Goal: Transaction & Acquisition: Obtain resource

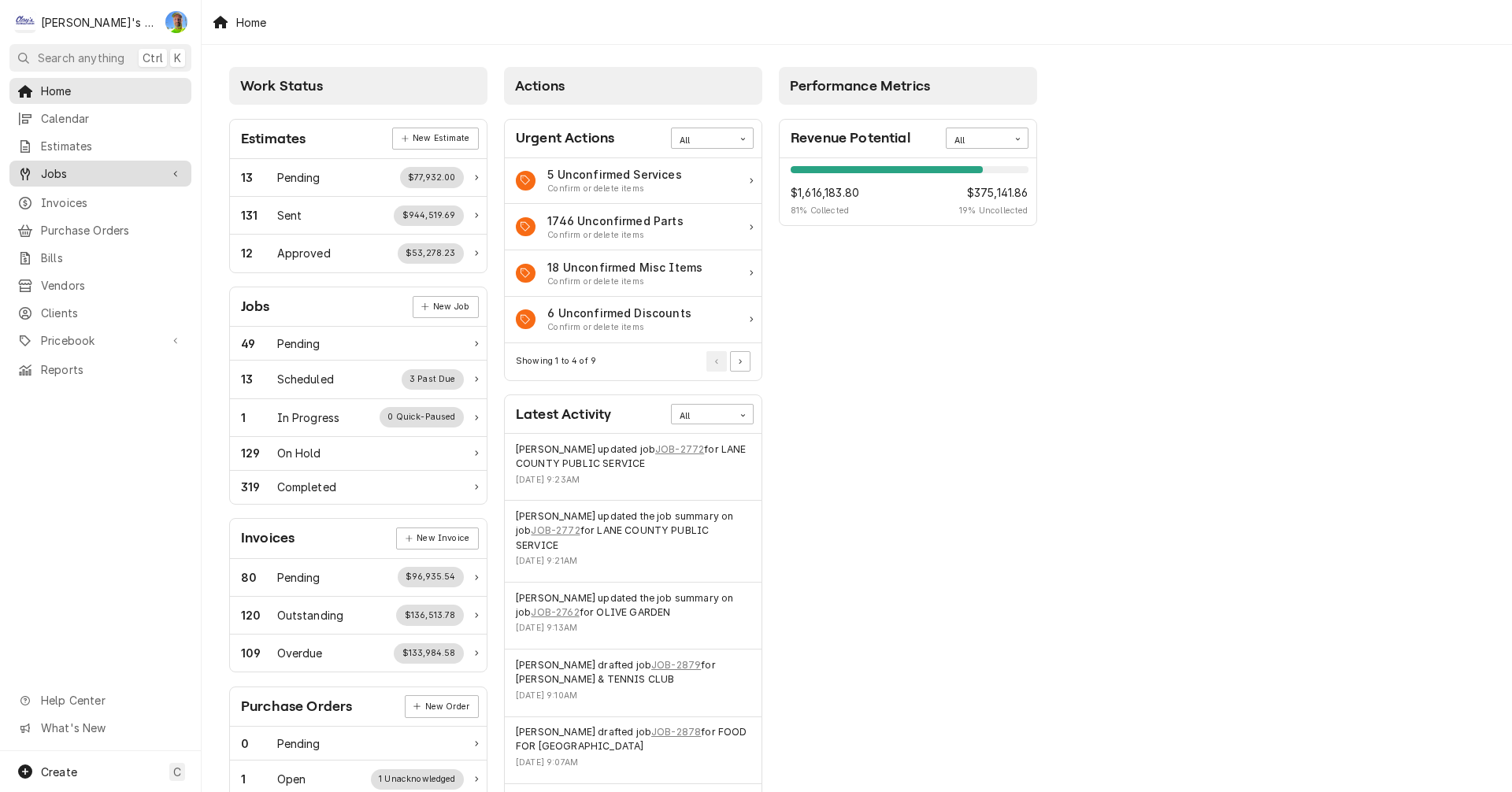
click at [104, 170] on span "Jobs" at bounding box center [100, 173] width 119 height 17
click at [100, 193] on span "Jobs" at bounding box center [112, 201] width 142 height 17
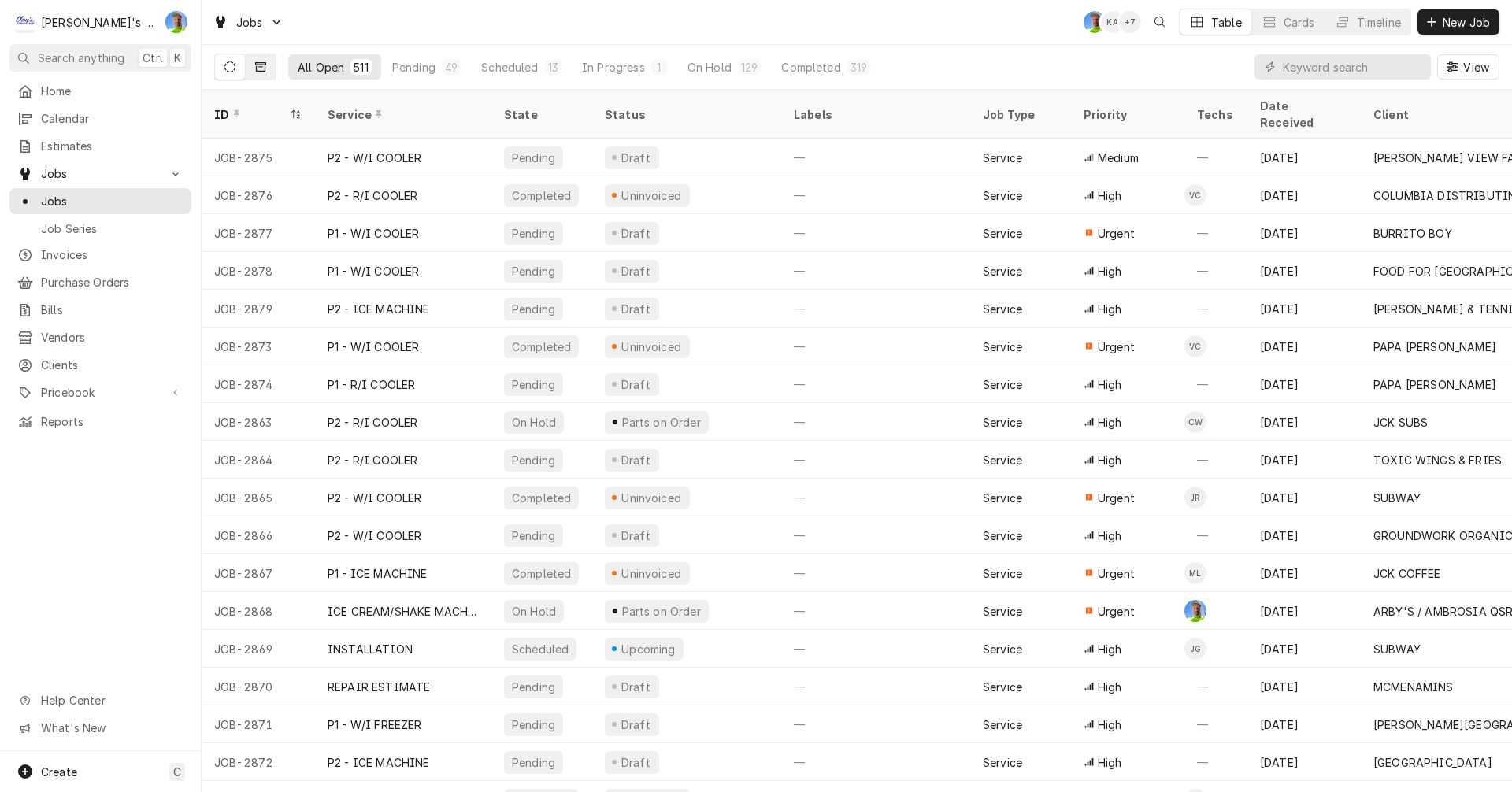
click at [259, 60] on button "Dynamic Content Wrapper" at bounding box center [260, 67] width 30 height 25
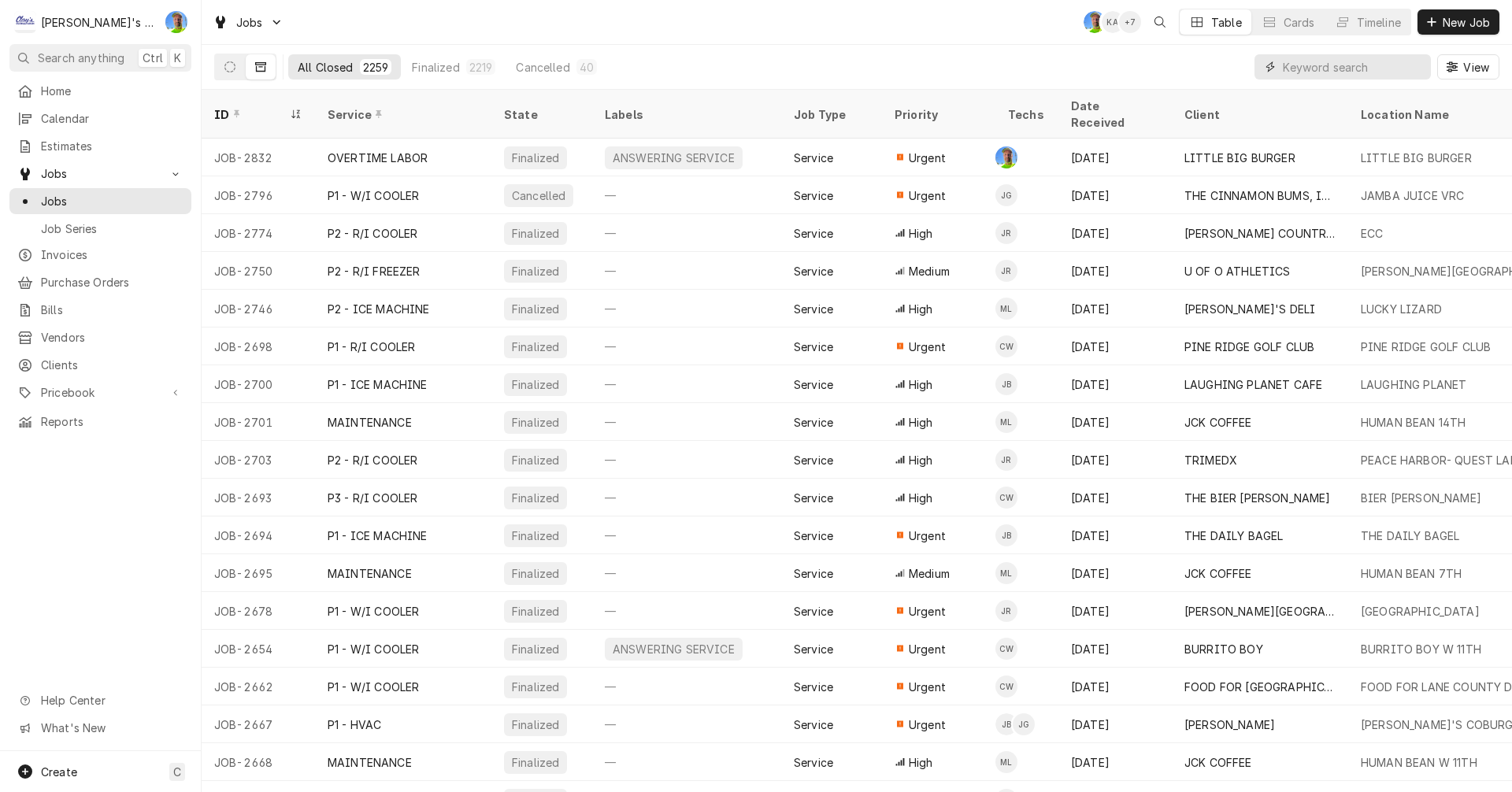
click at [1316, 68] on input "Dynamic Content Wrapper" at bounding box center [1353, 67] width 140 height 25
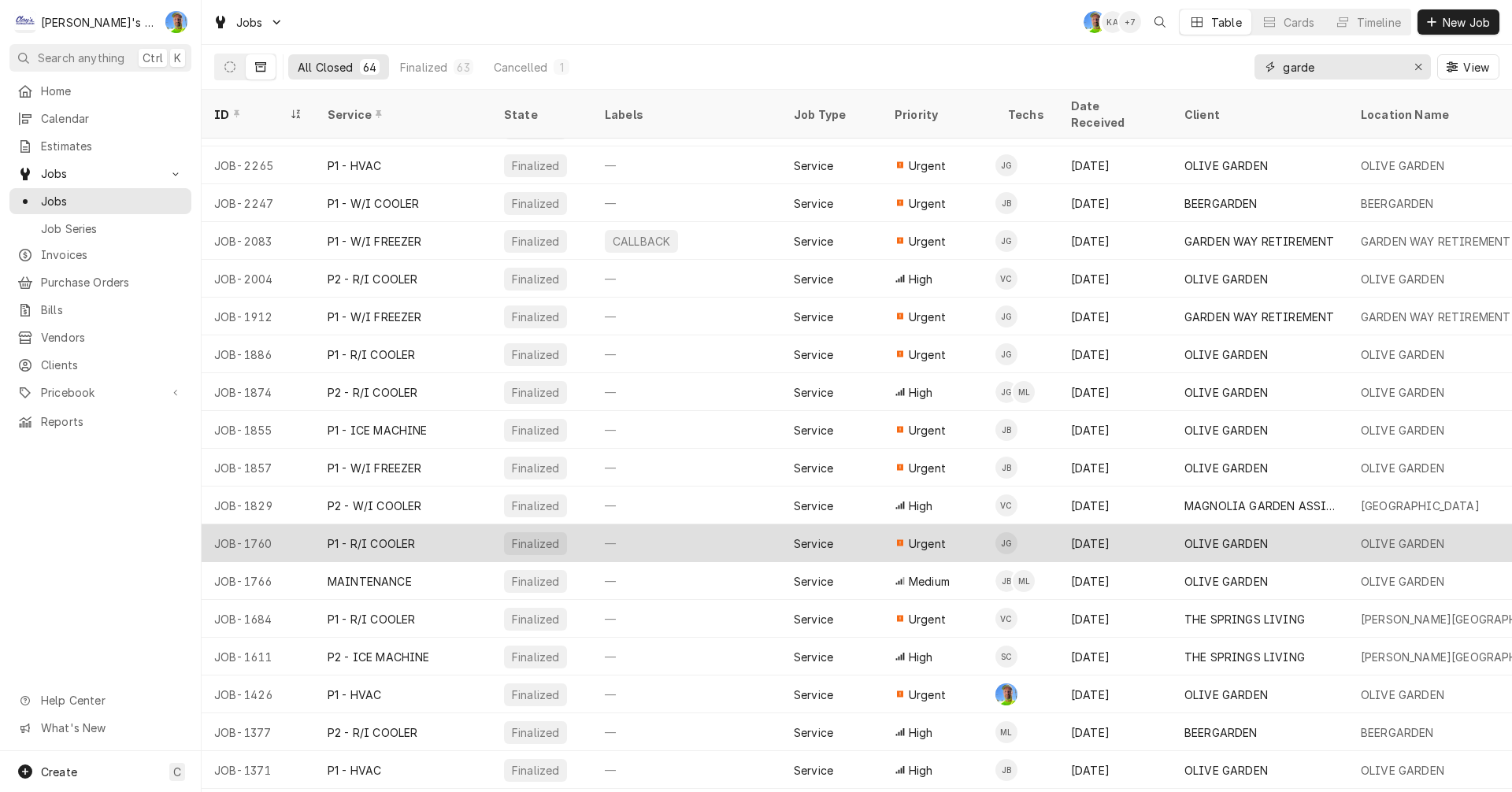
scroll to position [105, 0]
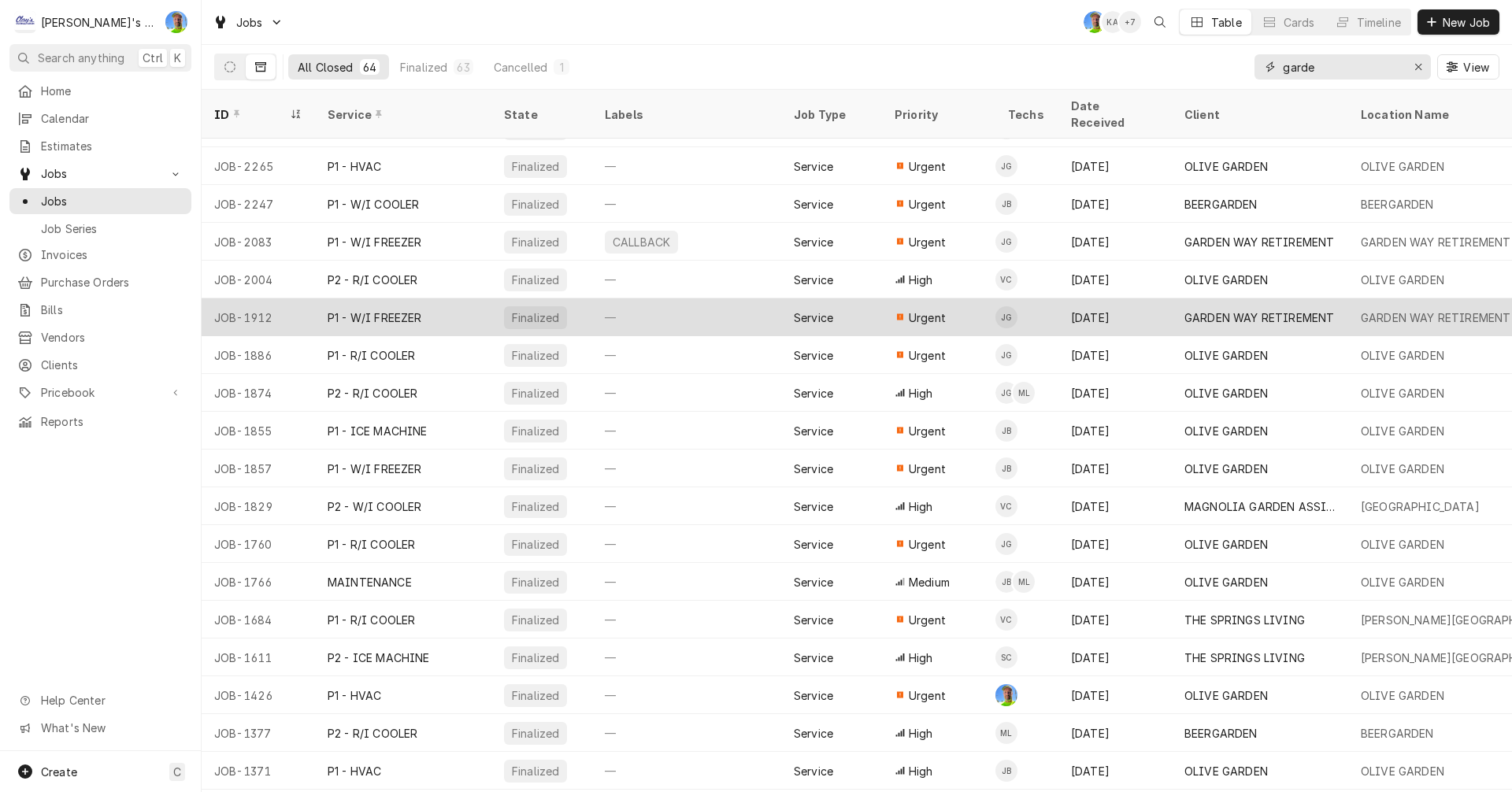
type input "garde"
click at [1256, 309] on div "GARDEN WAY RETIREMENT" at bounding box center [1259, 317] width 149 height 17
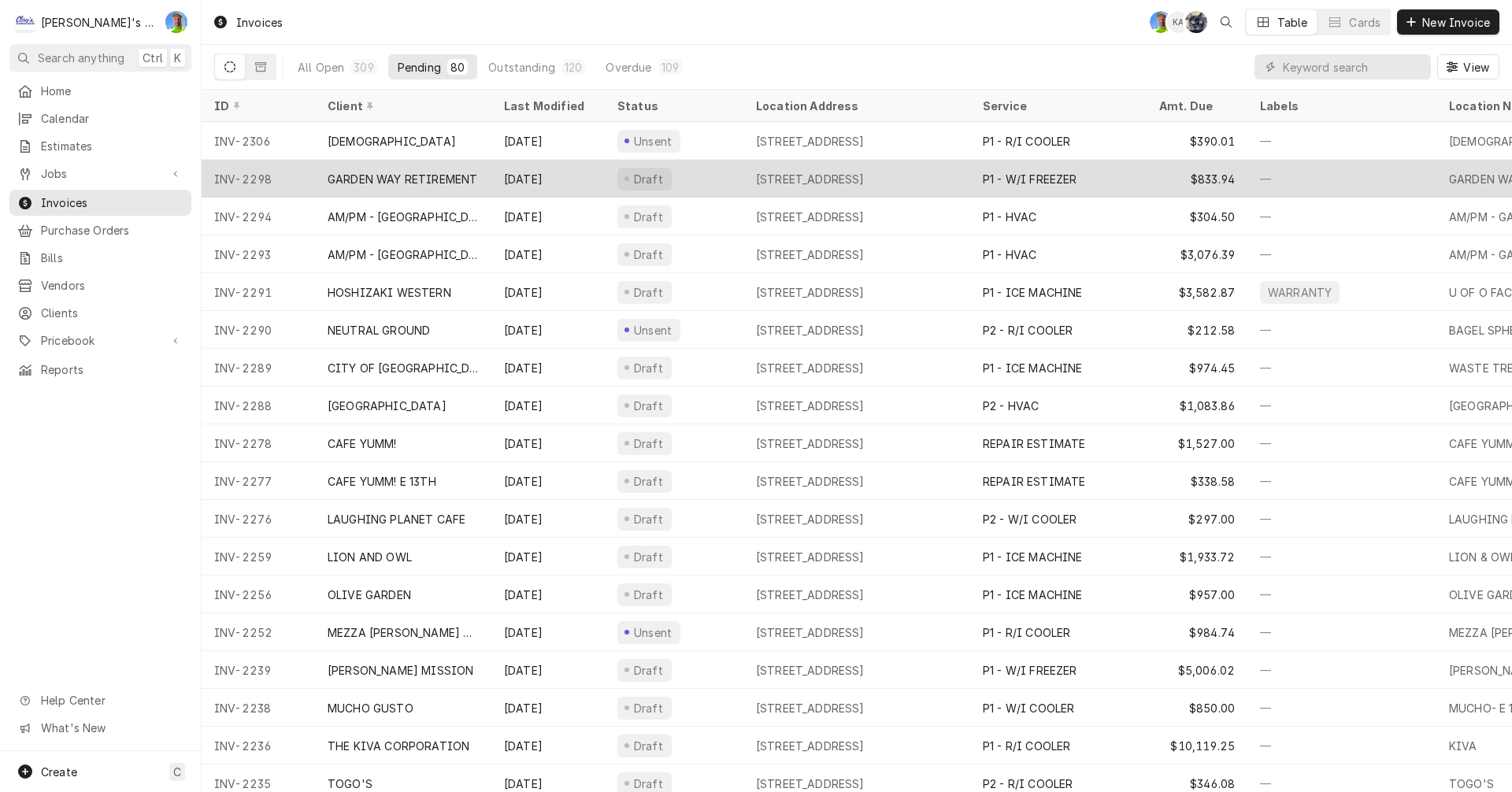
click at [410, 179] on div "GARDEN WAY RETIREMENT" at bounding box center [402, 178] width 149 height 17
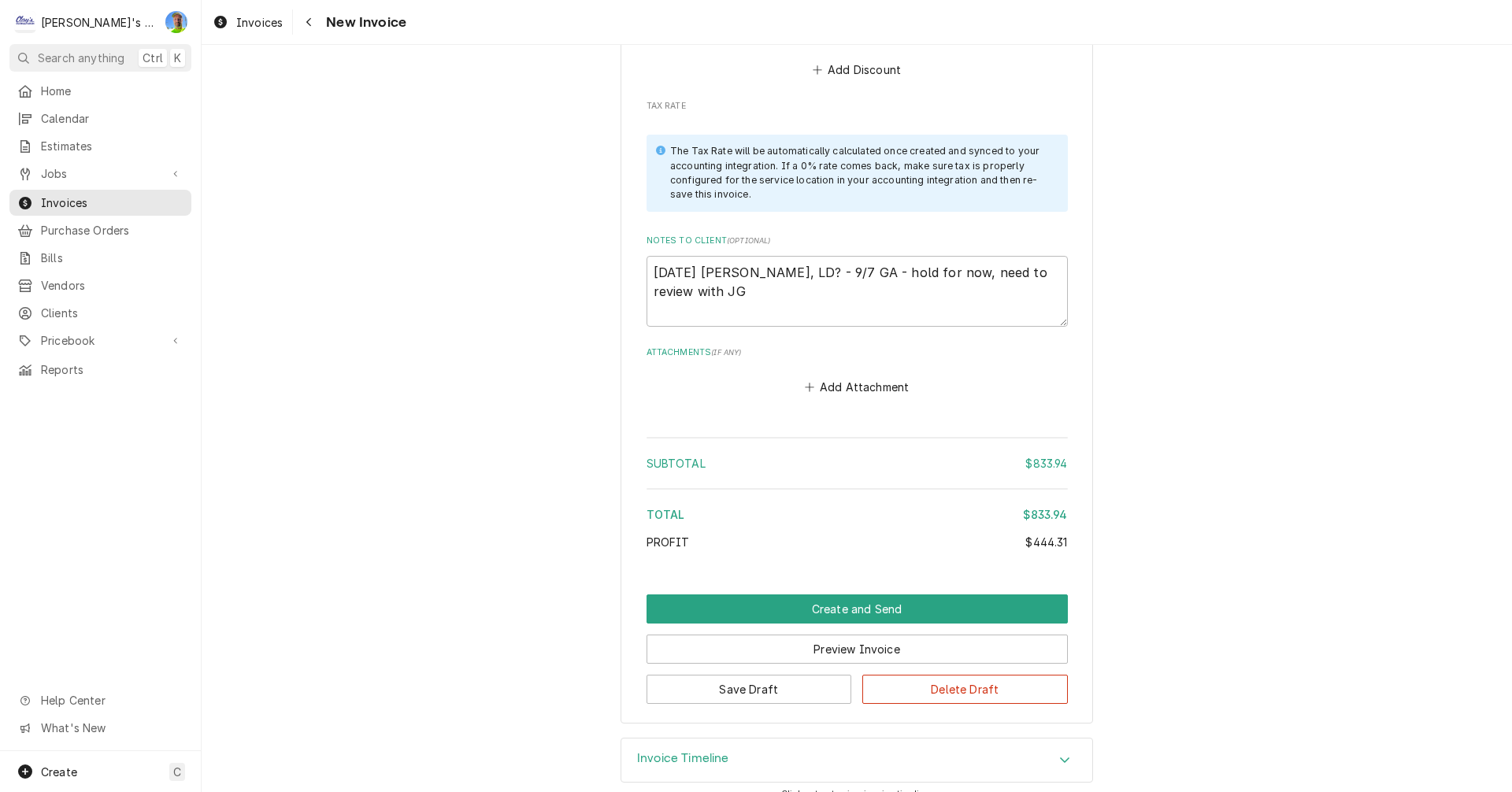
scroll to position [2400, 0]
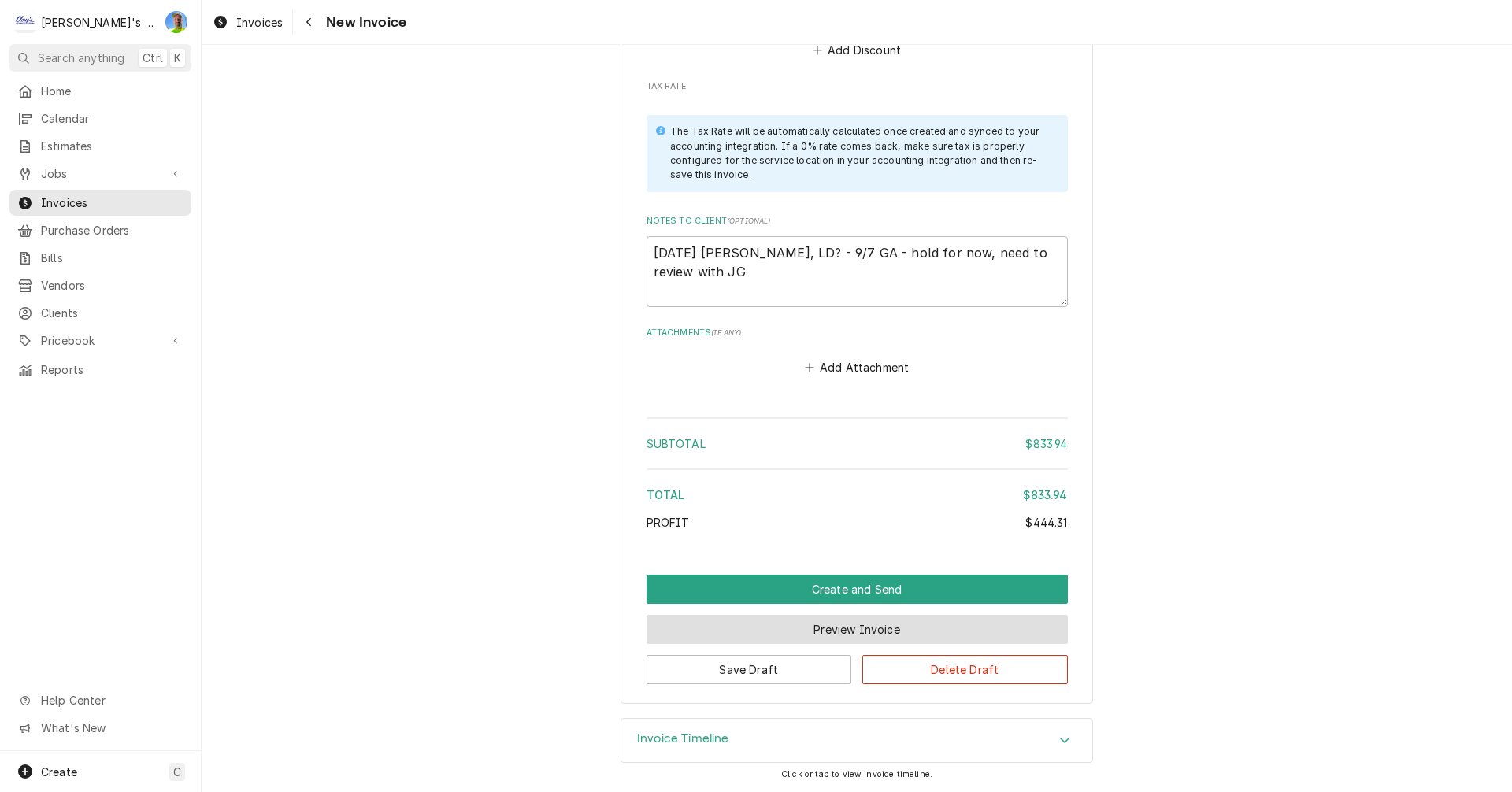
click at [813, 626] on button "Preview Invoice" at bounding box center [857, 629] width 421 height 29
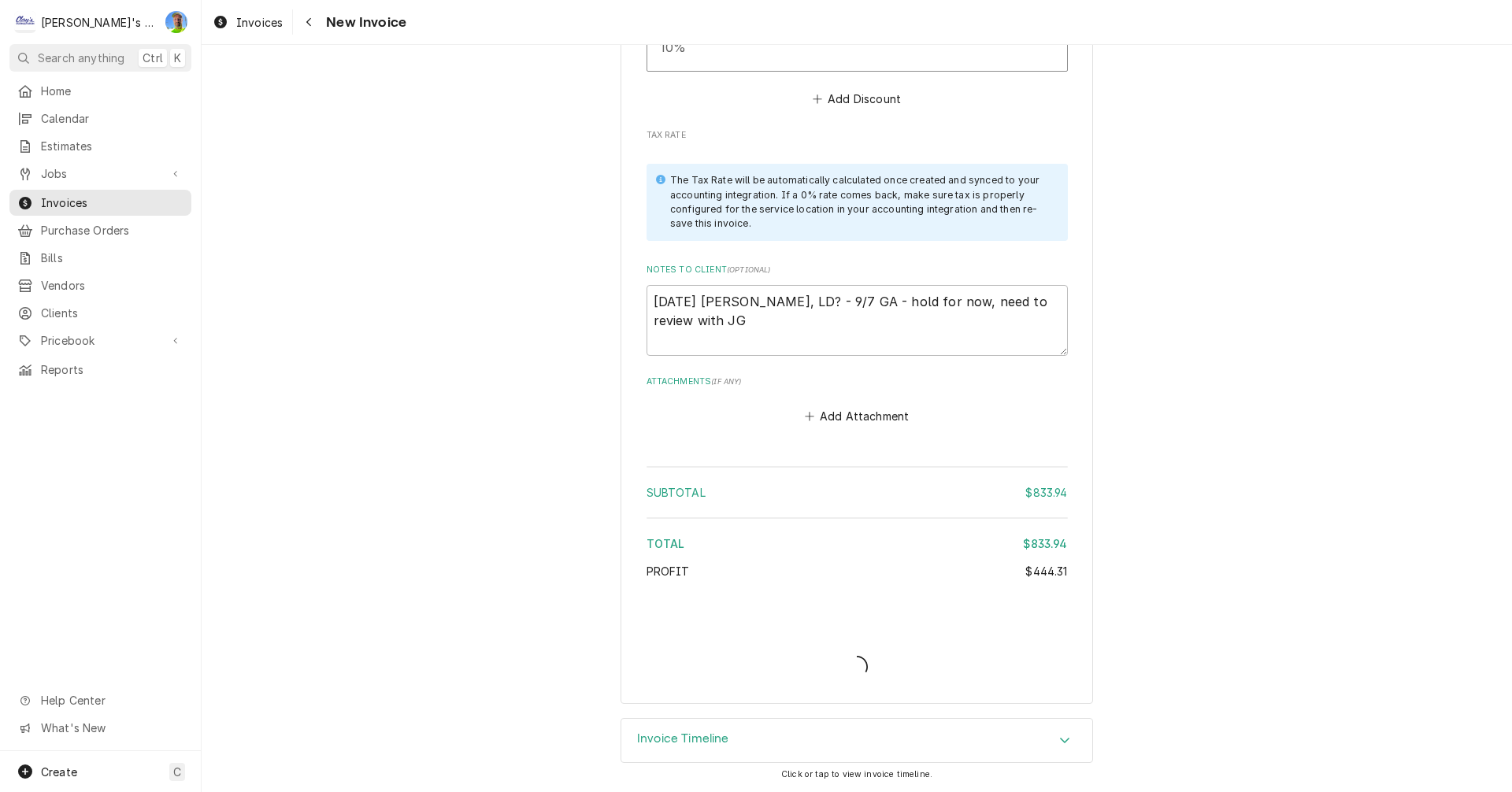
type textarea "x"
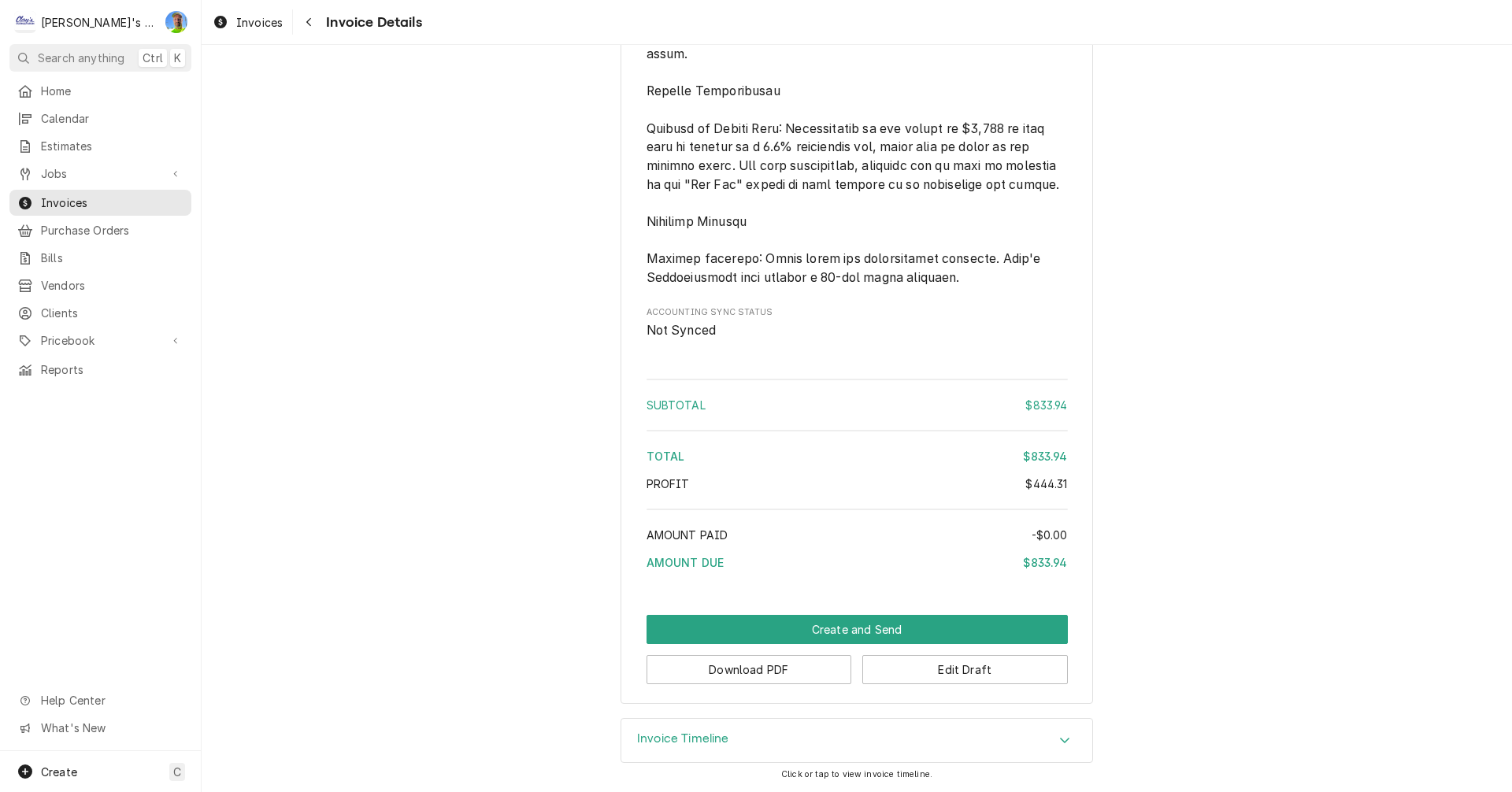
scroll to position [2084, 0]
click at [785, 671] on button "Download PDF" at bounding box center [749, 669] width 205 height 29
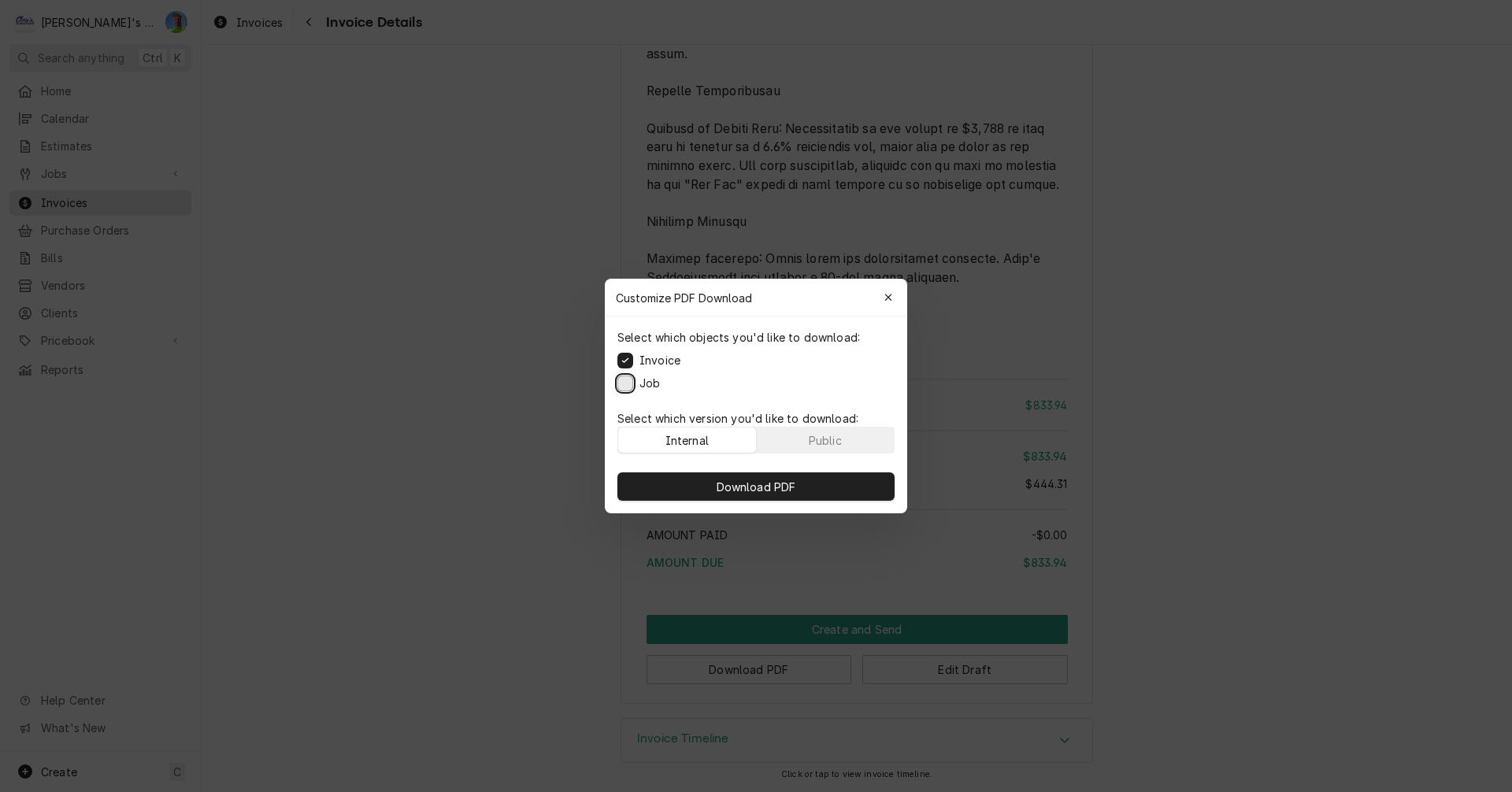
click at [623, 384] on button "Job" at bounding box center [625, 384] width 16 height 16
click at [741, 487] on span "Download PDF" at bounding box center [756, 487] width 86 height 17
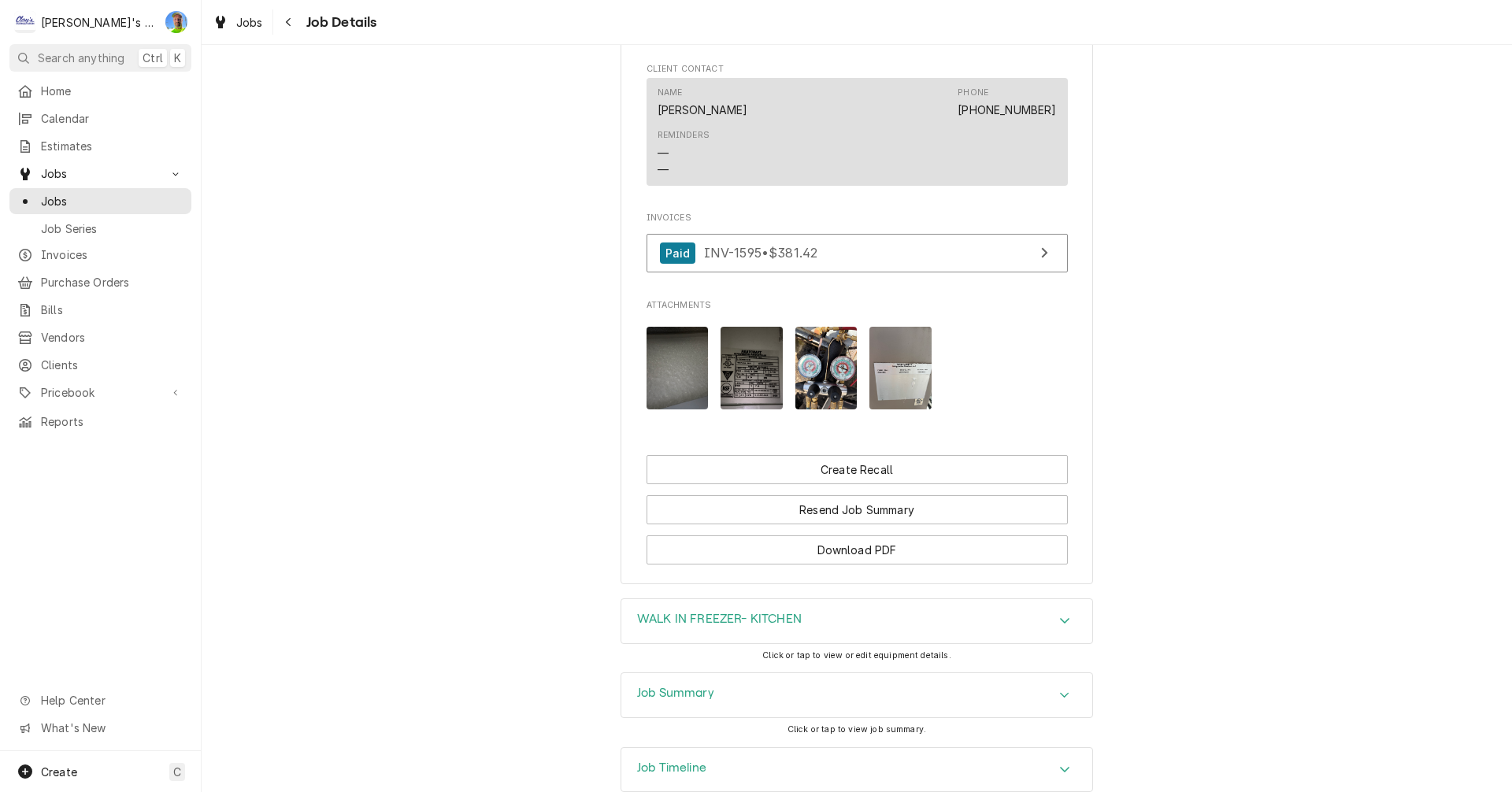
scroll to position [1259, 0]
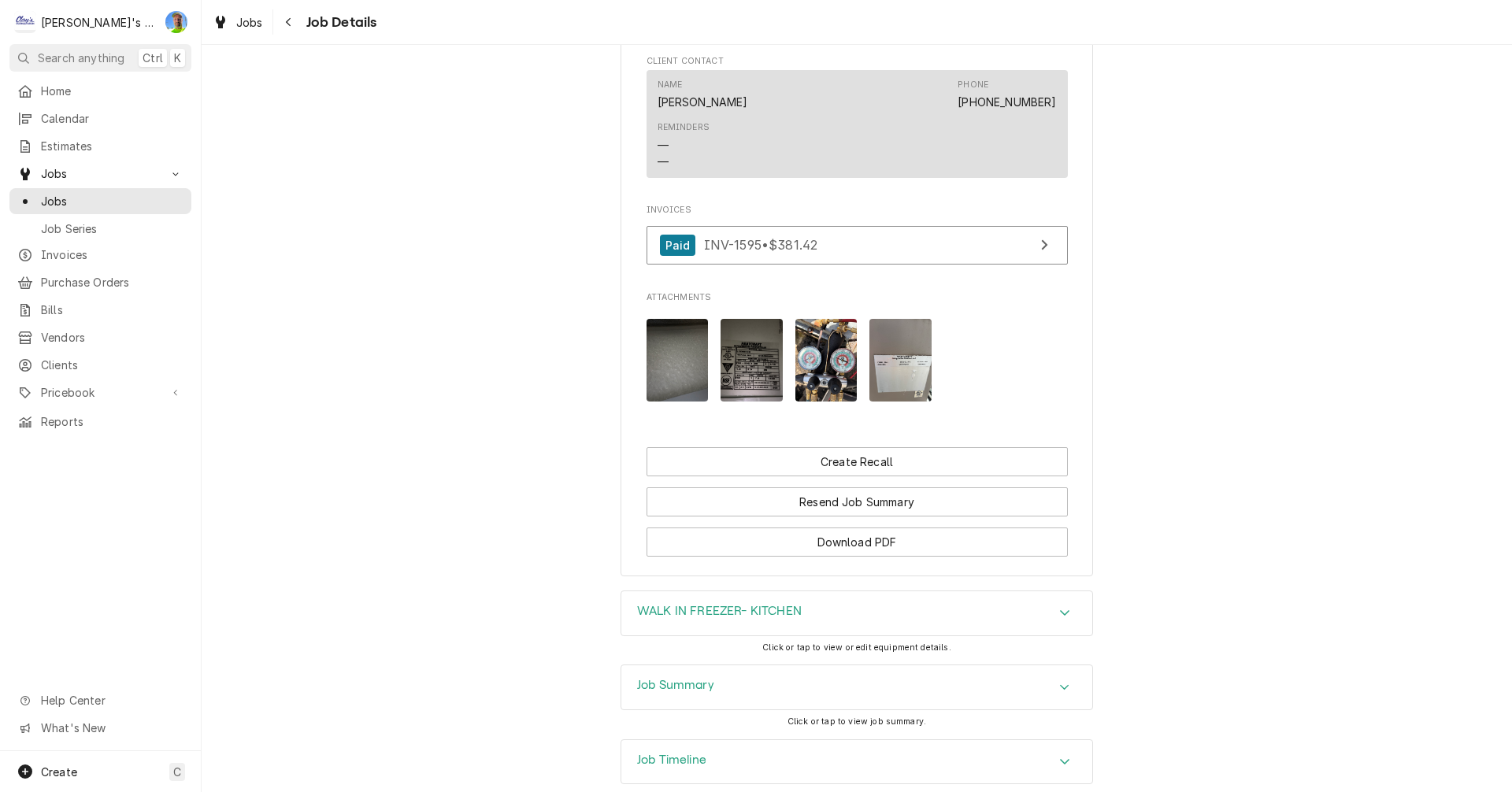
click at [1062, 619] on icon "Accordion Header" at bounding box center [1064, 612] width 11 height 12
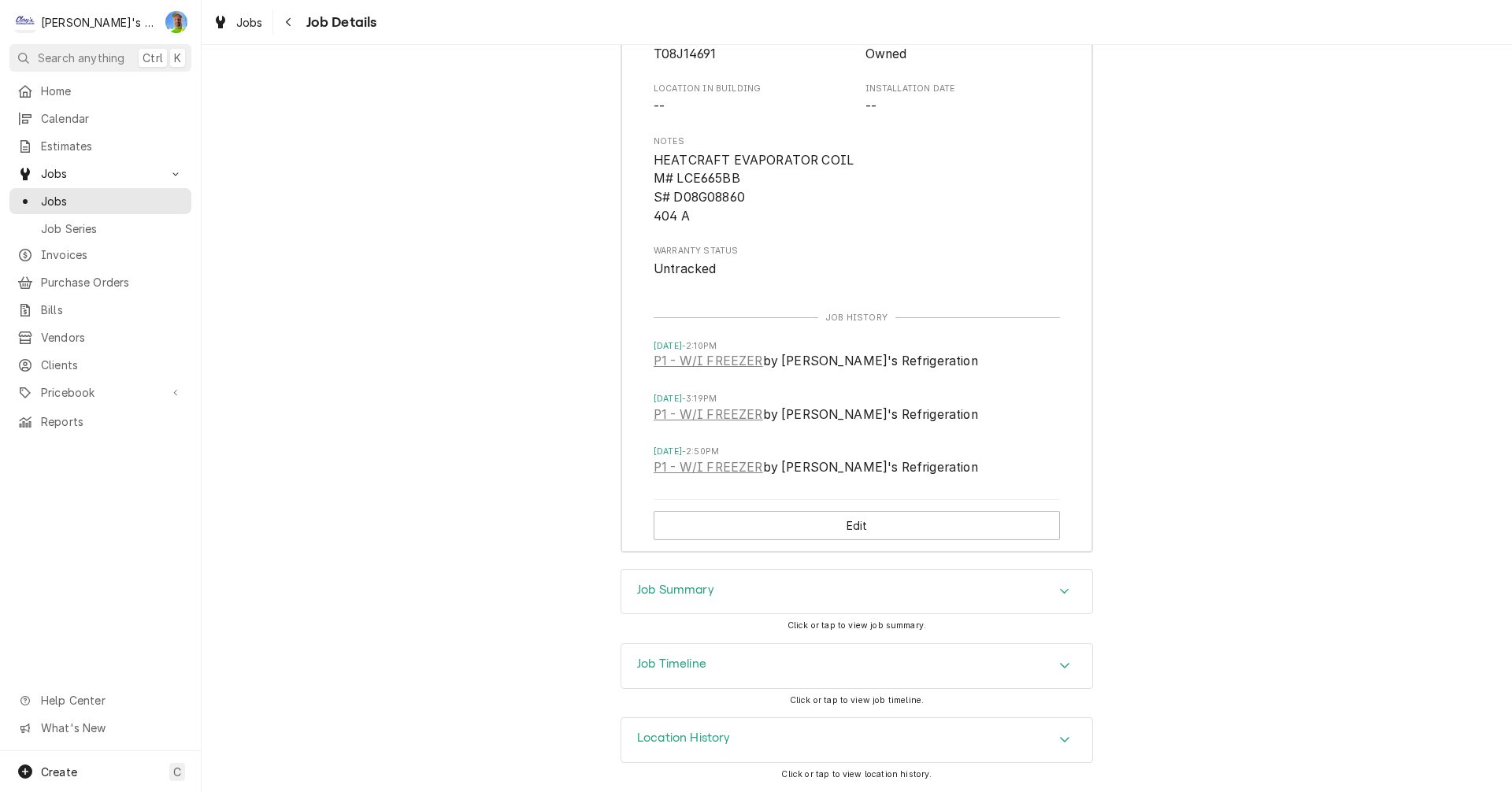
scroll to position [2043, 0]
click at [1059, 584] on icon "Accordion Header" at bounding box center [1064, 590] width 11 height 12
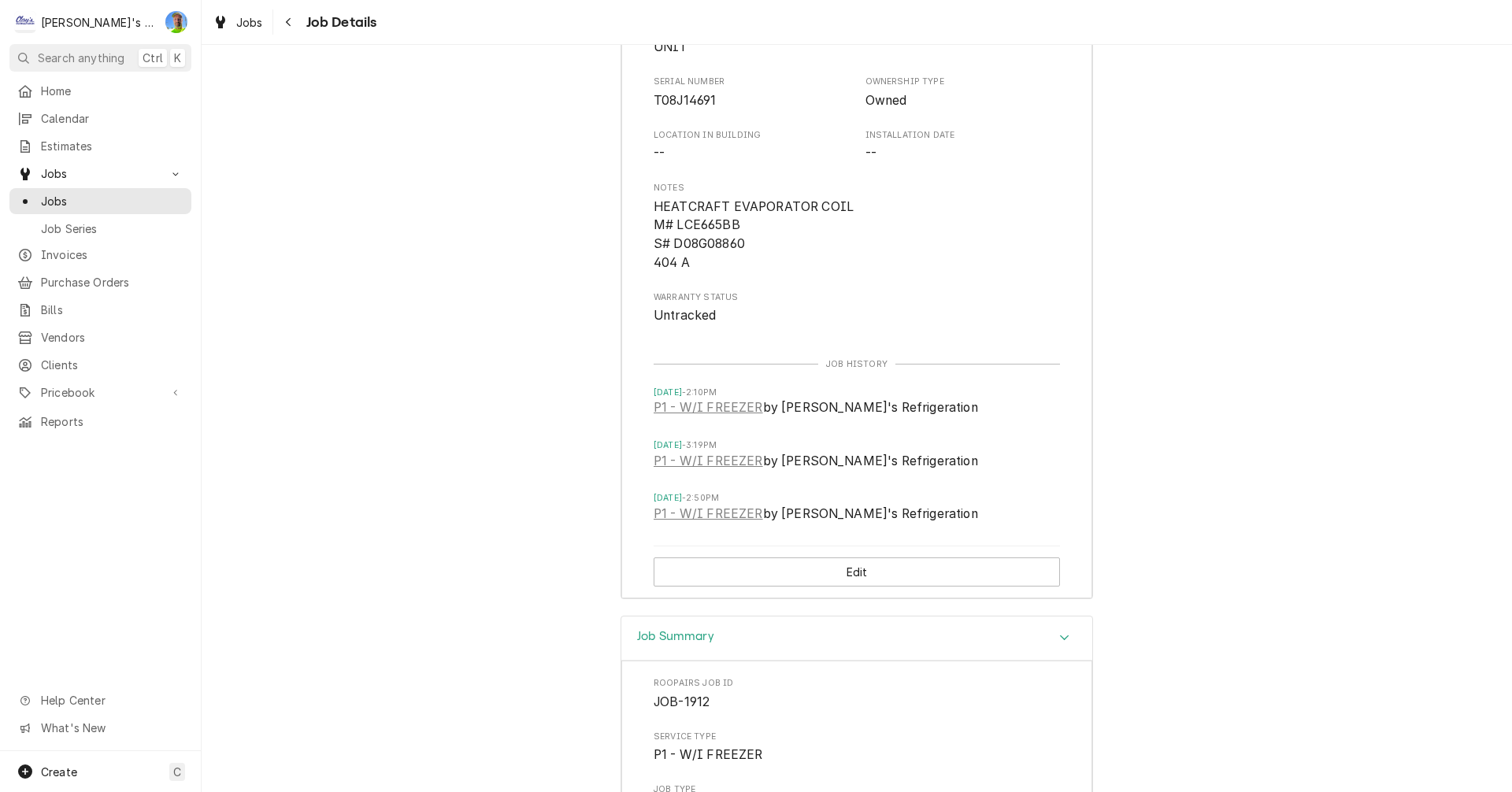
scroll to position [1886, 0]
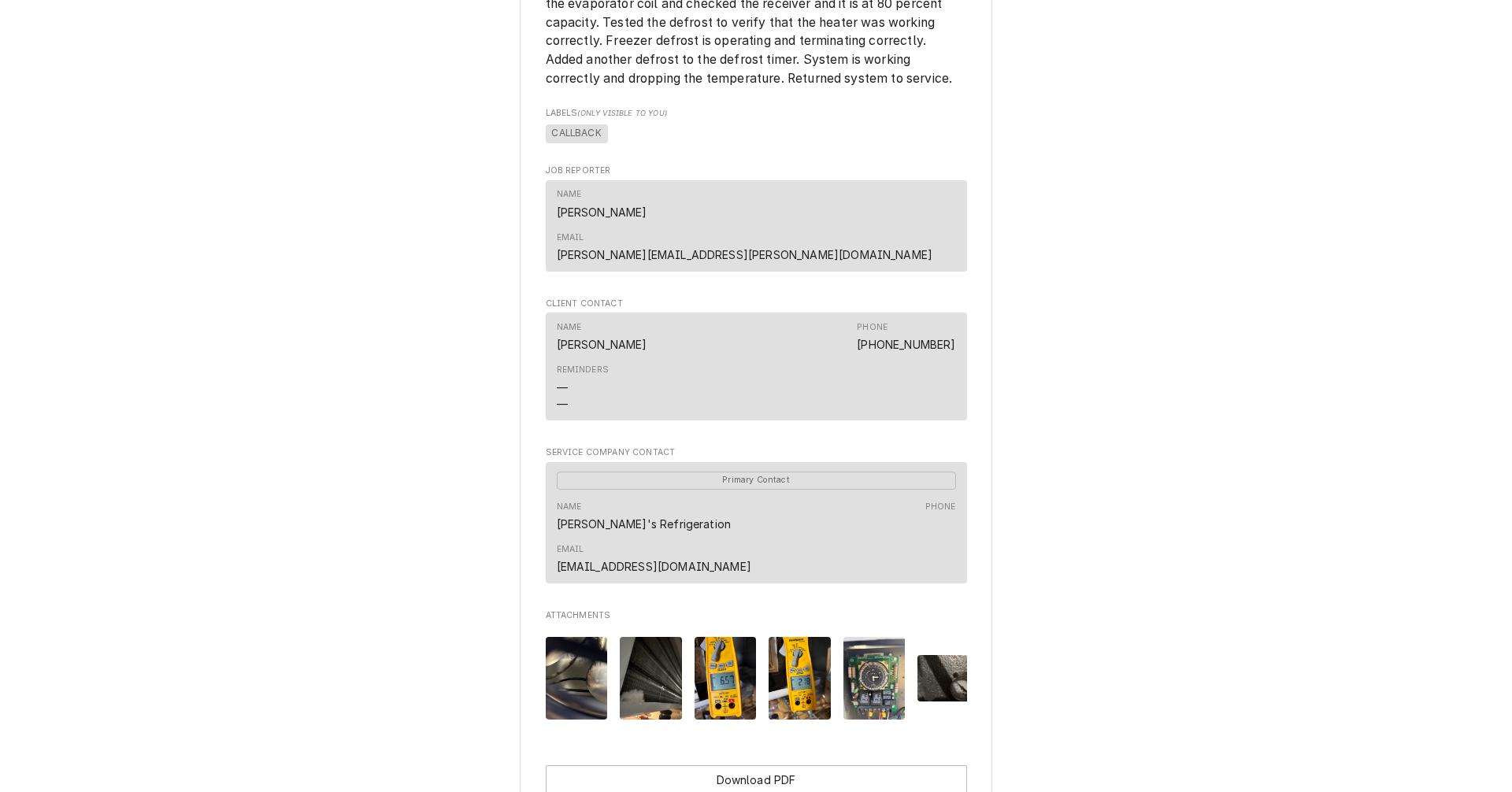
scroll to position [1069, 0]
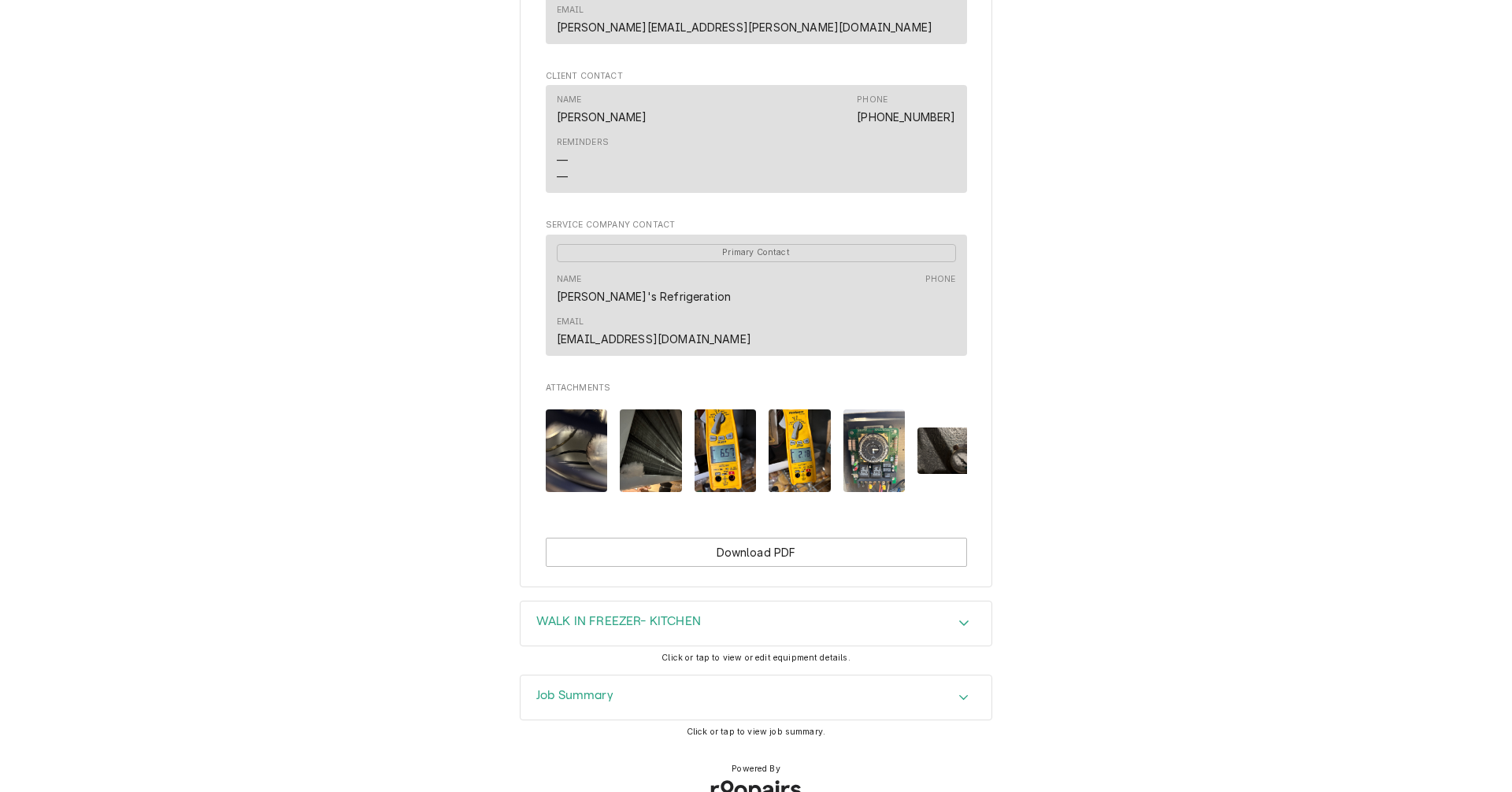
click at [975, 601] on div "WALK IN FREEZER- KITCHEN" at bounding box center [756, 623] width 471 height 44
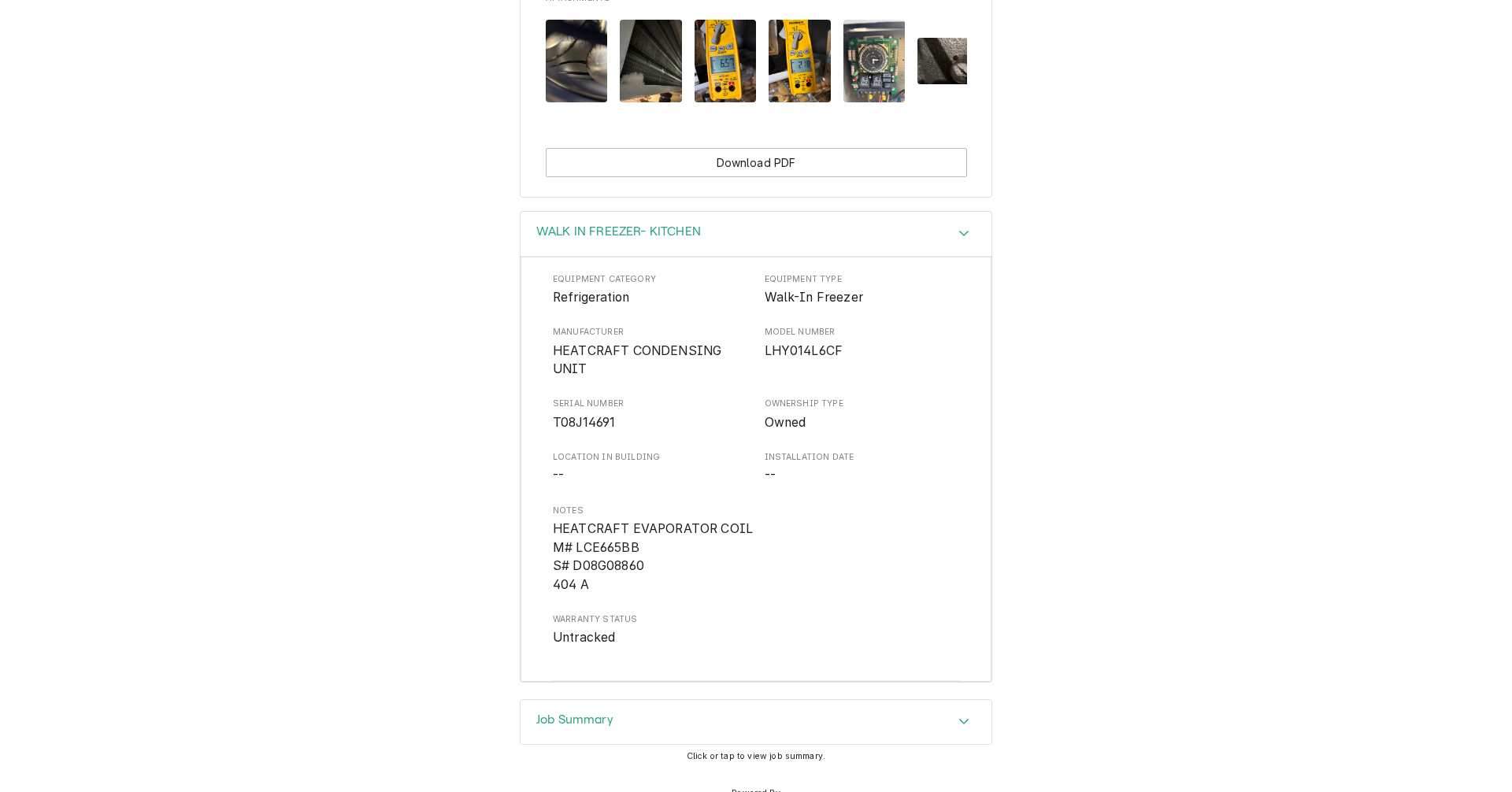
scroll to position [1483, 0]
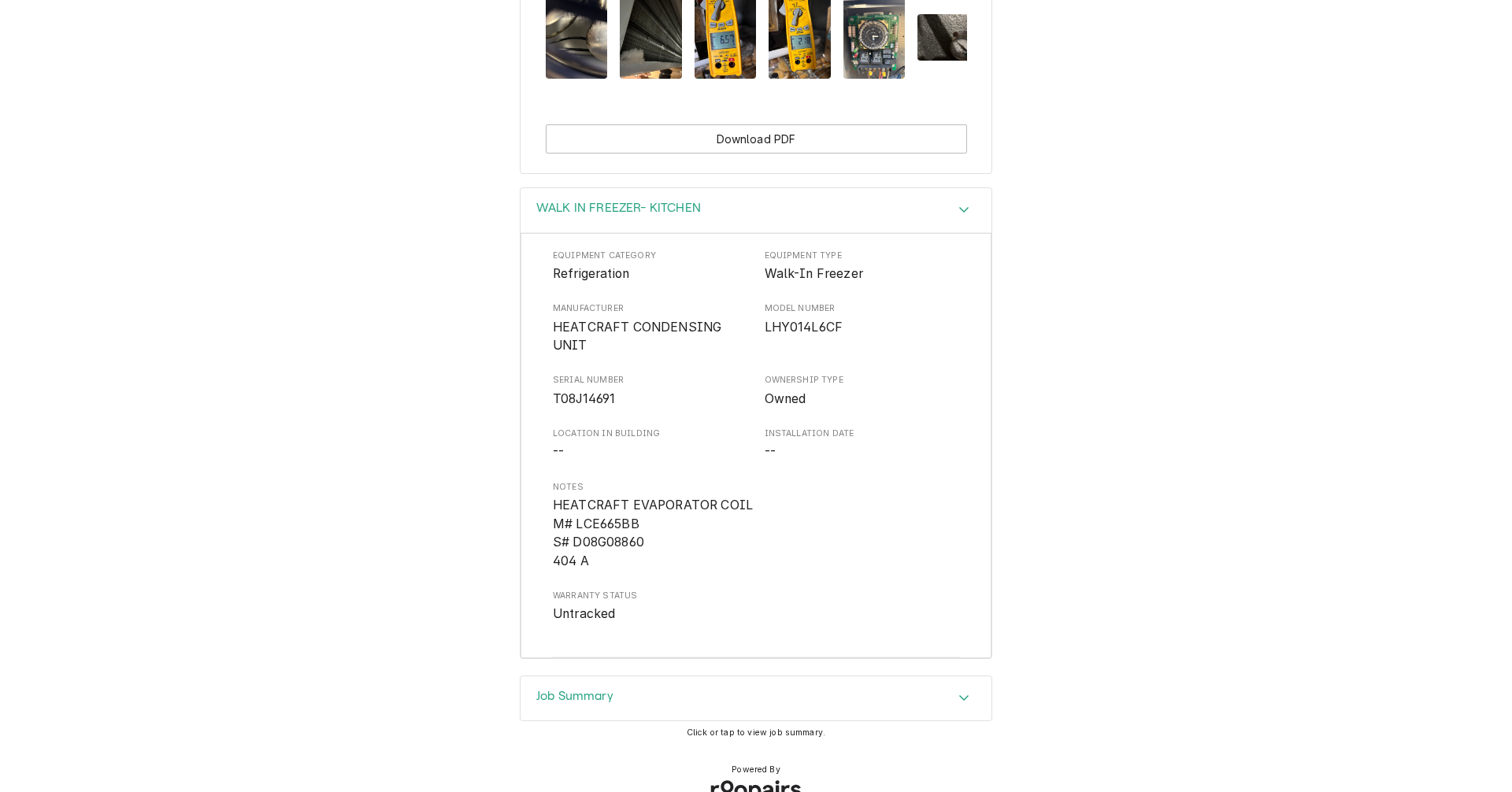
click at [961, 691] on icon "Accordion Header" at bounding box center [964, 697] width 11 height 12
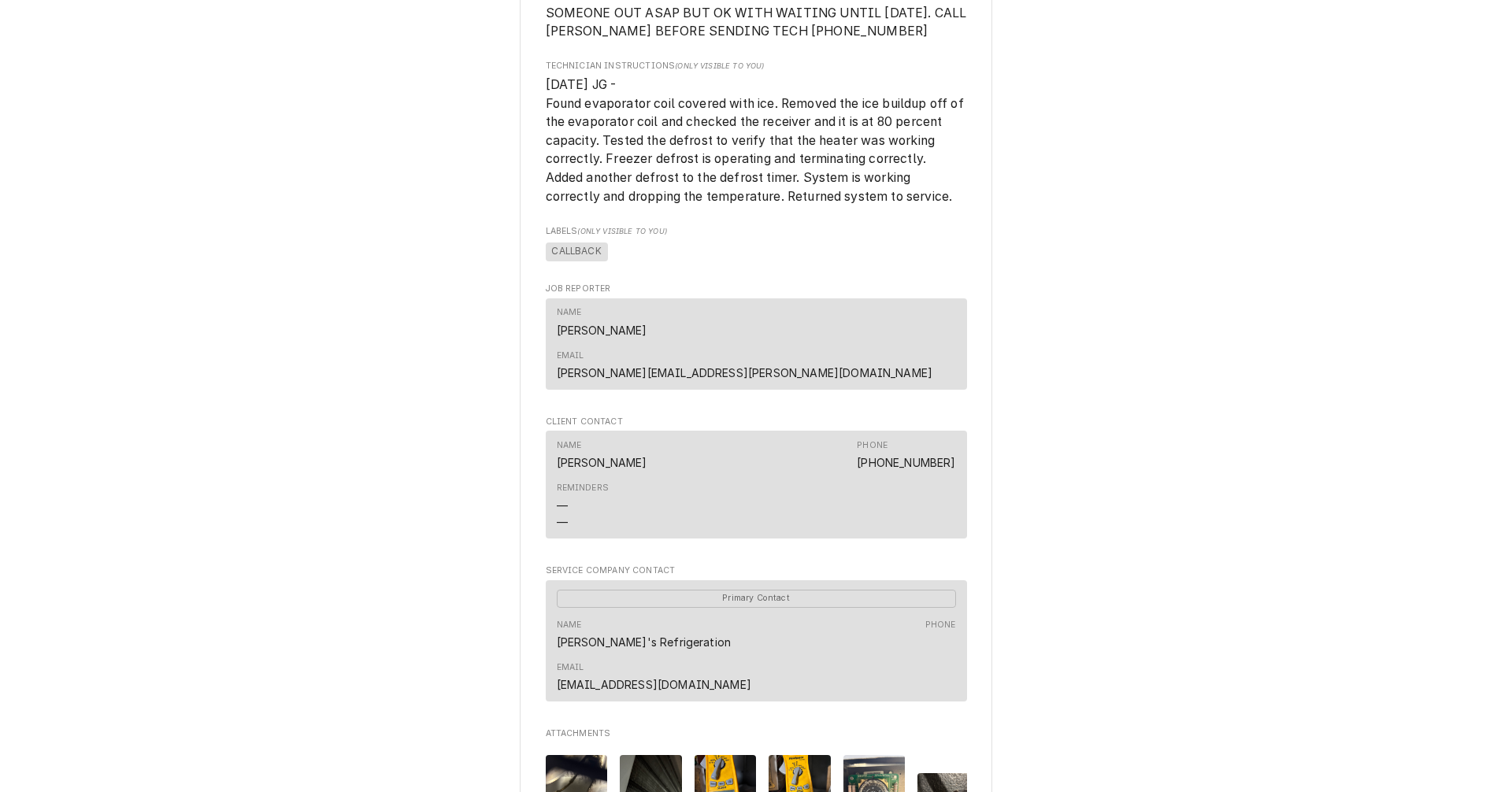
scroll to position [944, 0]
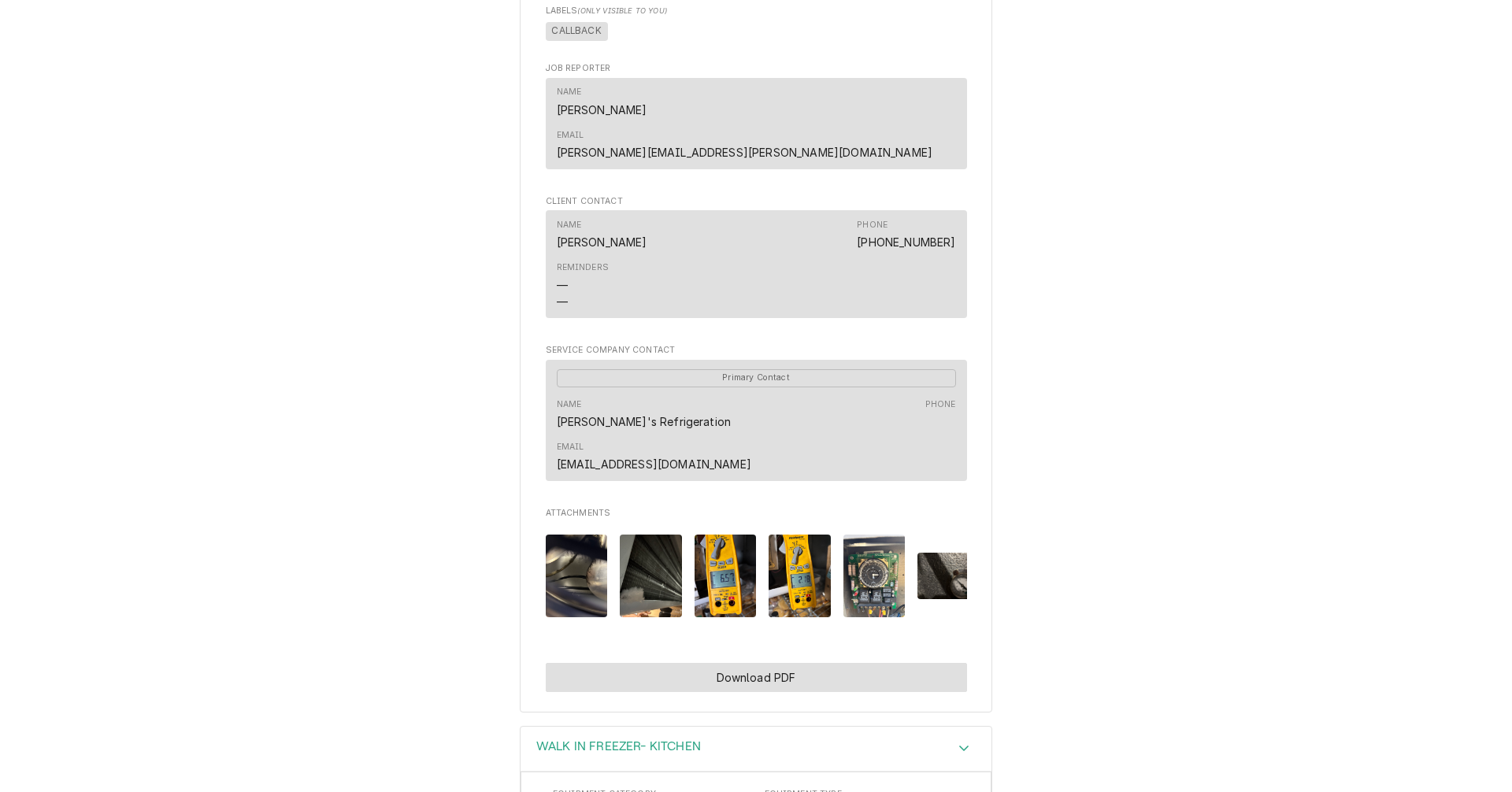
click at [792, 662] on button "Download PDF" at bounding box center [756, 677] width 421 height 29
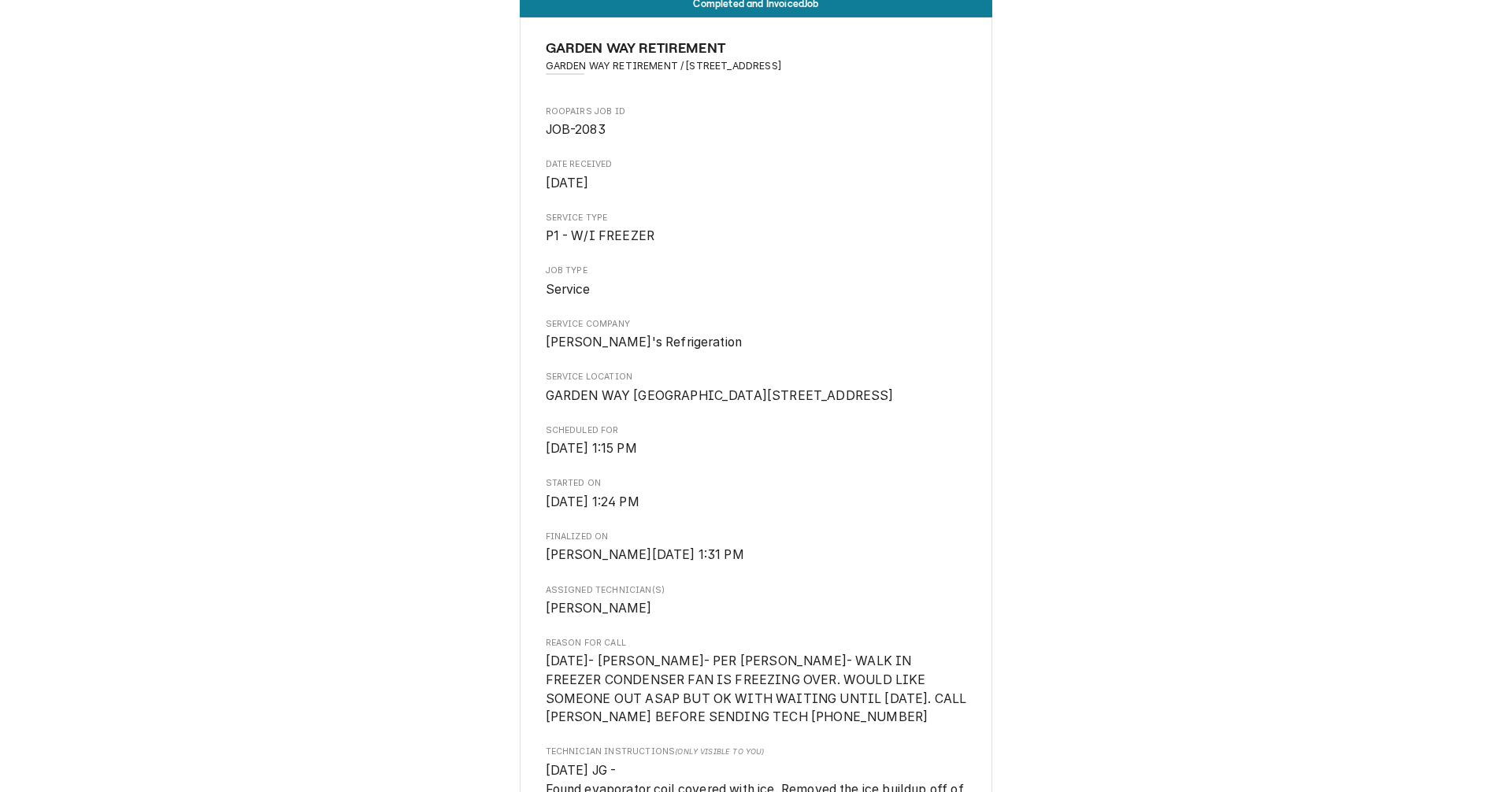
scroll to position [0, 0]
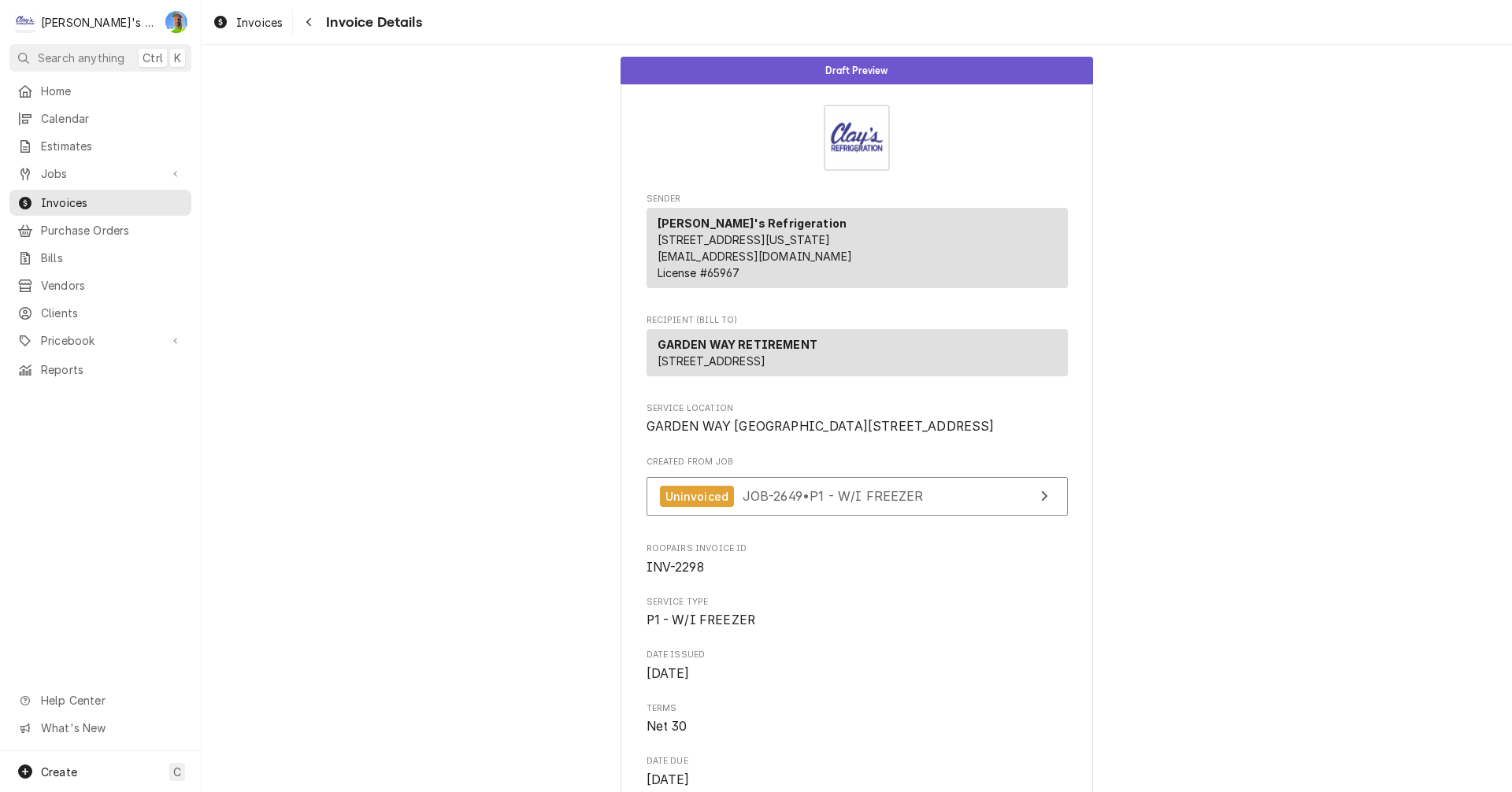
scroll to position [2084, 0]
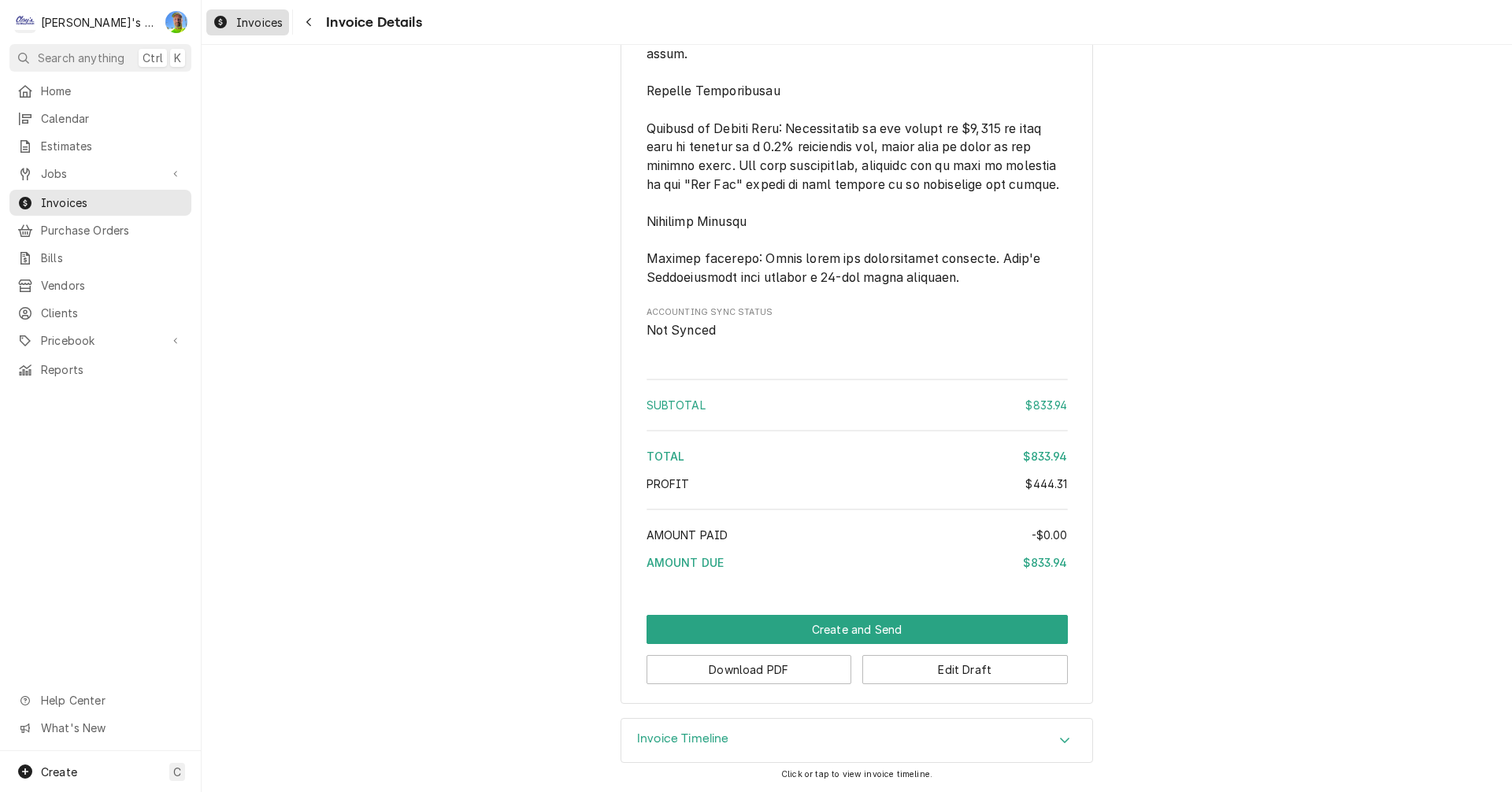
click at [235, 17] on div "Invoices" at bounding box center [248, 22] width 76 height 20
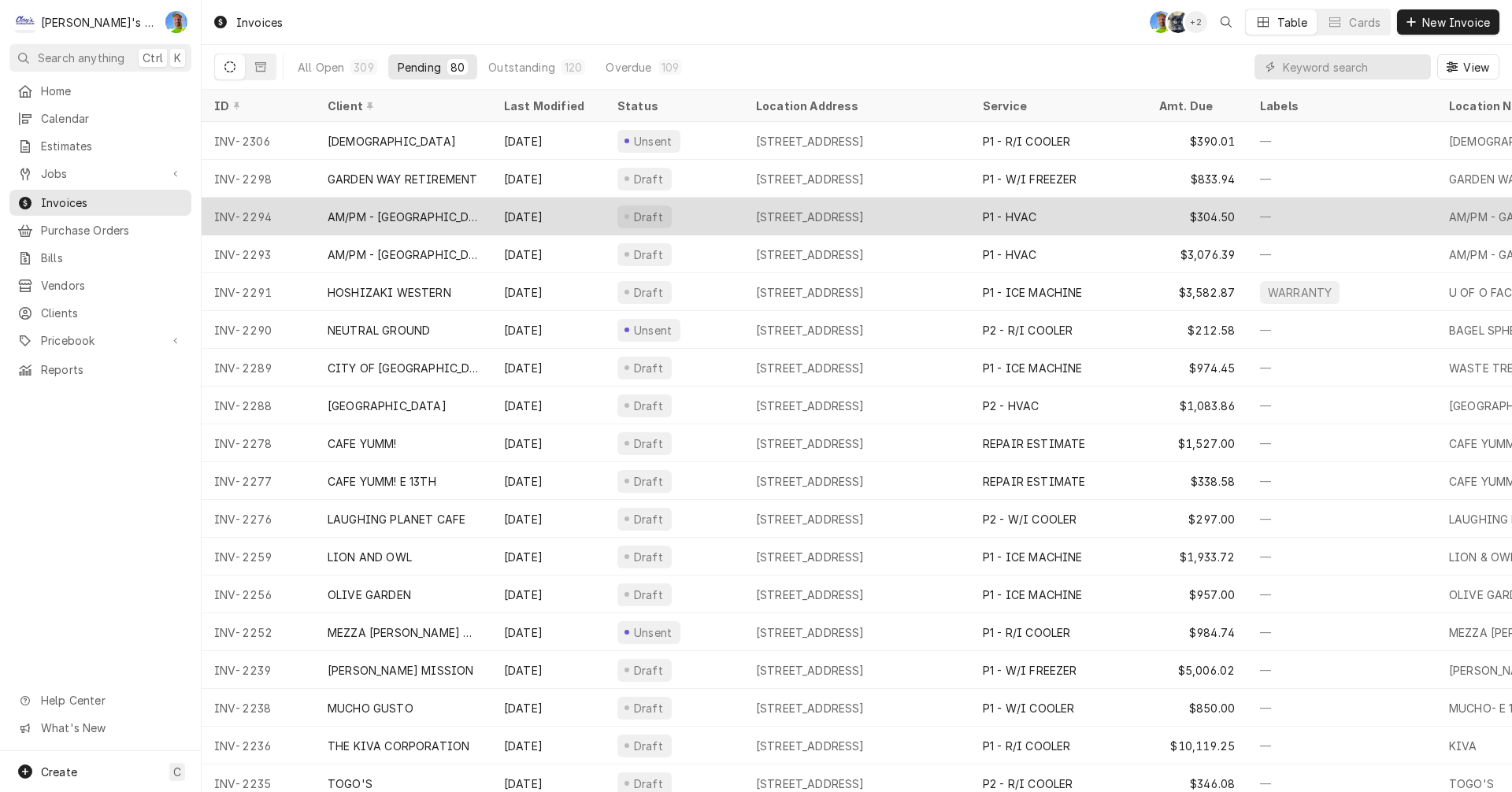
click at [702, 212] on div "Draft" at bounding box center [674, 216] width 139 height 38
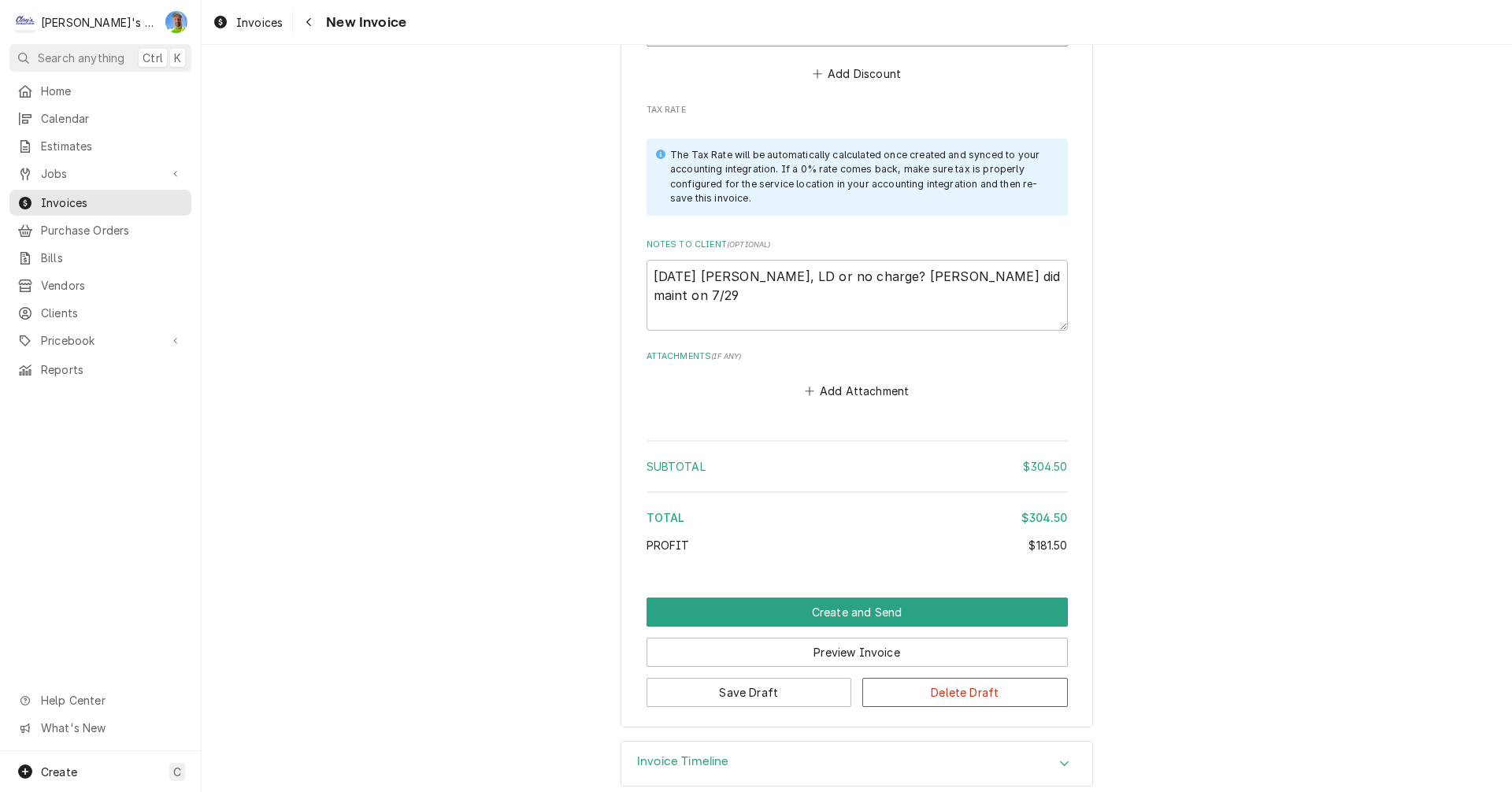
scroll to position [2586, 0]
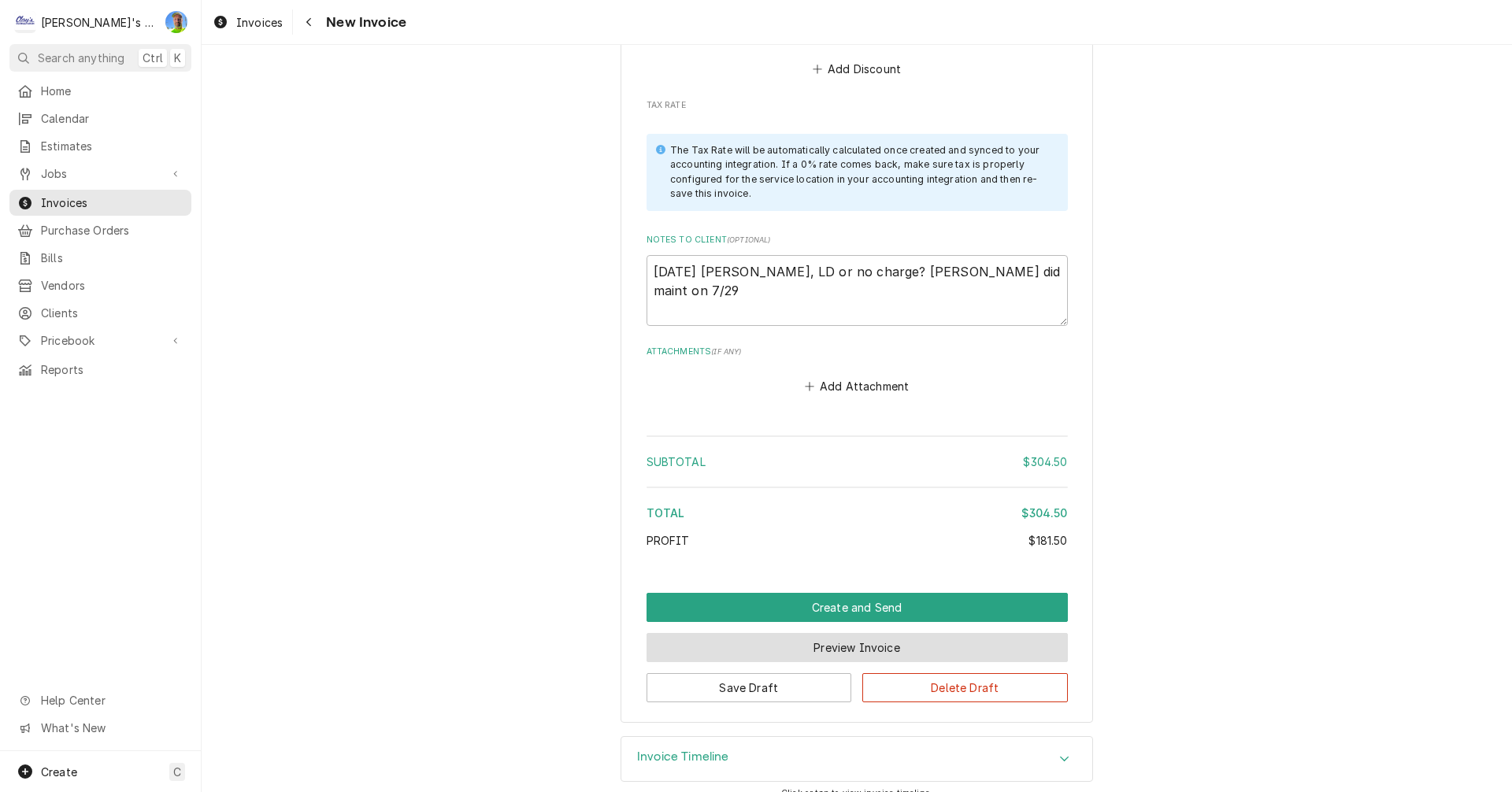
click at [851, 633] on button "Preview Invoice" at bounding box center [857, 647] width 421 height 29
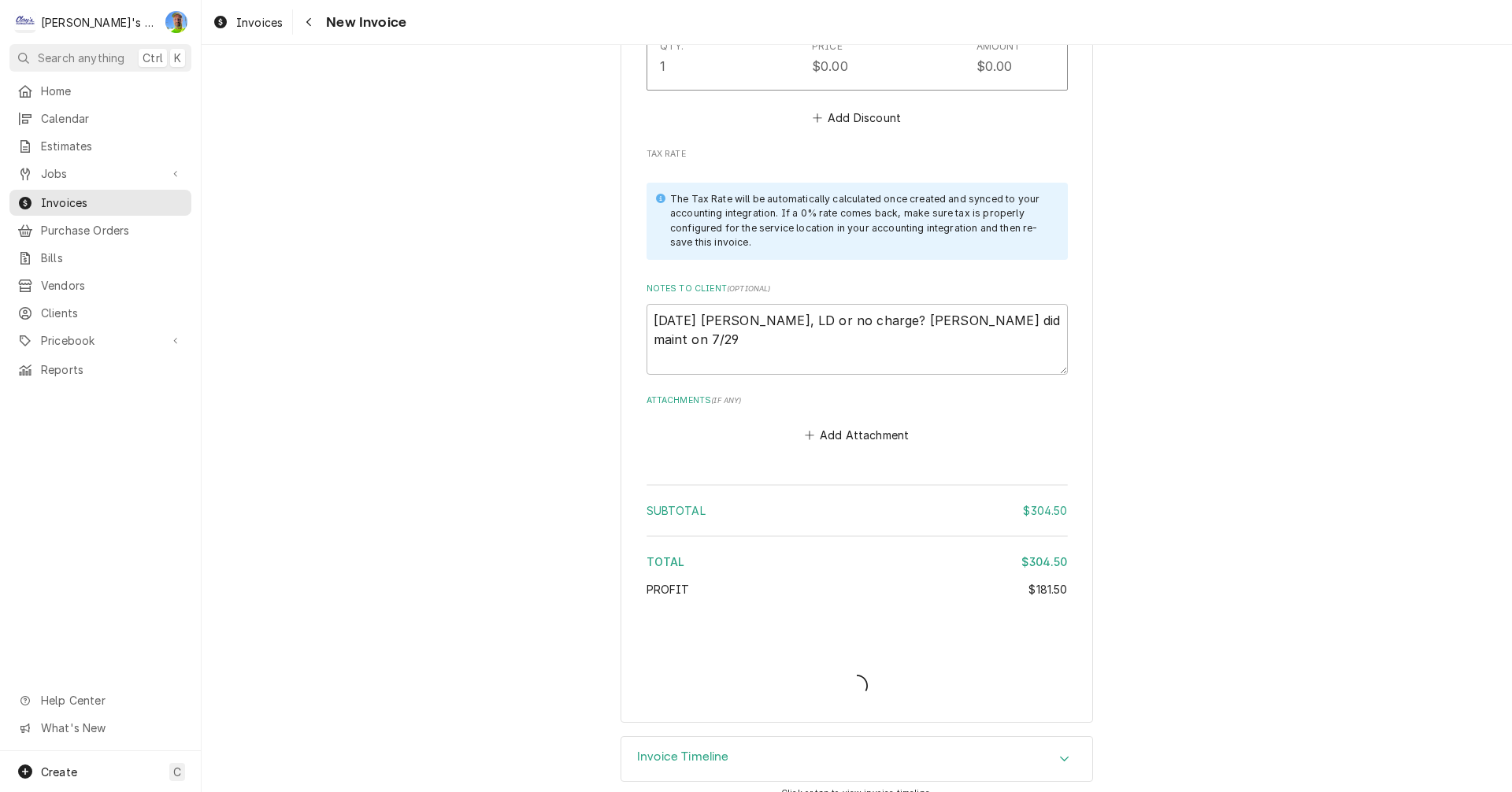
type textarea "x"
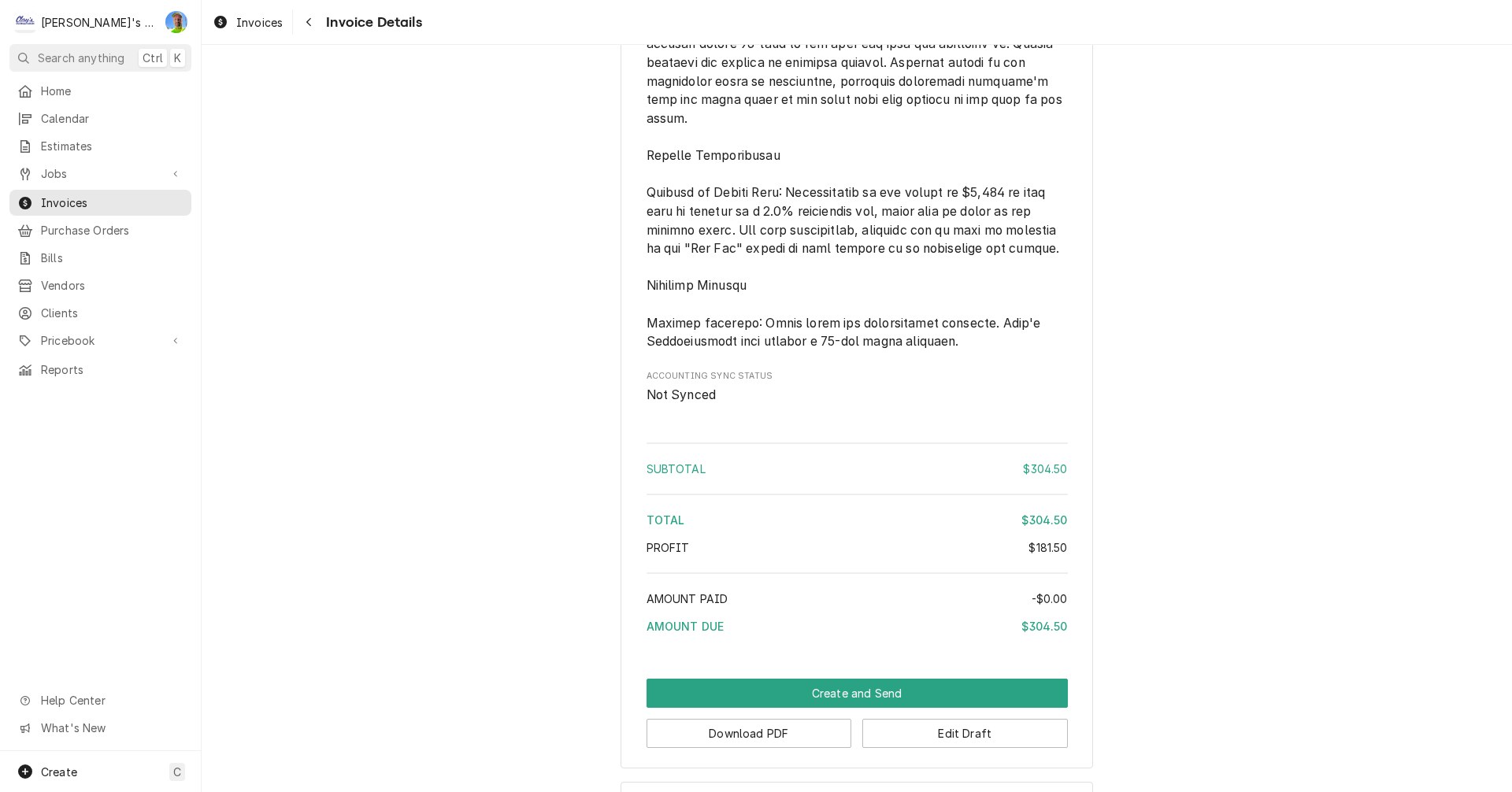
scroll to position [2114, 0]
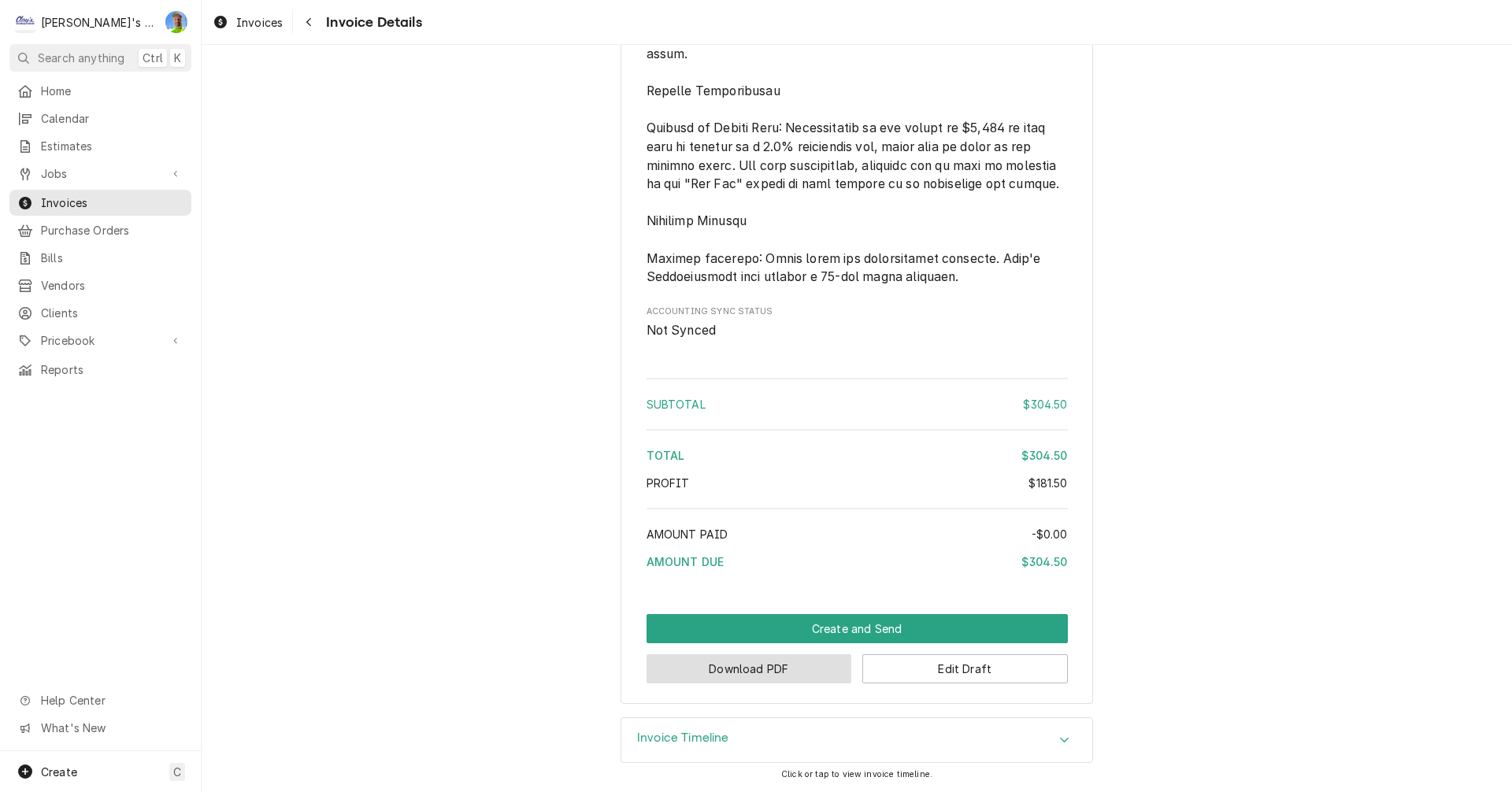
click at [785, 668] on button "Download PDF" at bounding box center [749, 668] width 205 height 29
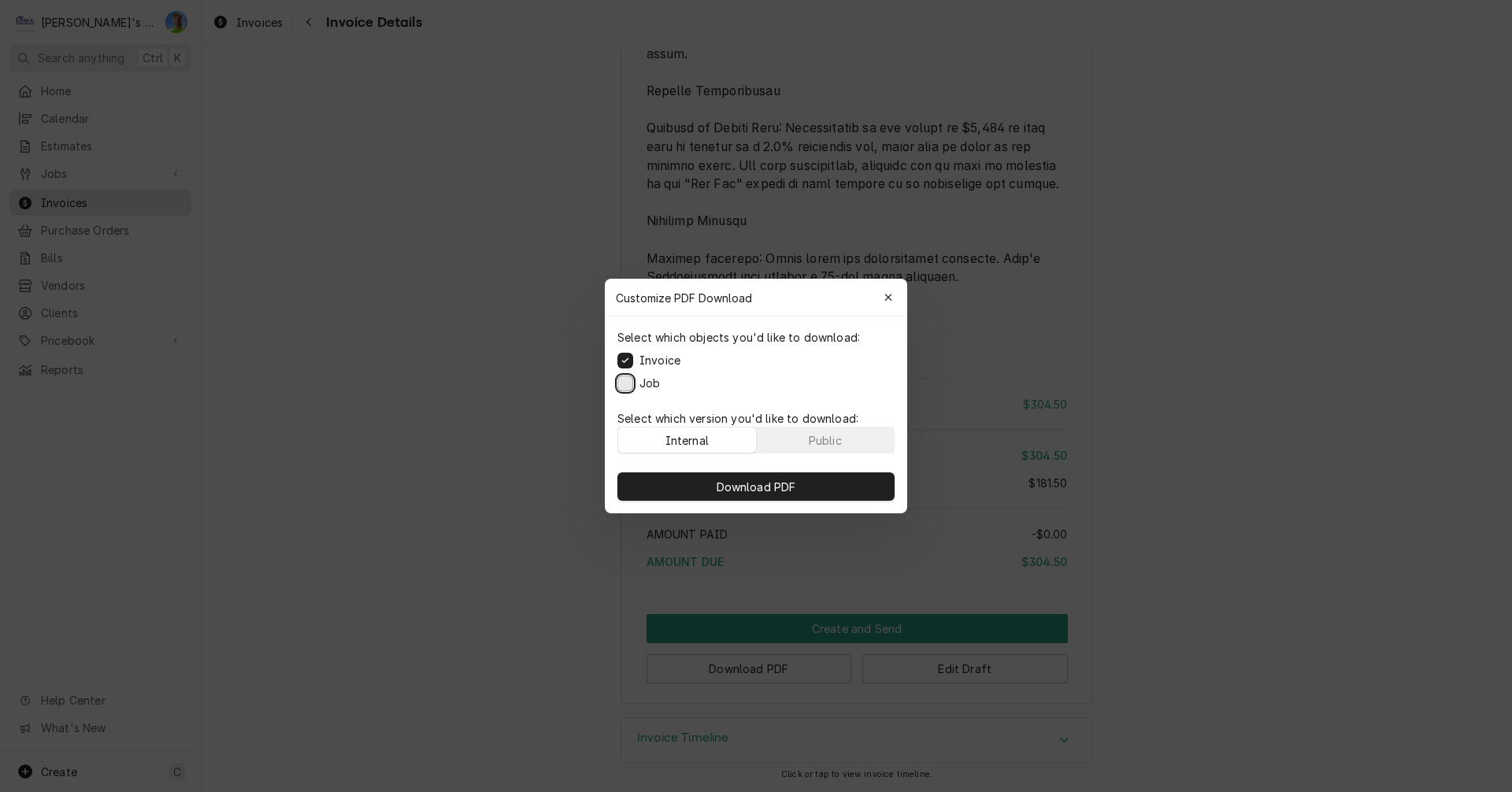
click at [625, 384] on button "Job" at bounding box center [625, 384] width 16 height 16
click at [772, 482] on span "Download PDF" at bounding box center [756, 487] width 86 height 17
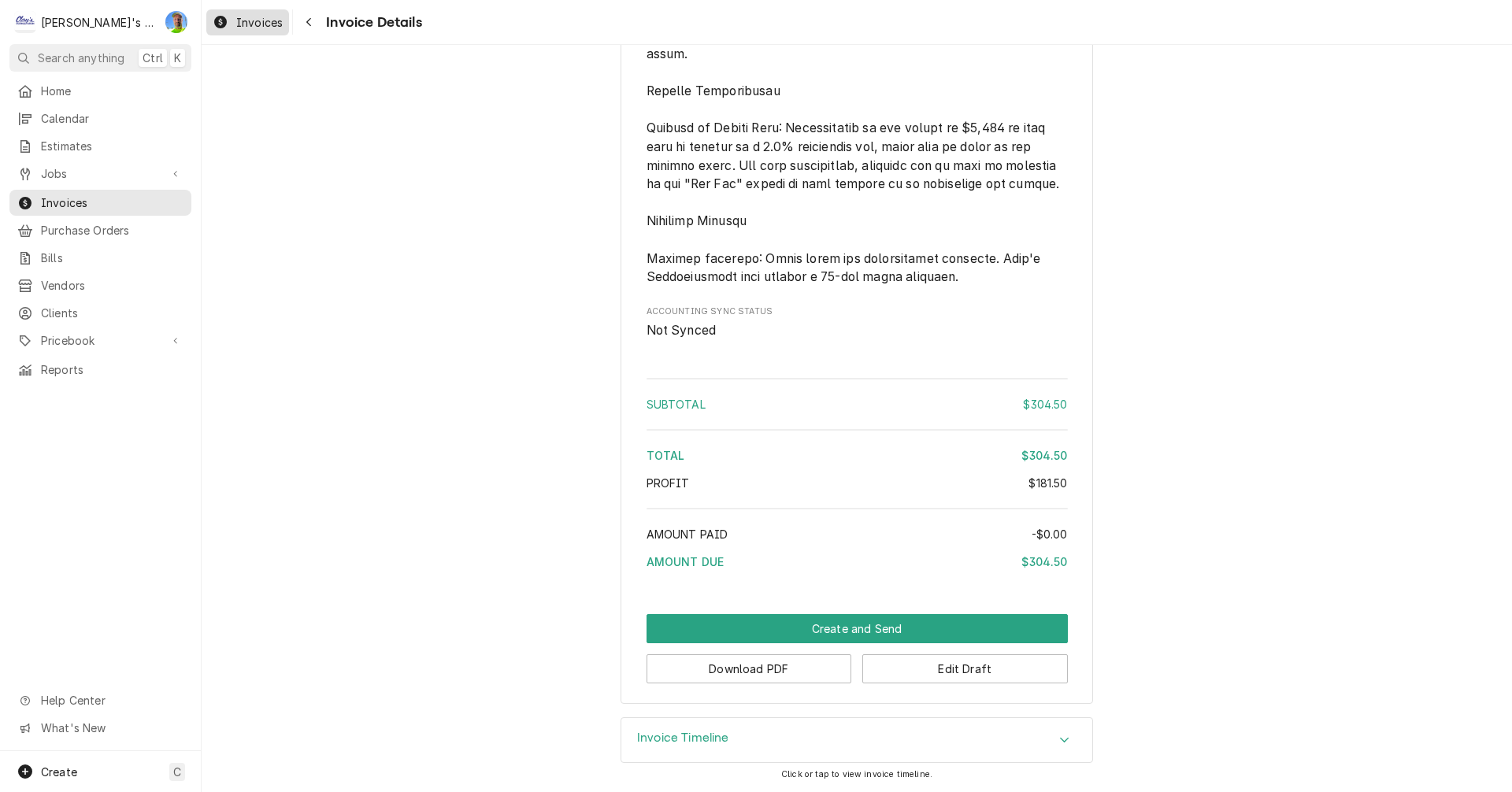
click at [230, 20] on div "Invoices" at bounding box center [248, 22] width 76 height 20
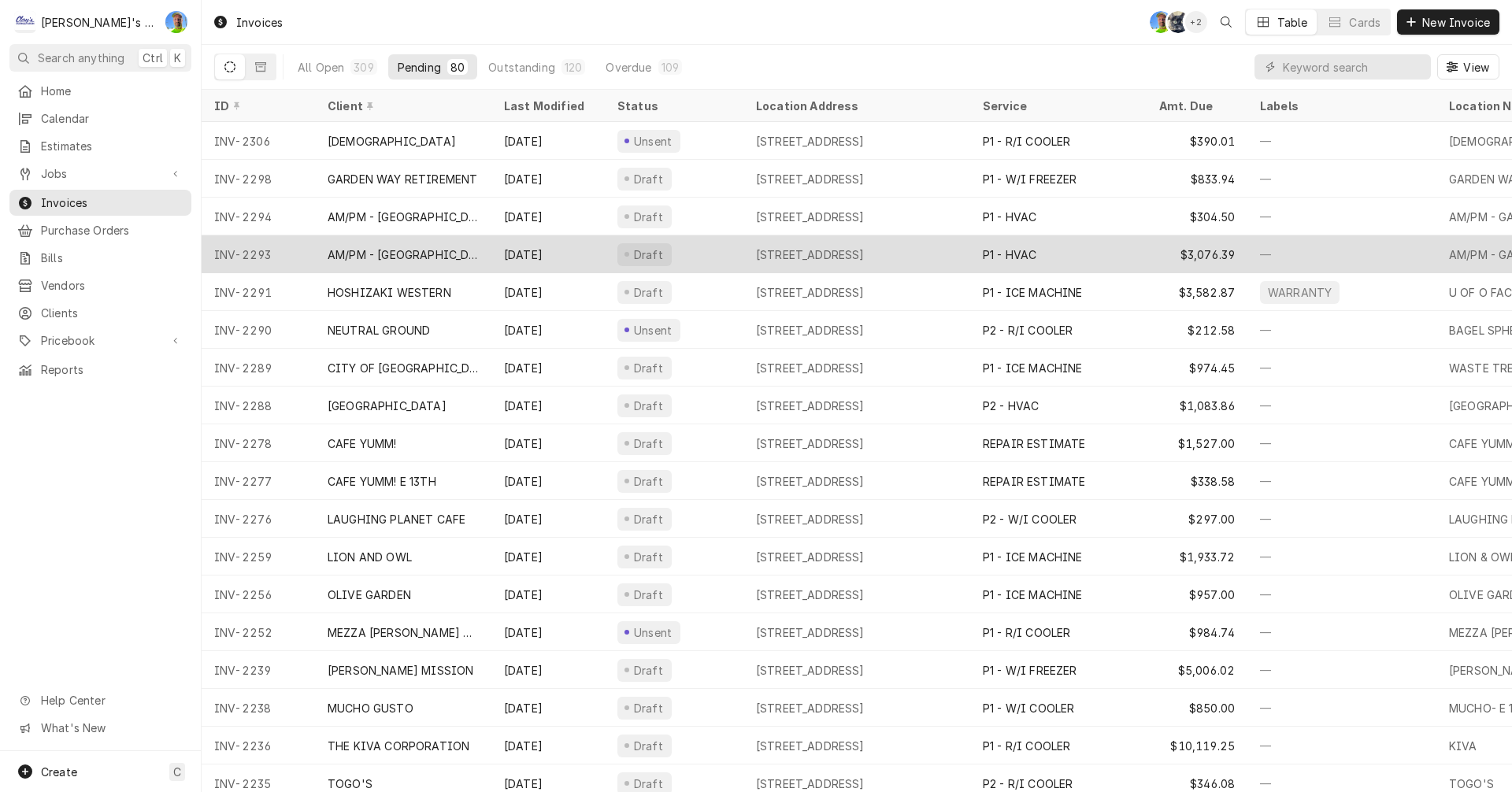
click at [723, 244] on div "Draft" at bounding box center [674, 254] width 139 height 38
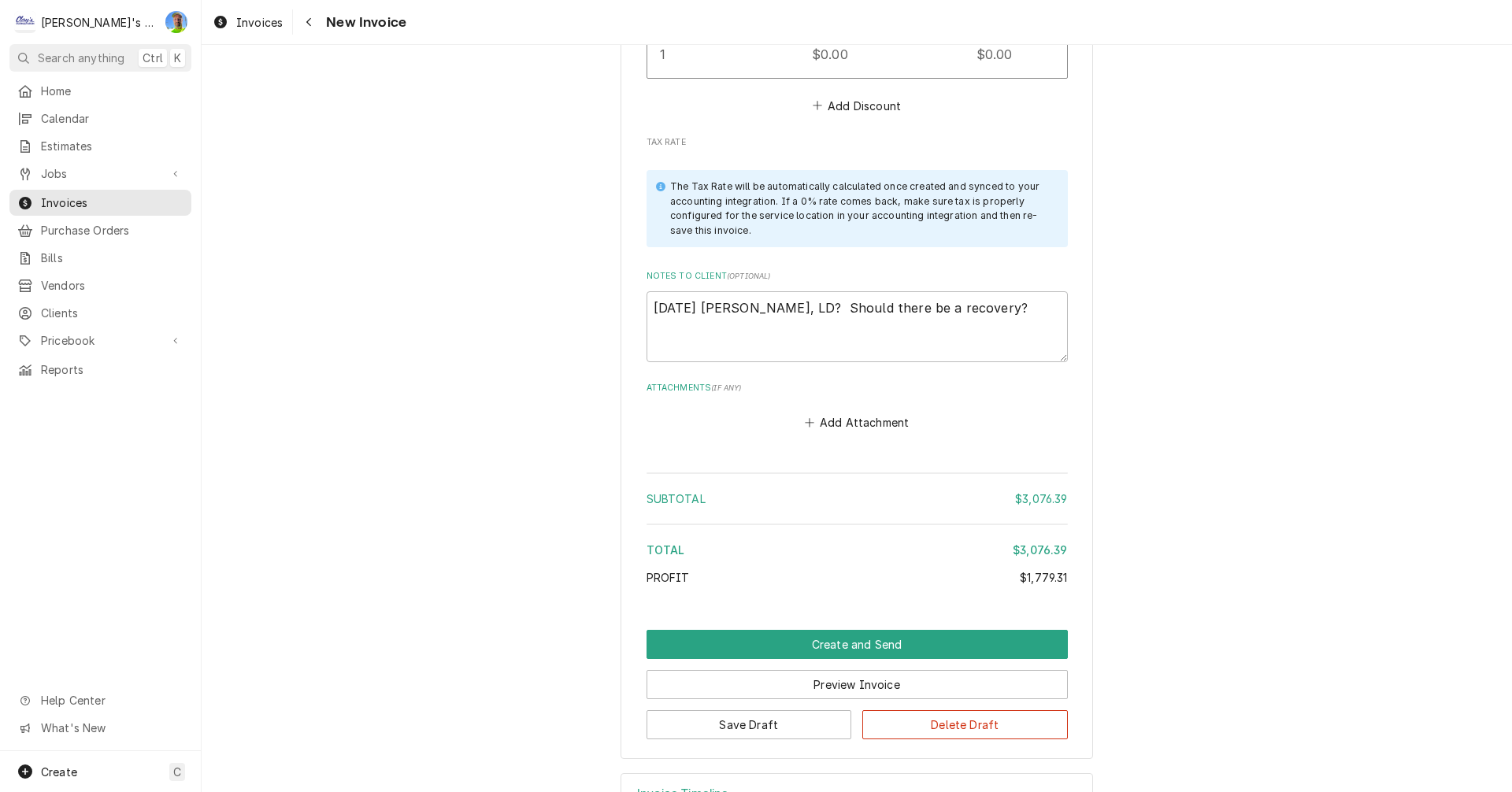
scroll to position [4447, 0]
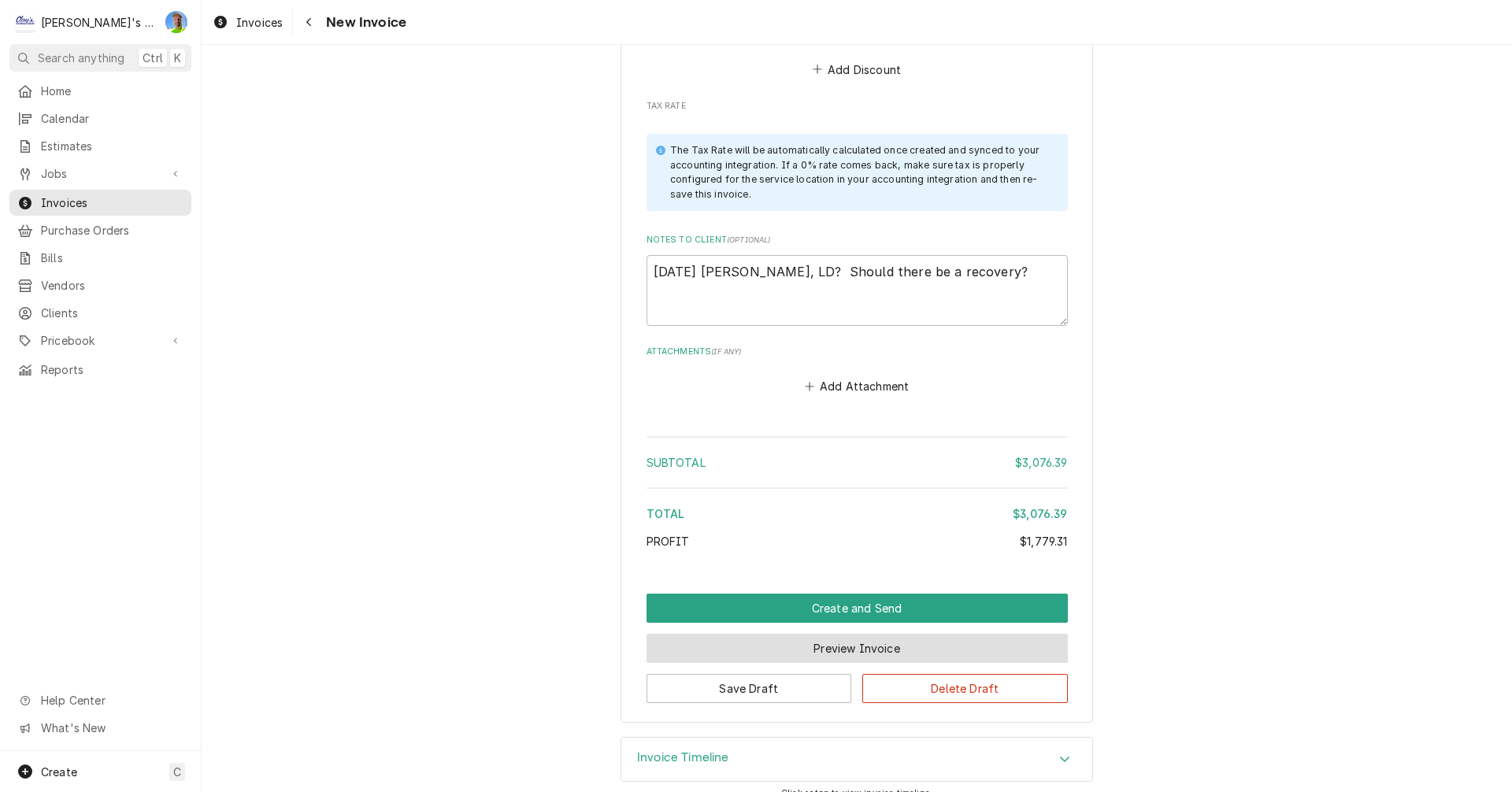
click at [822, 633] on button "Preview Invoice" at bounding box center [857, 647] width 421 height 29
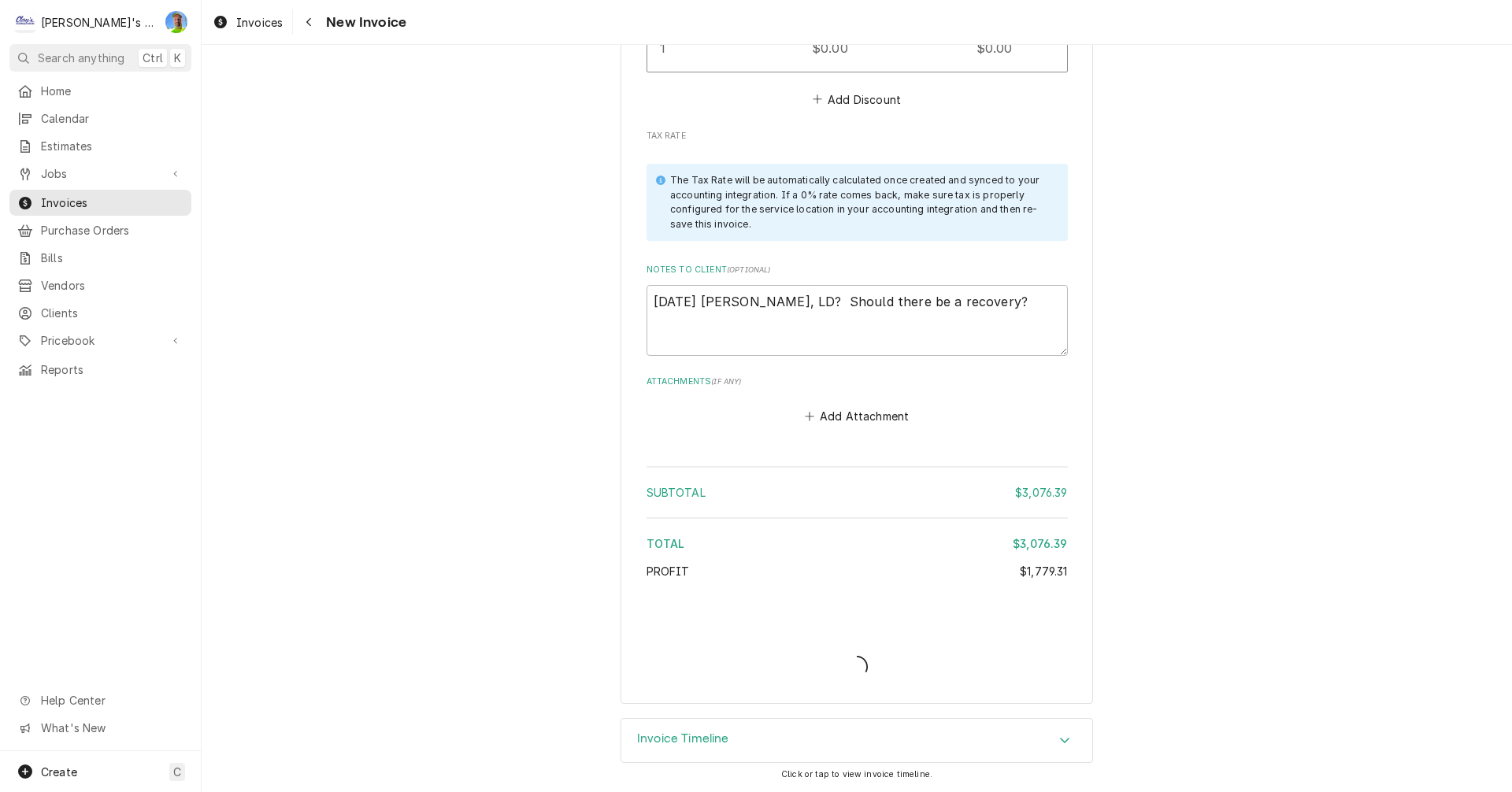
scroll to position [4398, 0]
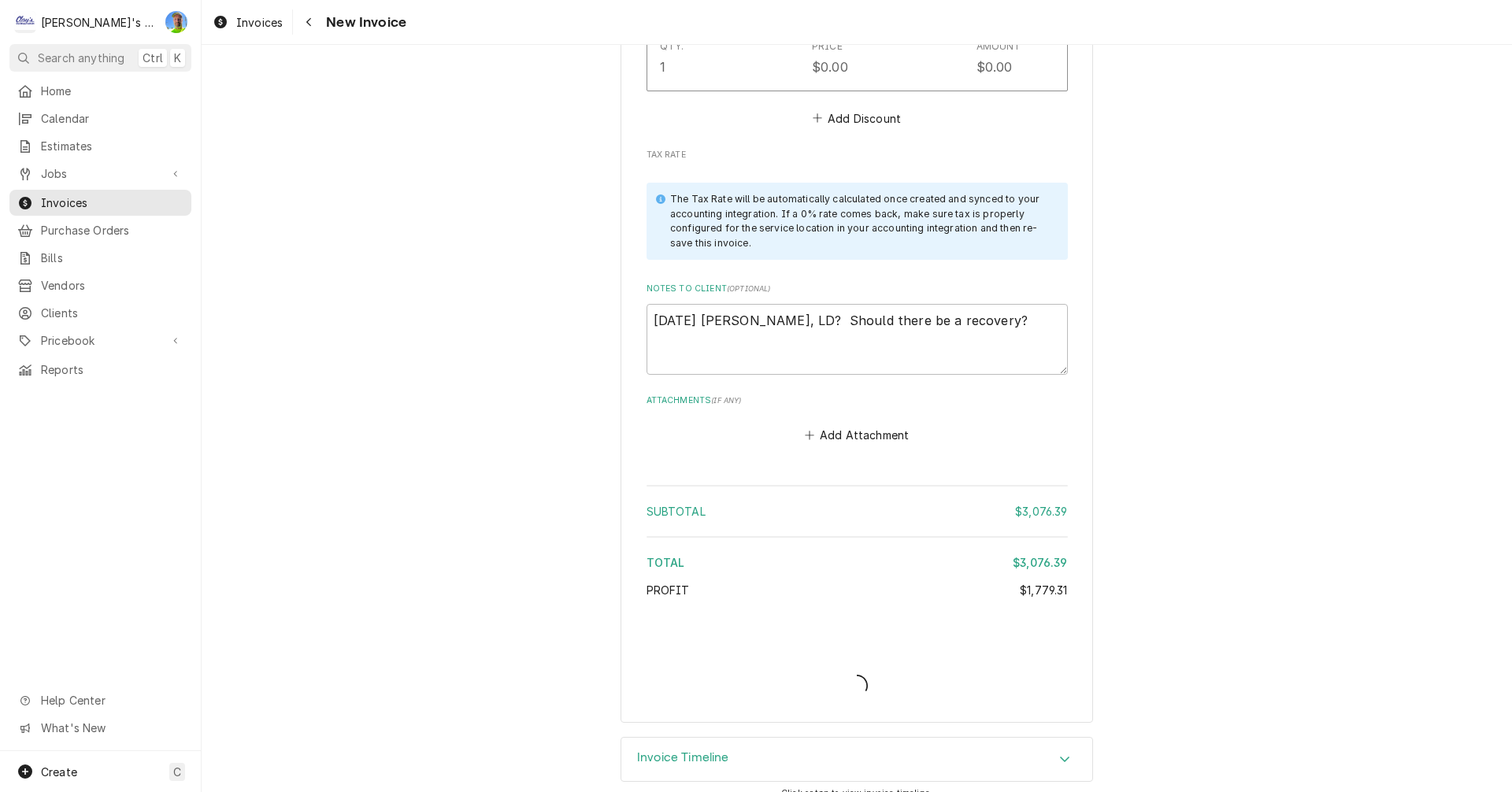
type textarea "x"
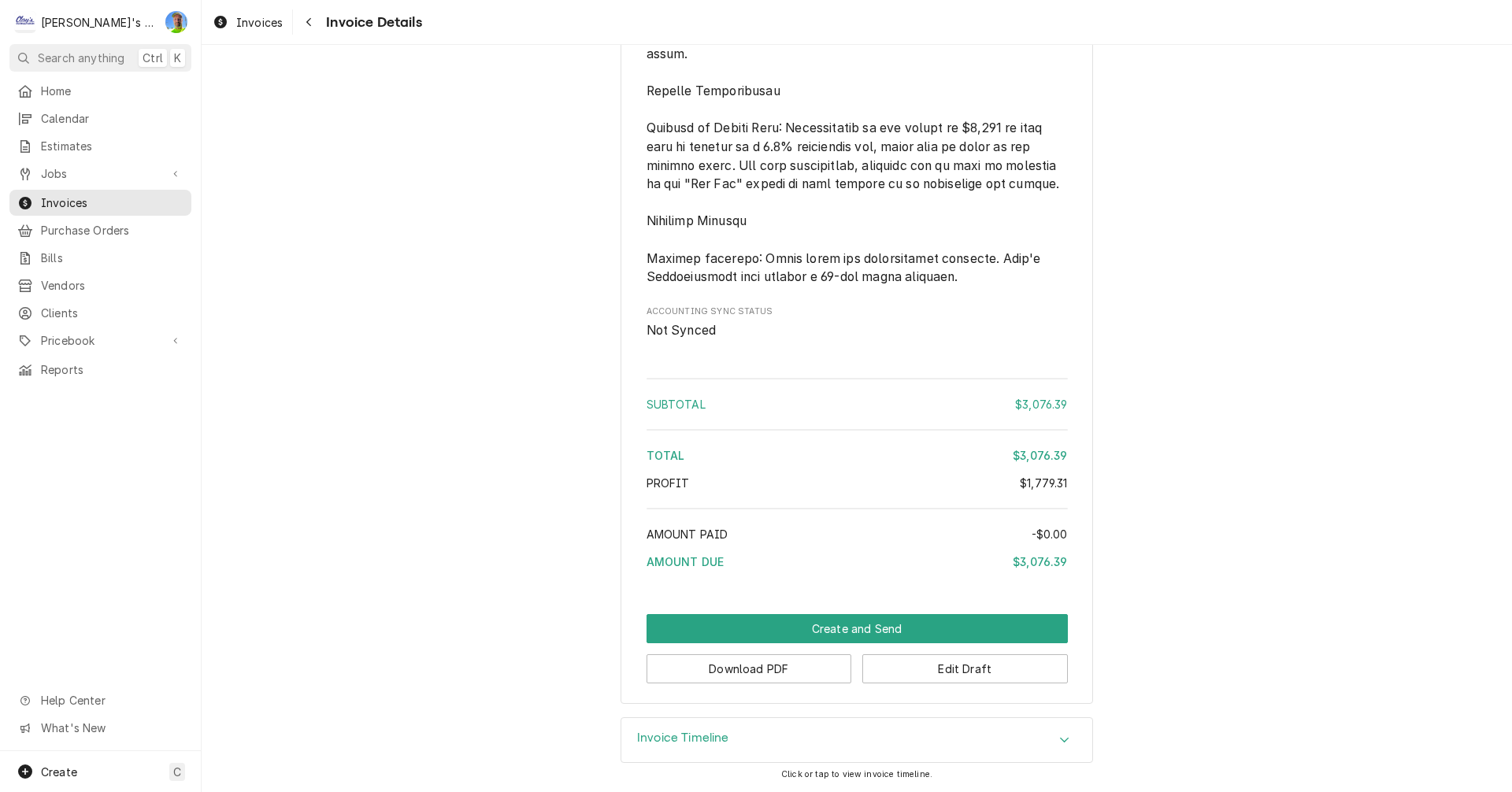
scroll to position [3392, 0]
click at [817, 669] on button "Download PDF" at bounding box center [749, 668] width 205 height 29
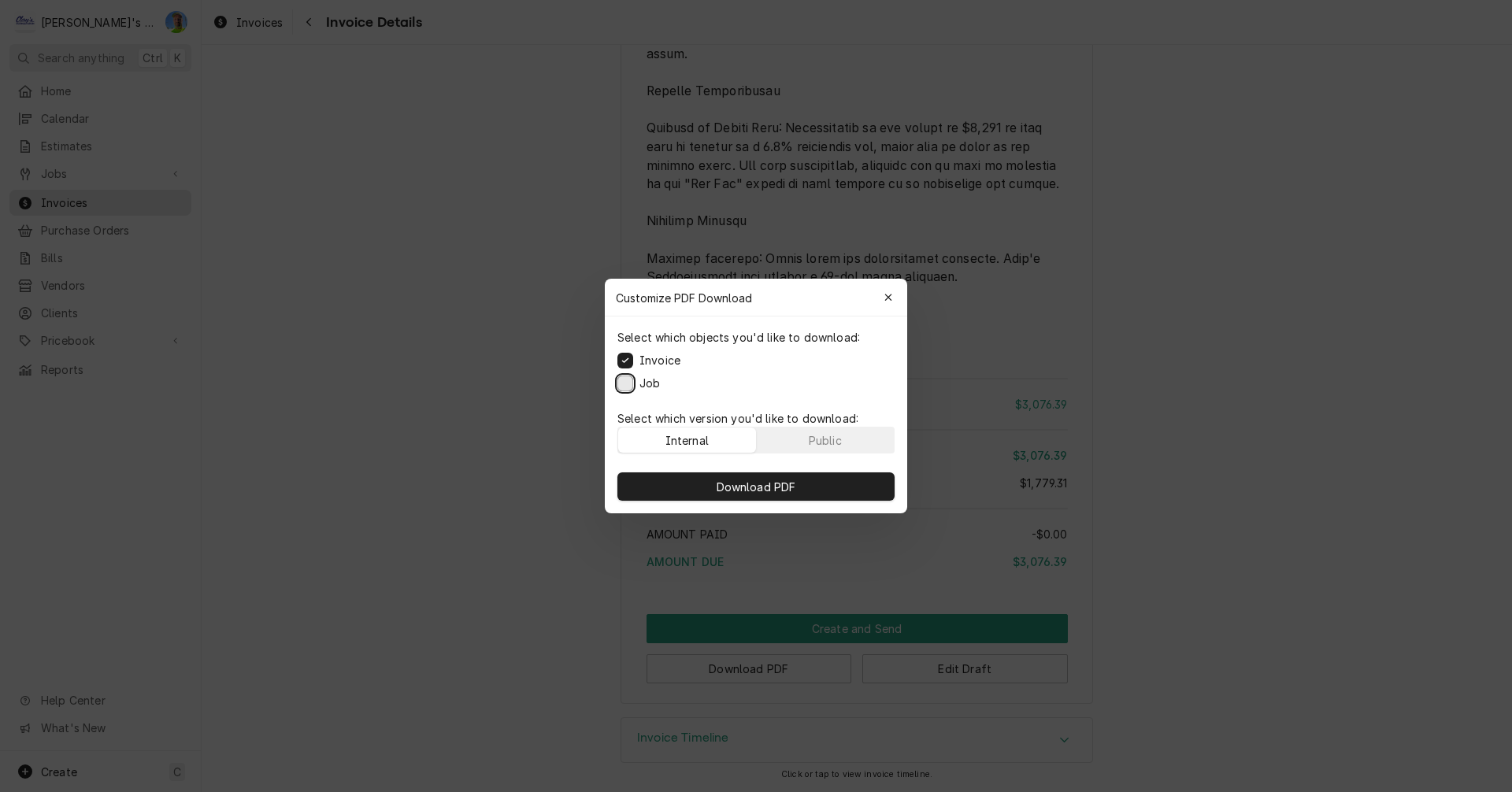
click at [619, 378] on button "Job" at bounding box center [625, 384] width 16 height 16
click at [721, 483] on span "Download PDF" at bounding box center [756, 487] width 86 height 17
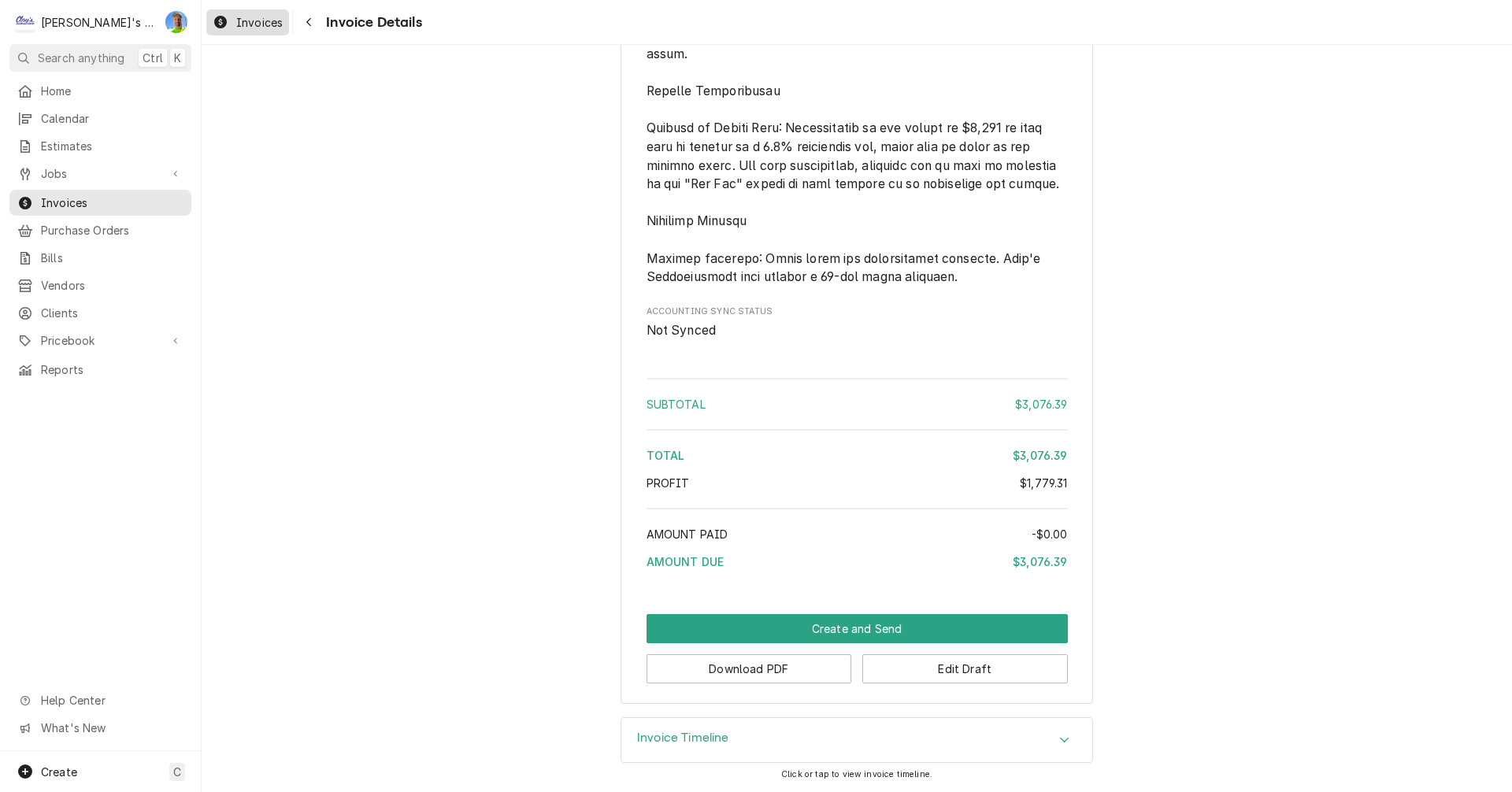
click at [254, 22] on span "Invoices" at bounding box center [259, 22] width 46 height 17
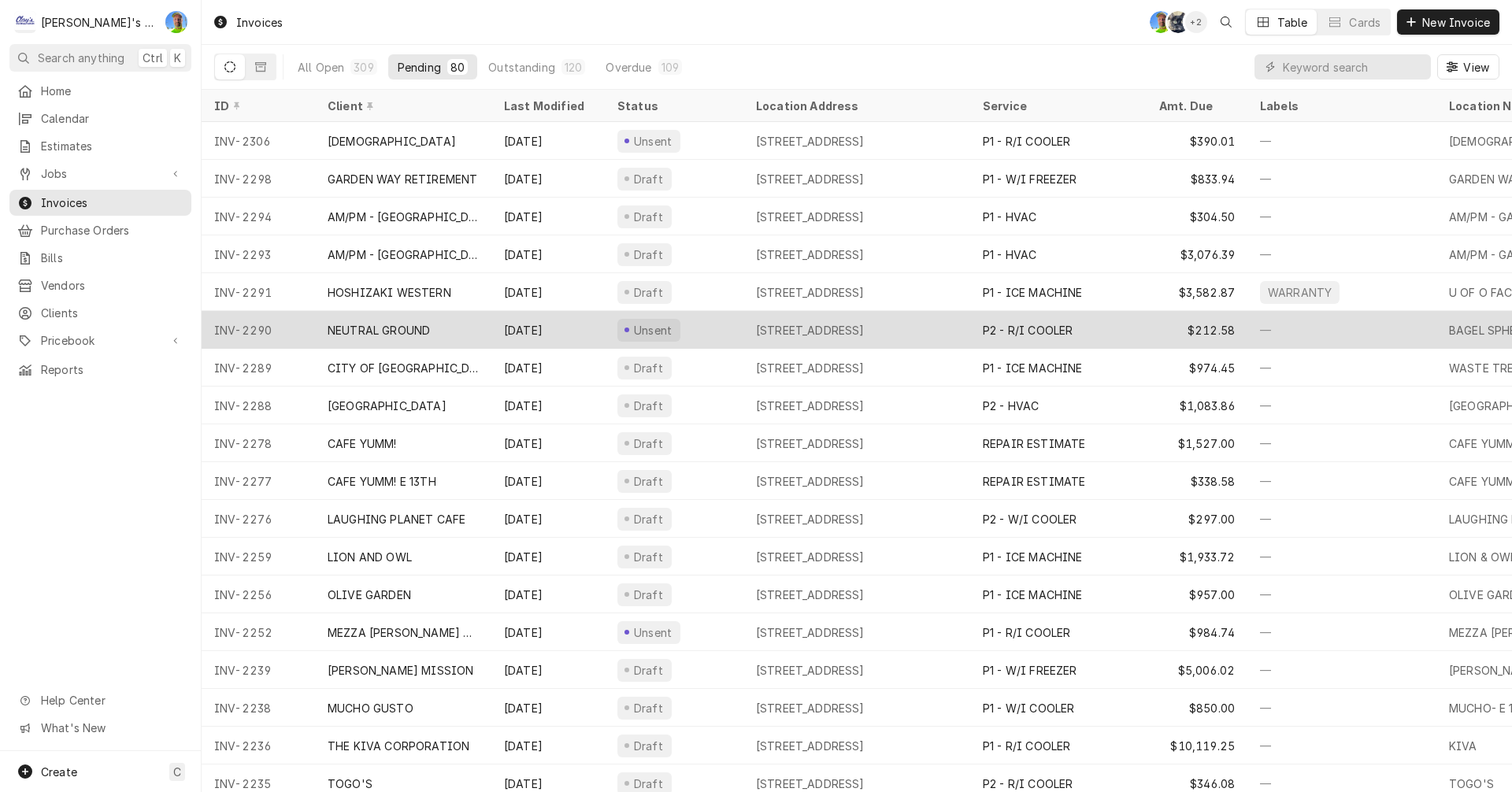
click at [408, 328] on div "NEUTRAL GROUND" at bounding box center [378, 329] width 102 height 17
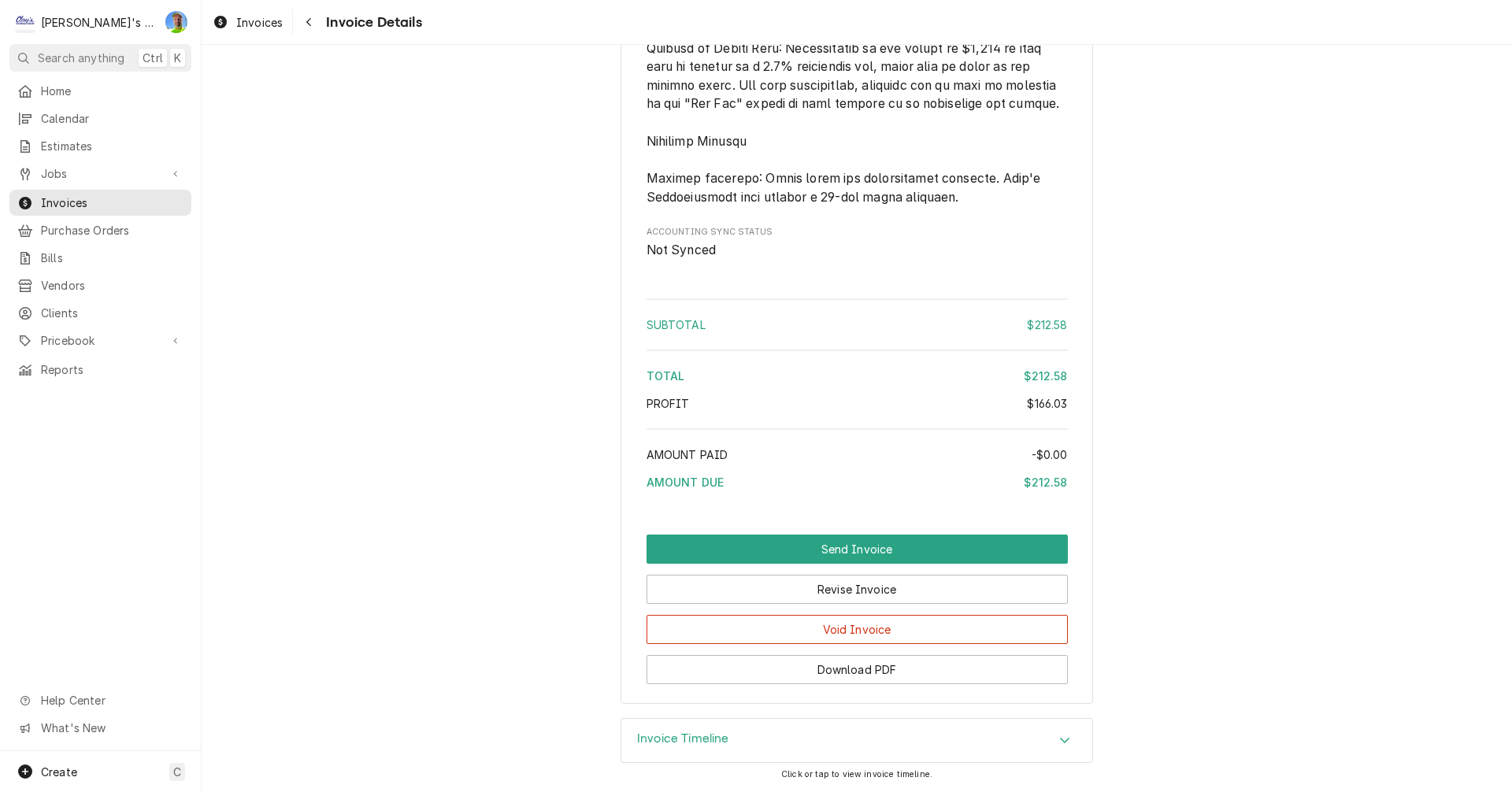
scroll to position [2033, 0]
click at [918, 665] on button "Download PDF" at bounding box center [857, 669] width 421 height 29
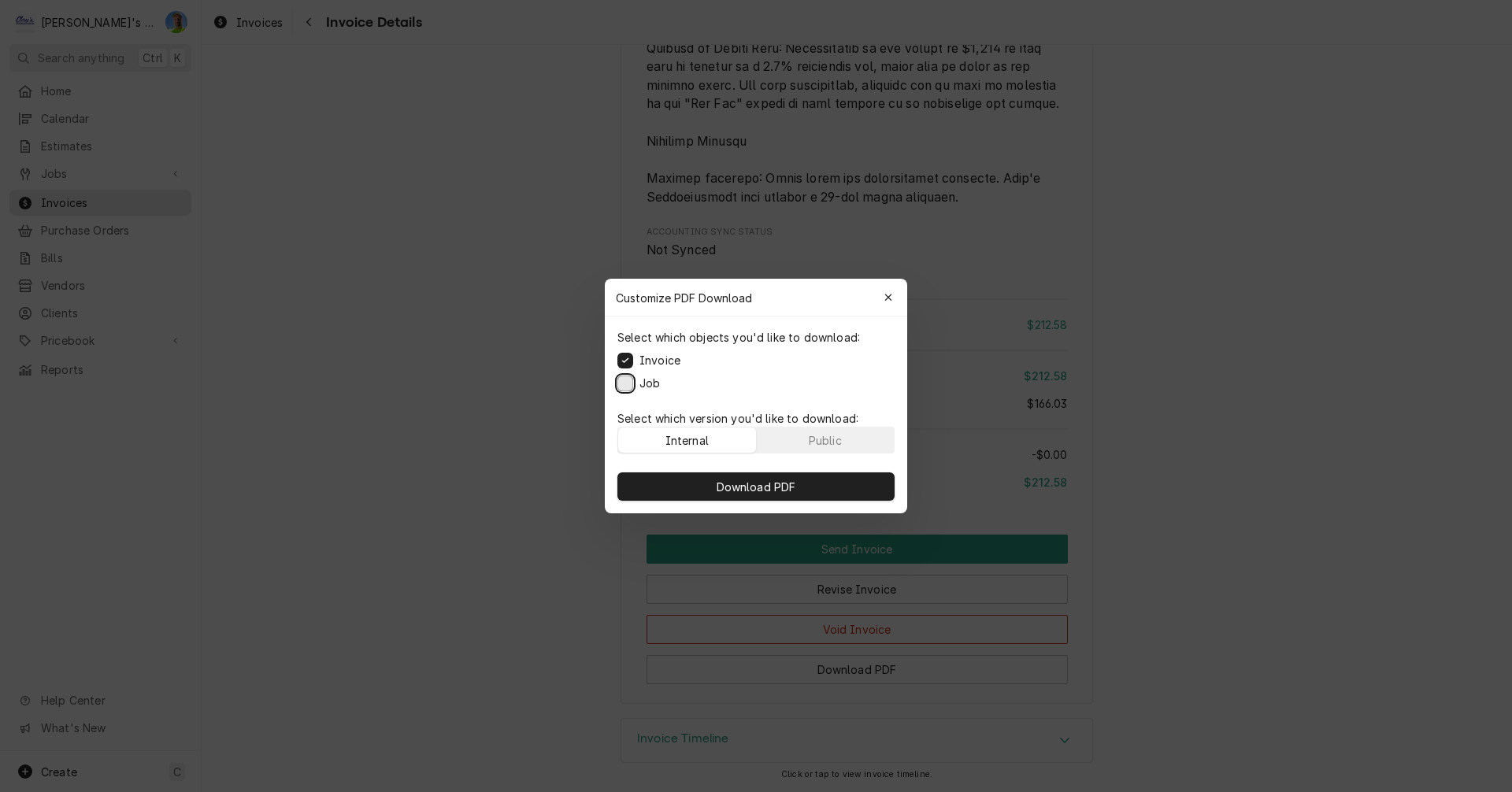
click at [624, 386] on button "Job" at bounding box center [625, 384] width 16 height 16
click at [719, 490] on span "Download PDF" at bounding box center [756, 487] width 86 height 17
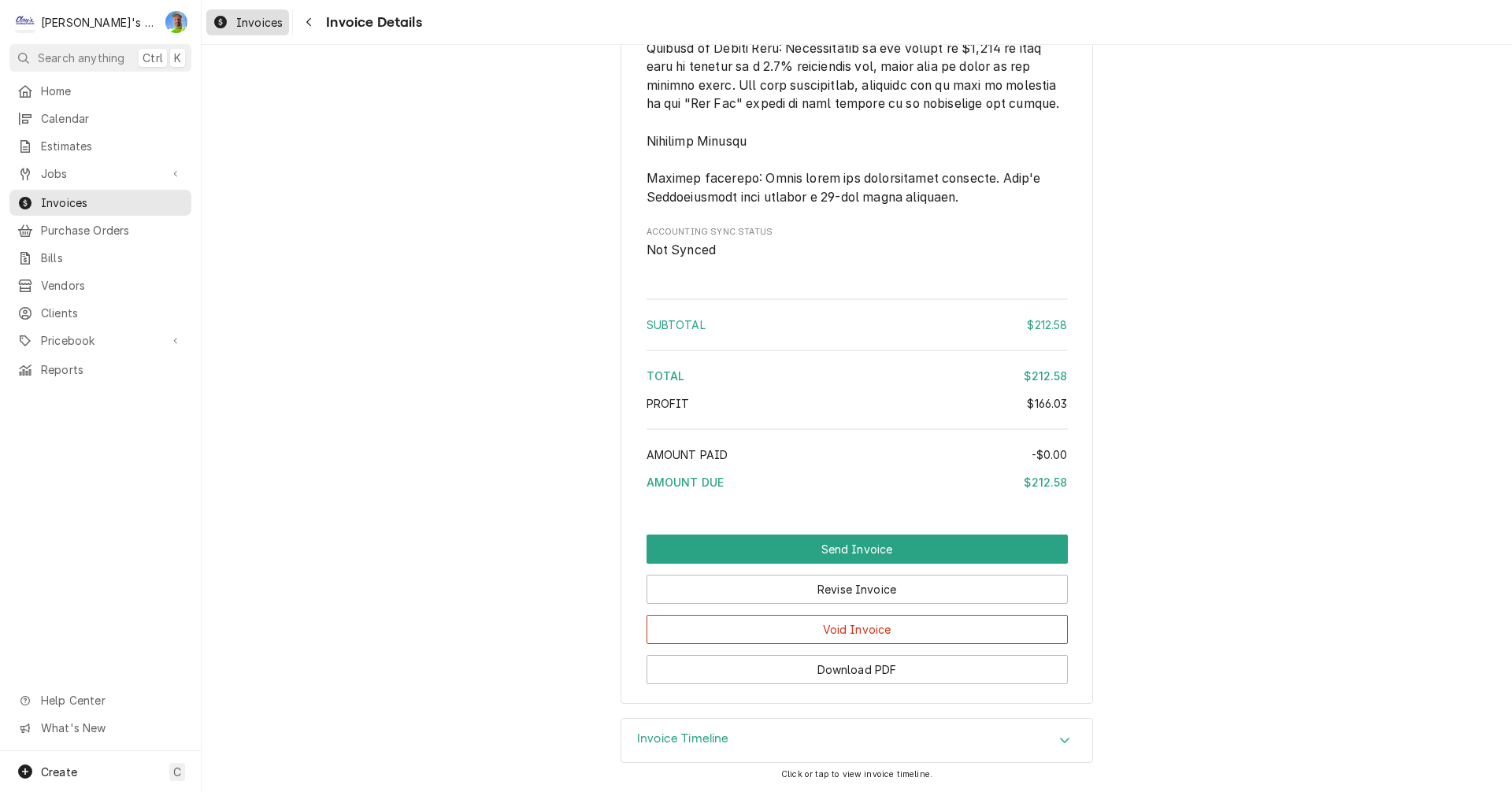
click at [256, 16] on span "Invoices" at bounding box center [259, 22] width 46 height 17
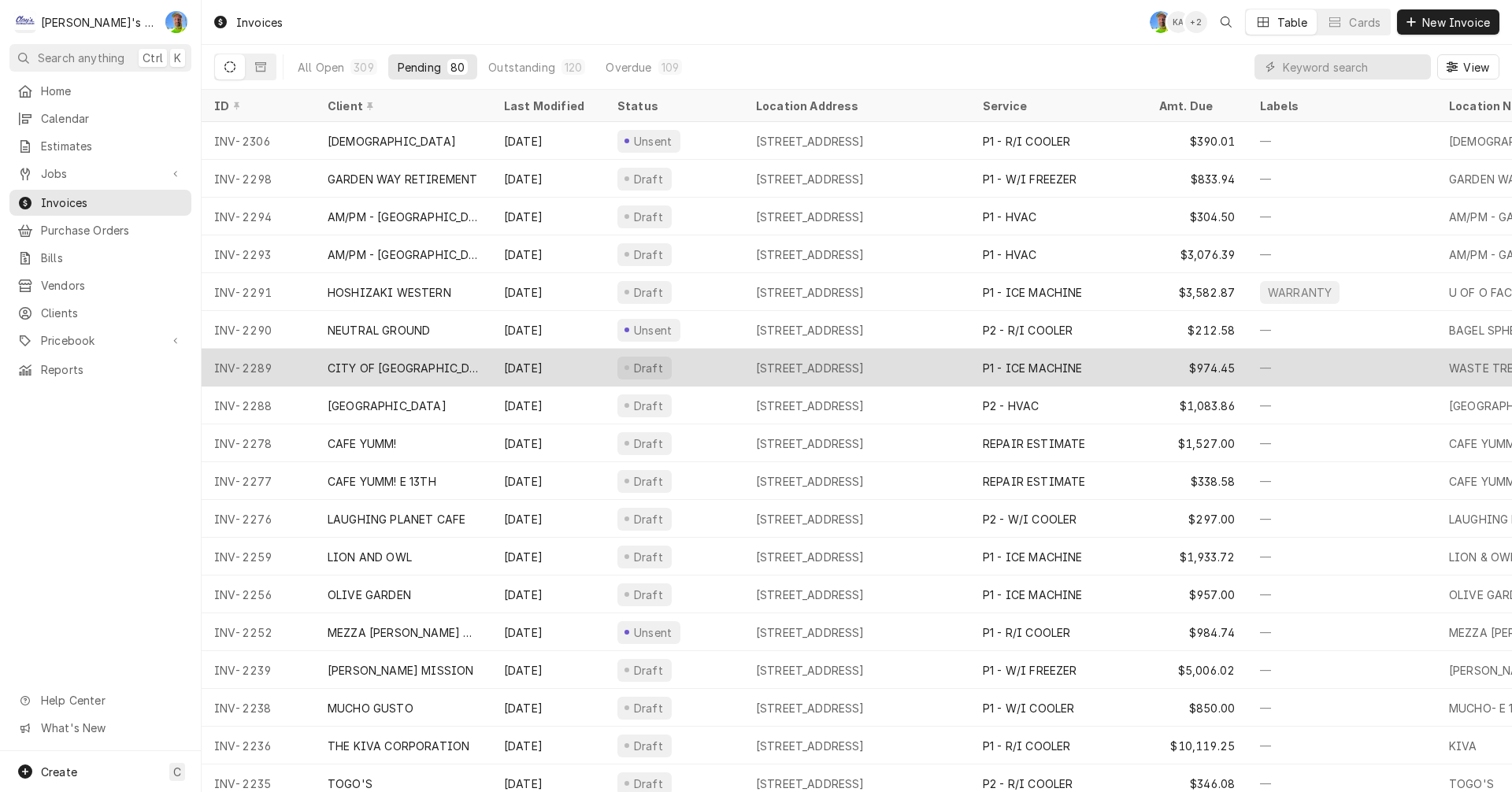
click at [813, 368] on div "[STREET_ADDRESS]" at bounding box center [810, 368] width 108 height 17
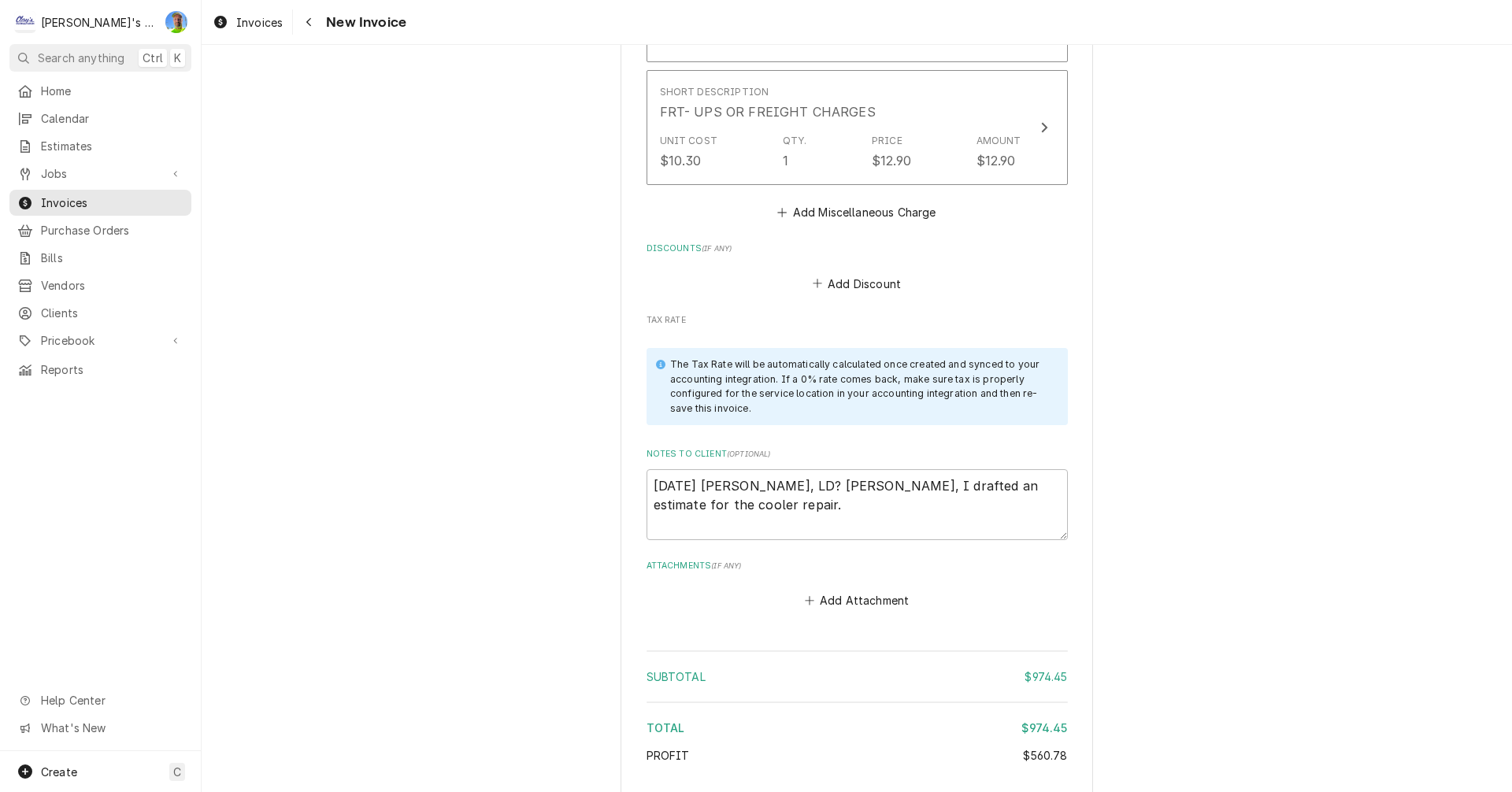
scroll to position [2990, 0]
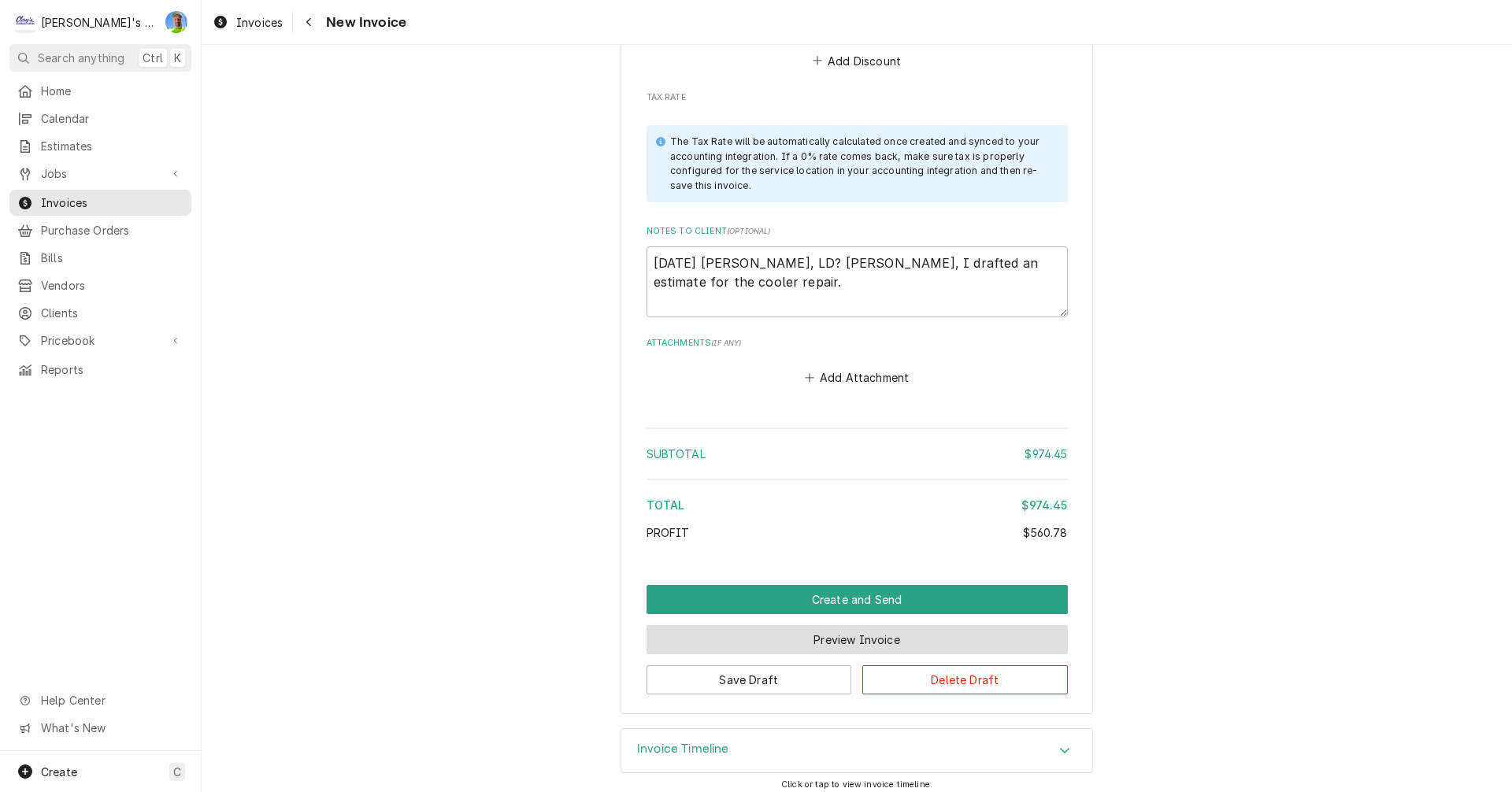
click at [820, 643] on button "Preview Invoice" at bounding box center [857, 639] width 421 height 29
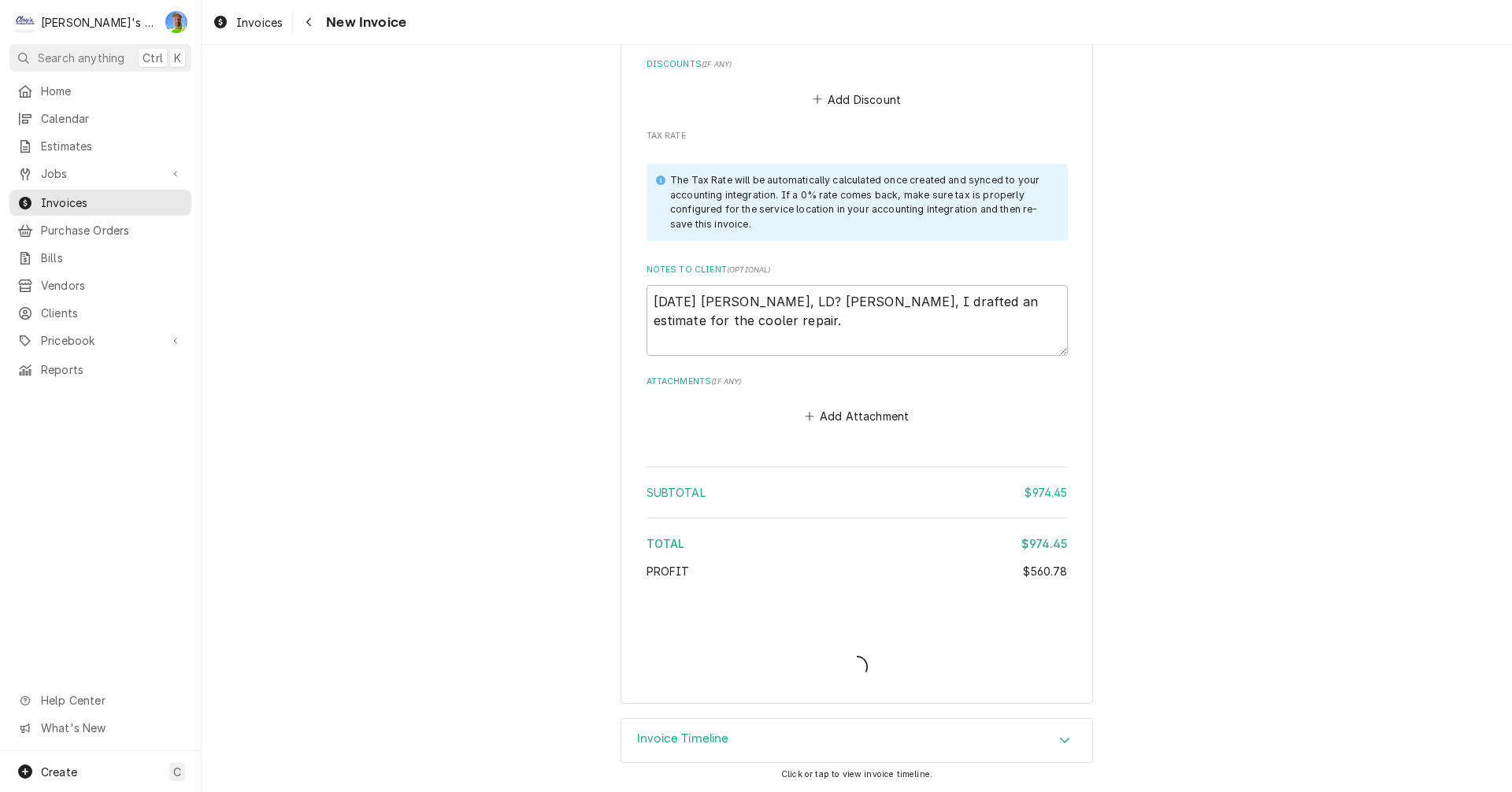
scroll to position [2951, 0]
type textarea "x"
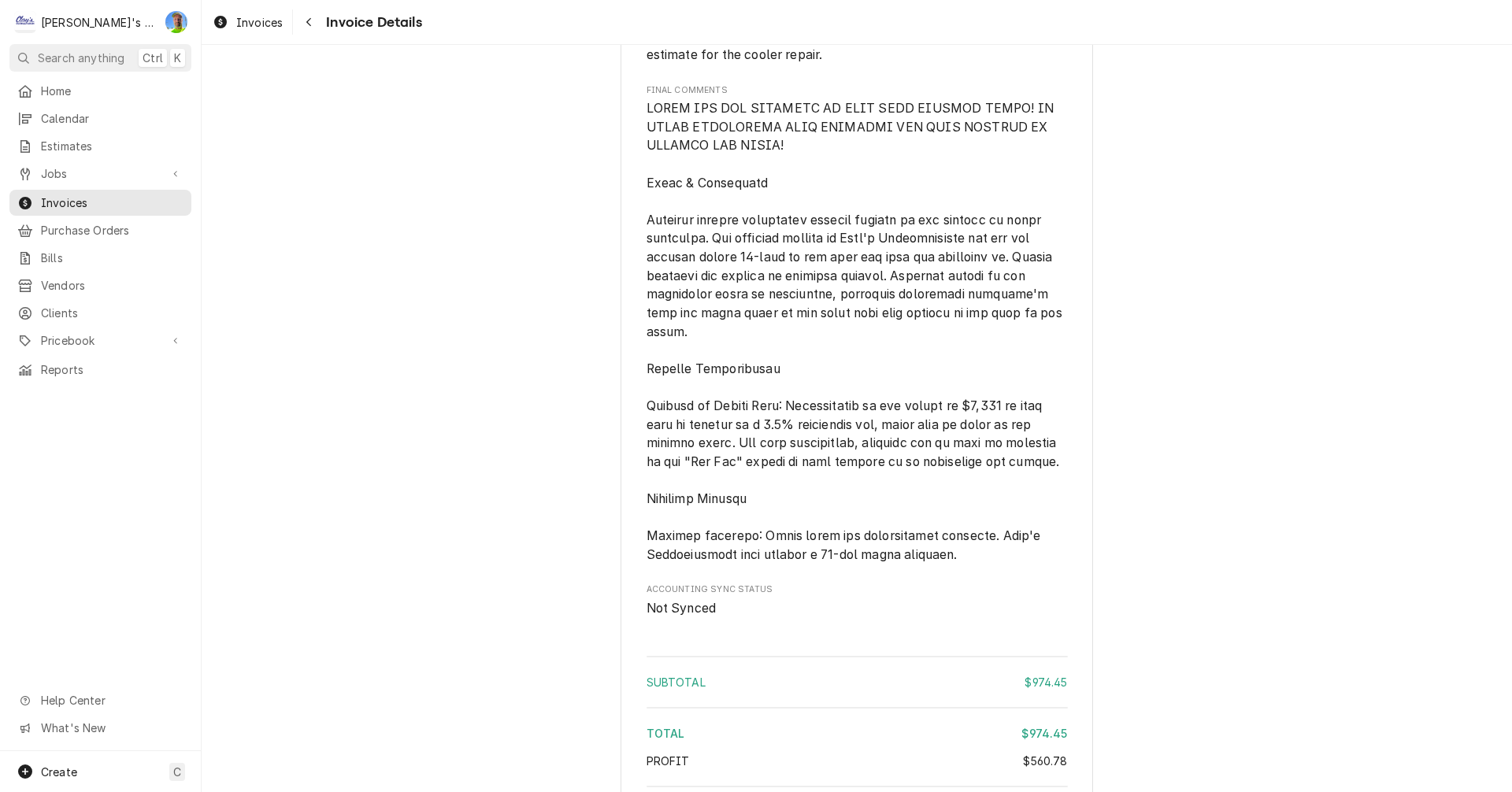
scroll to position [2438, 0]
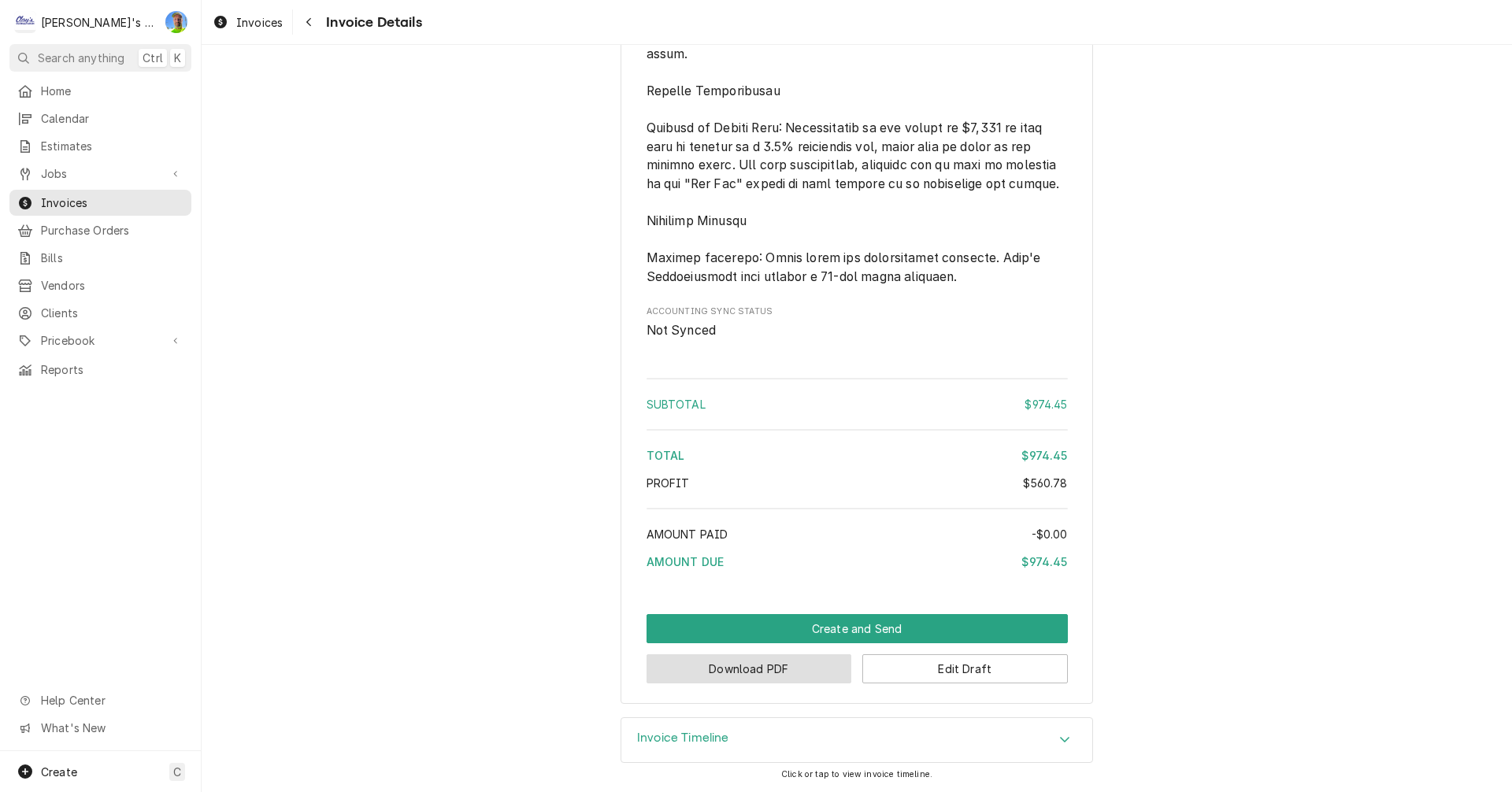
click at [825, 682] on button "Download PDF" at bounding box center [749, 668] width 205 height 29
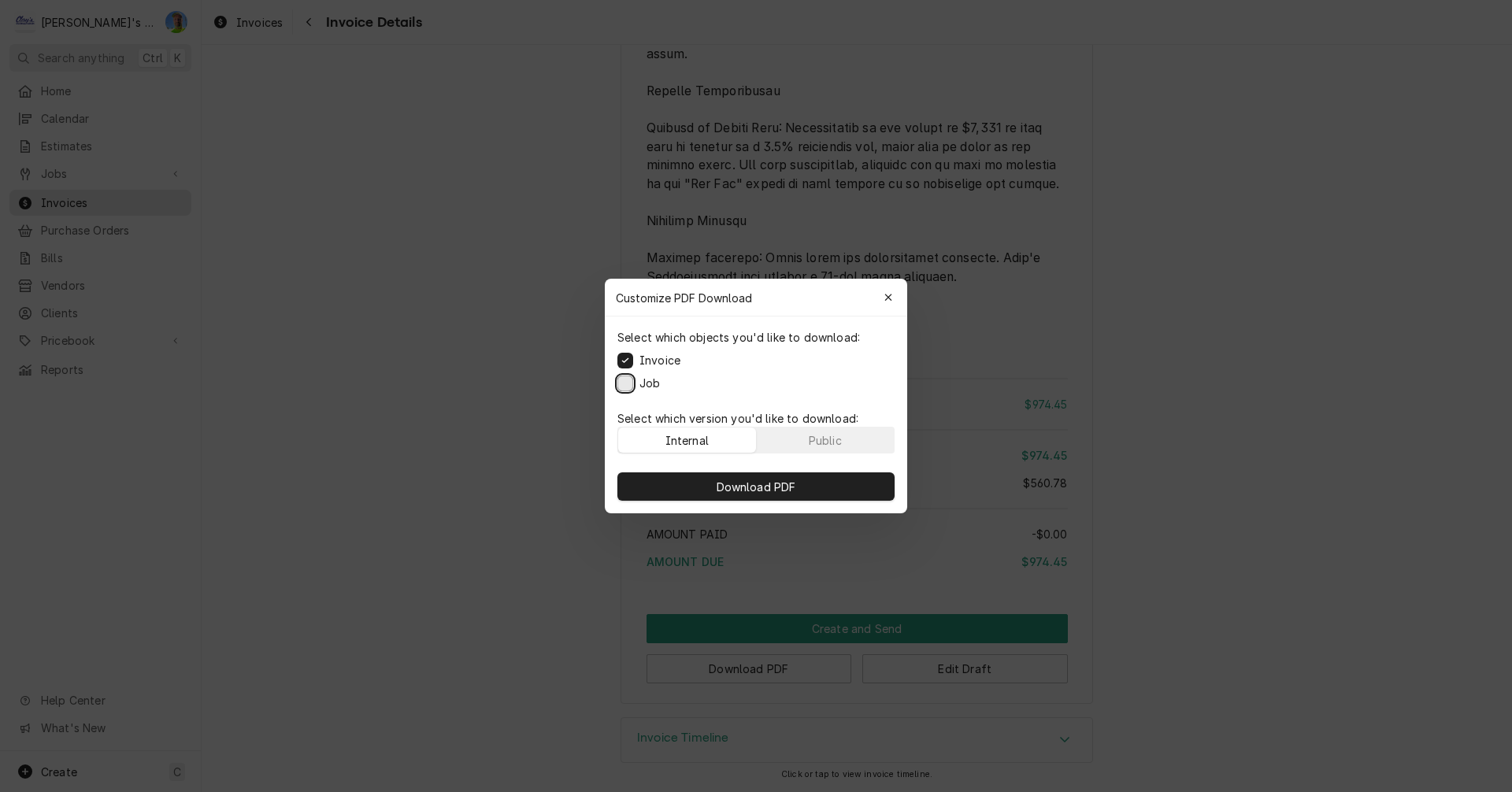
click at [619, 380] on button "Job" at bounding box center [625, 384] width 16 height 16
click at [713, 487] on span "Download PDF" at bounding box center [756, 487] width 86 height 17
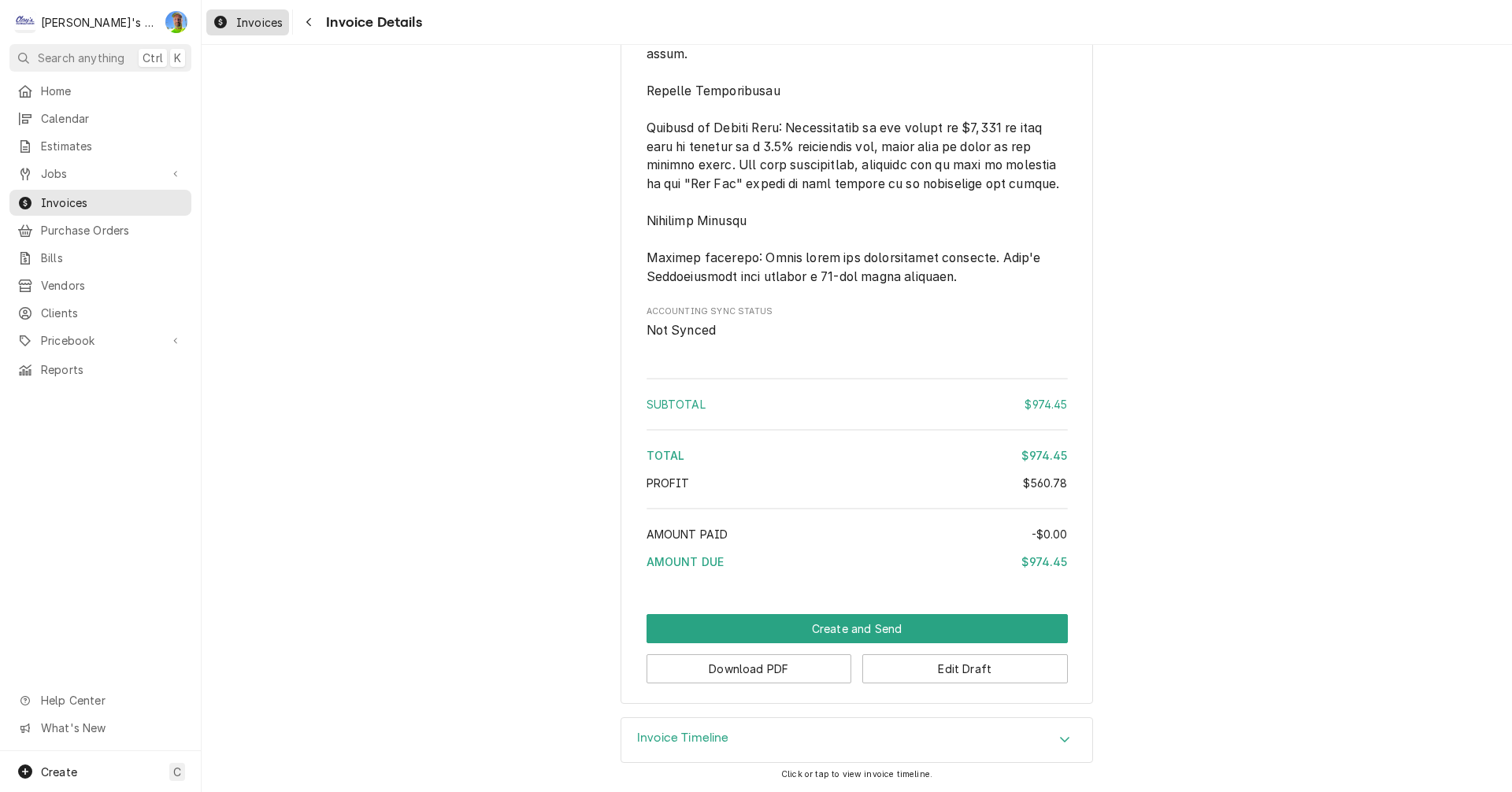
click at [243, 14] on span "Invoices" at bounding box center [259, 22] width 46 height 17
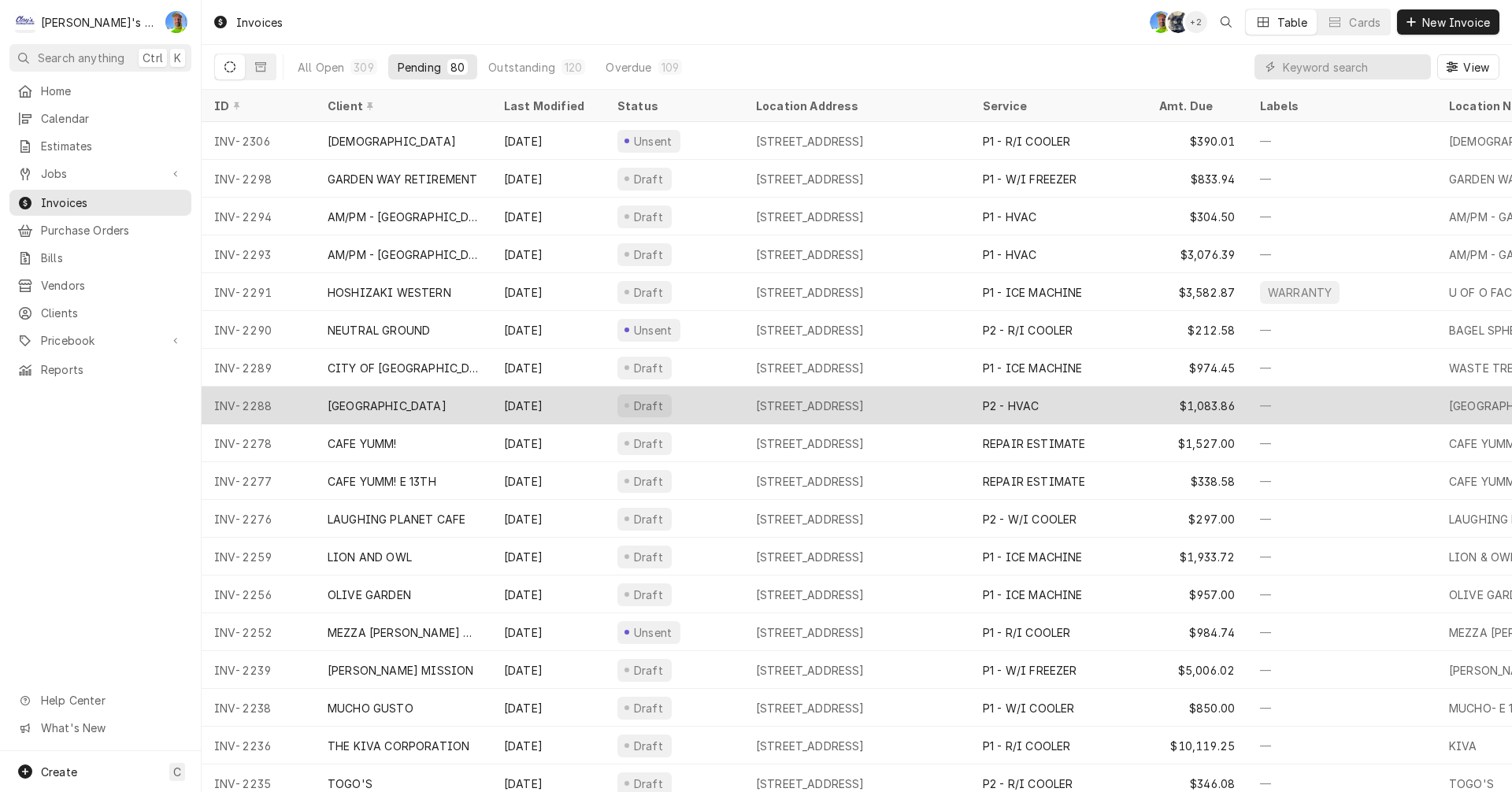
click at [567, 403] on div "Sep 5" at bounding box center [548, 405] width 114 height 38
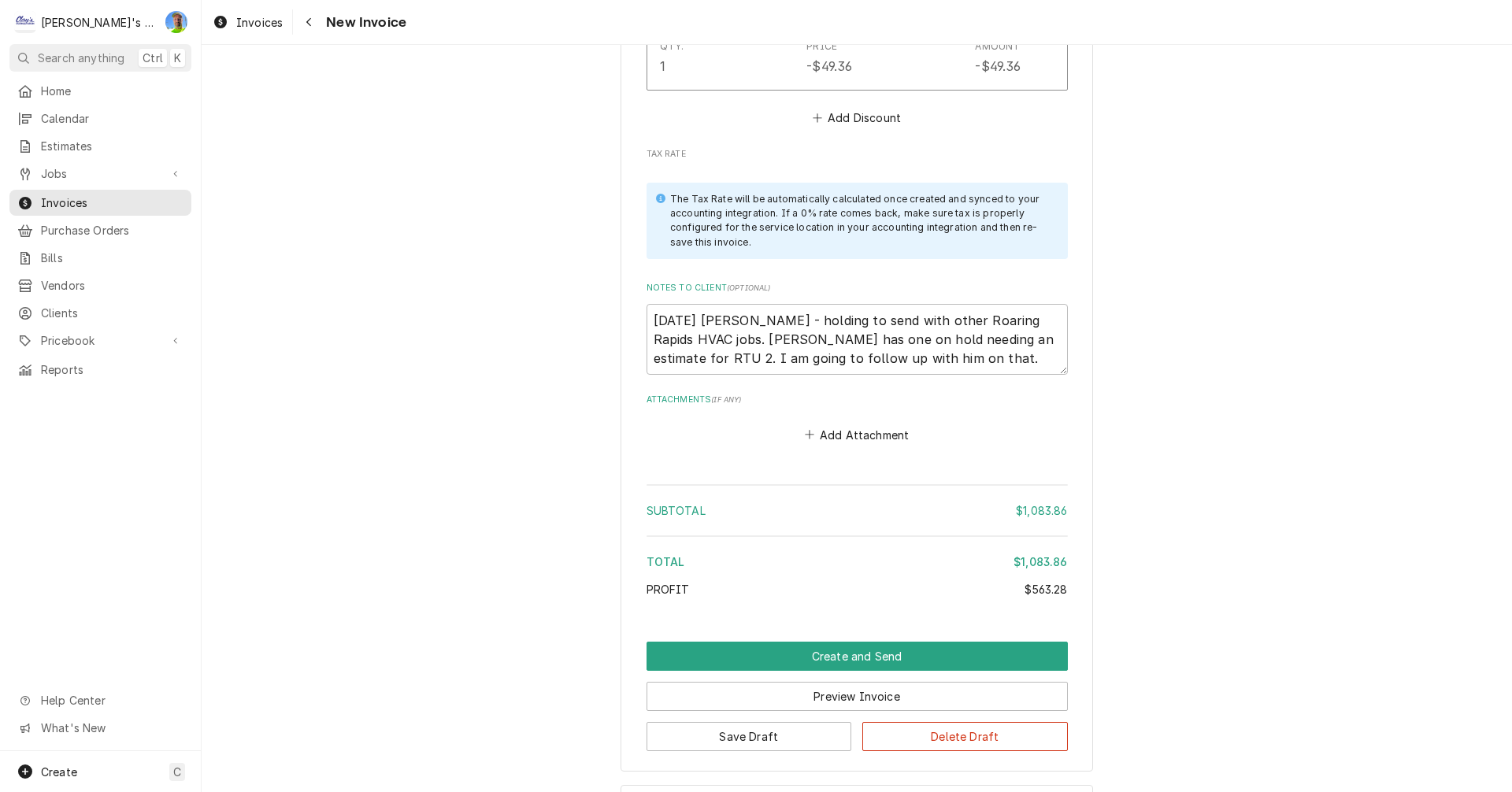
scroll to position [3402, 0]
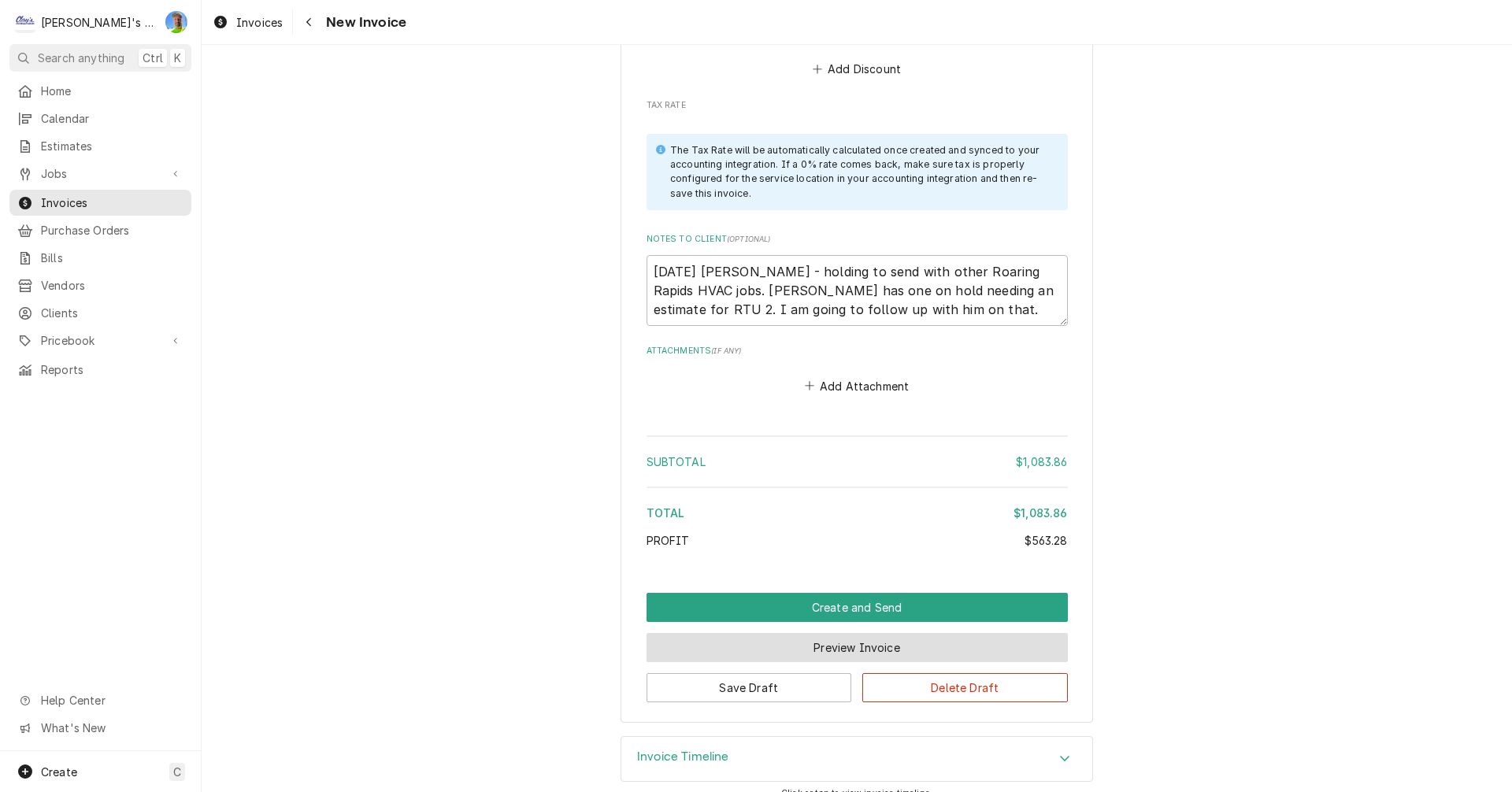
click at [836, 633] on button "Preview Invoice" at bounding box center [857, 647] width 421 height 29
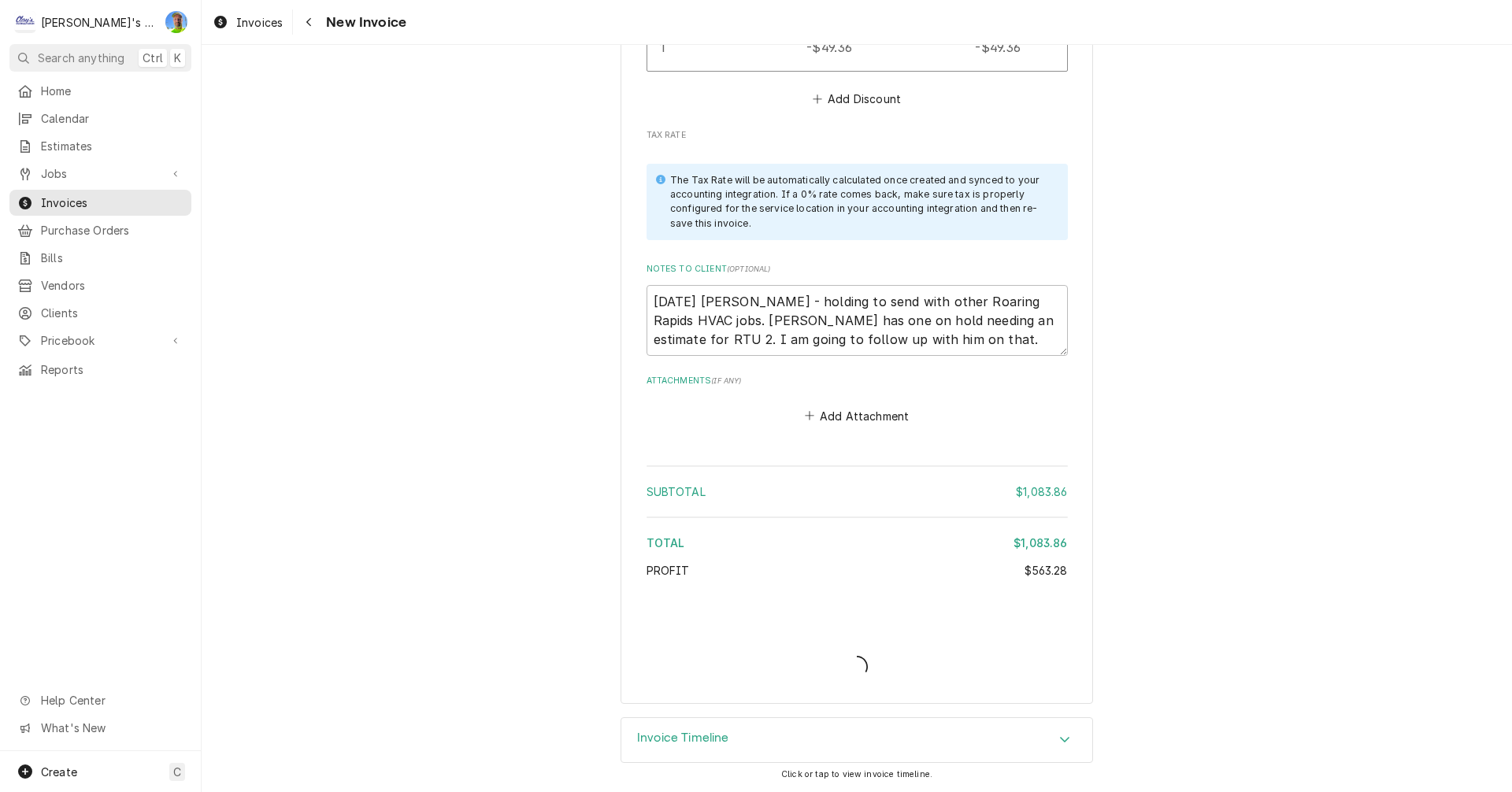
scroll to position [3354, 0]
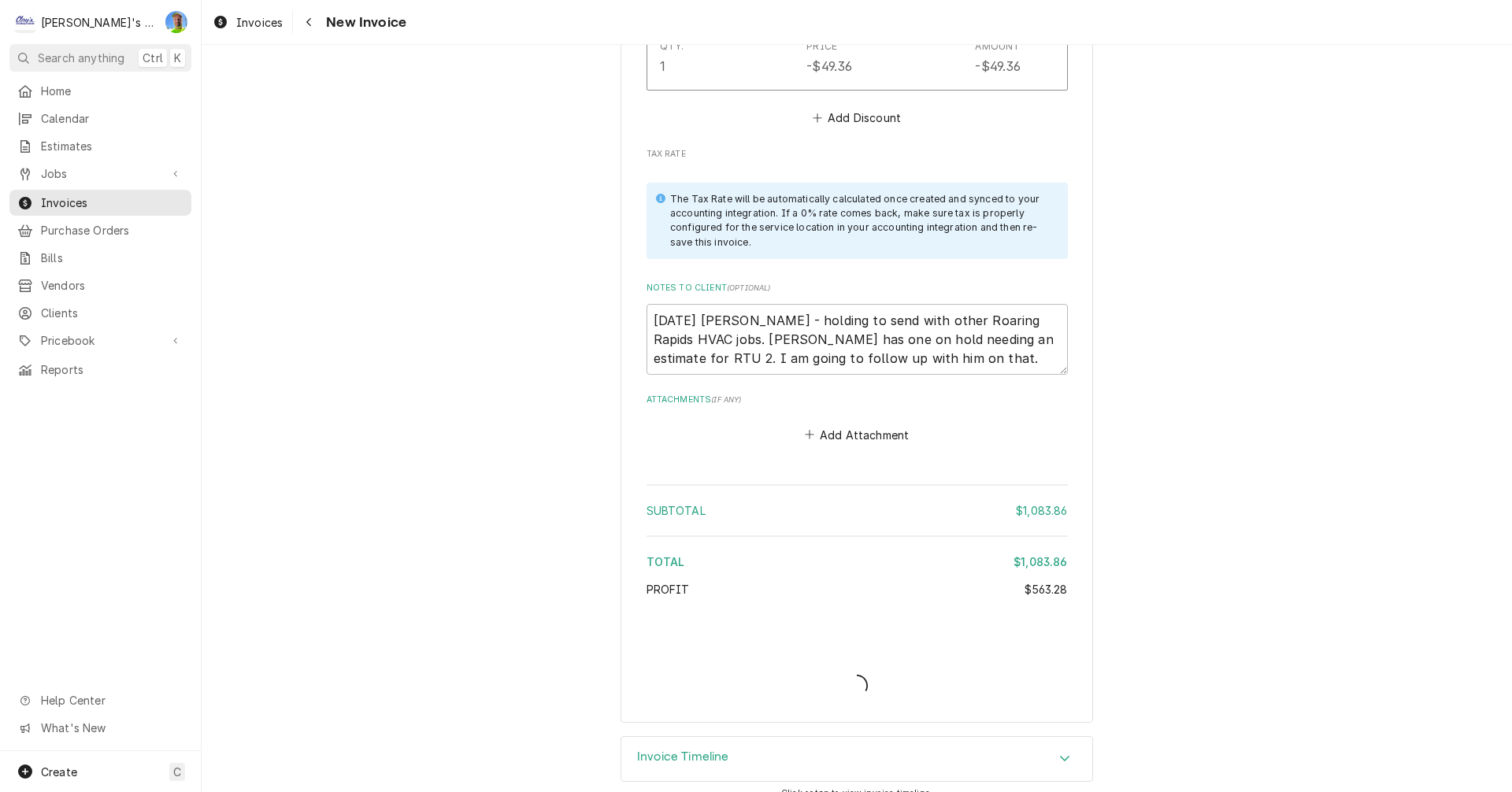
type textarea "x"
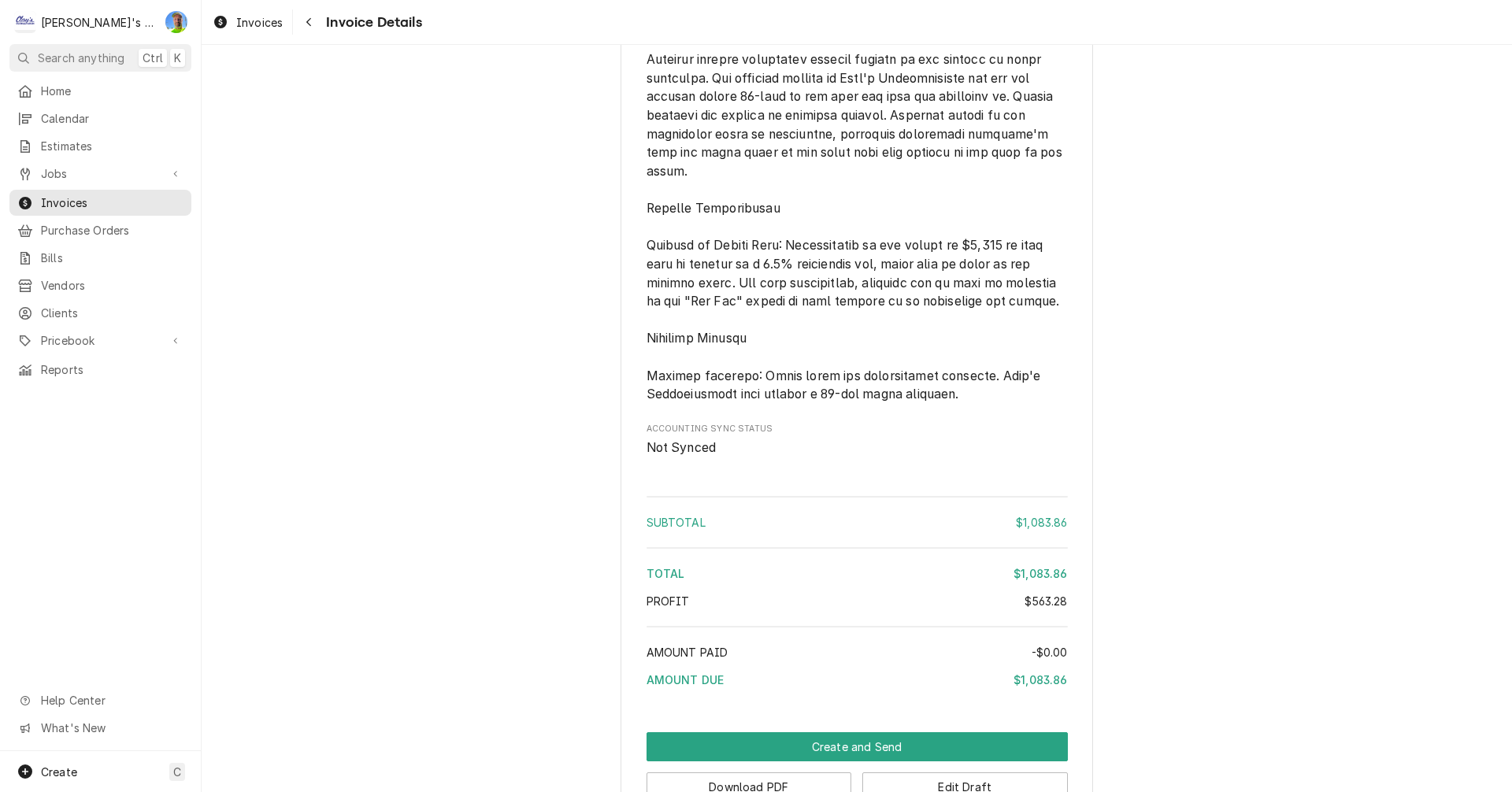
scroll to position [2800, 0]
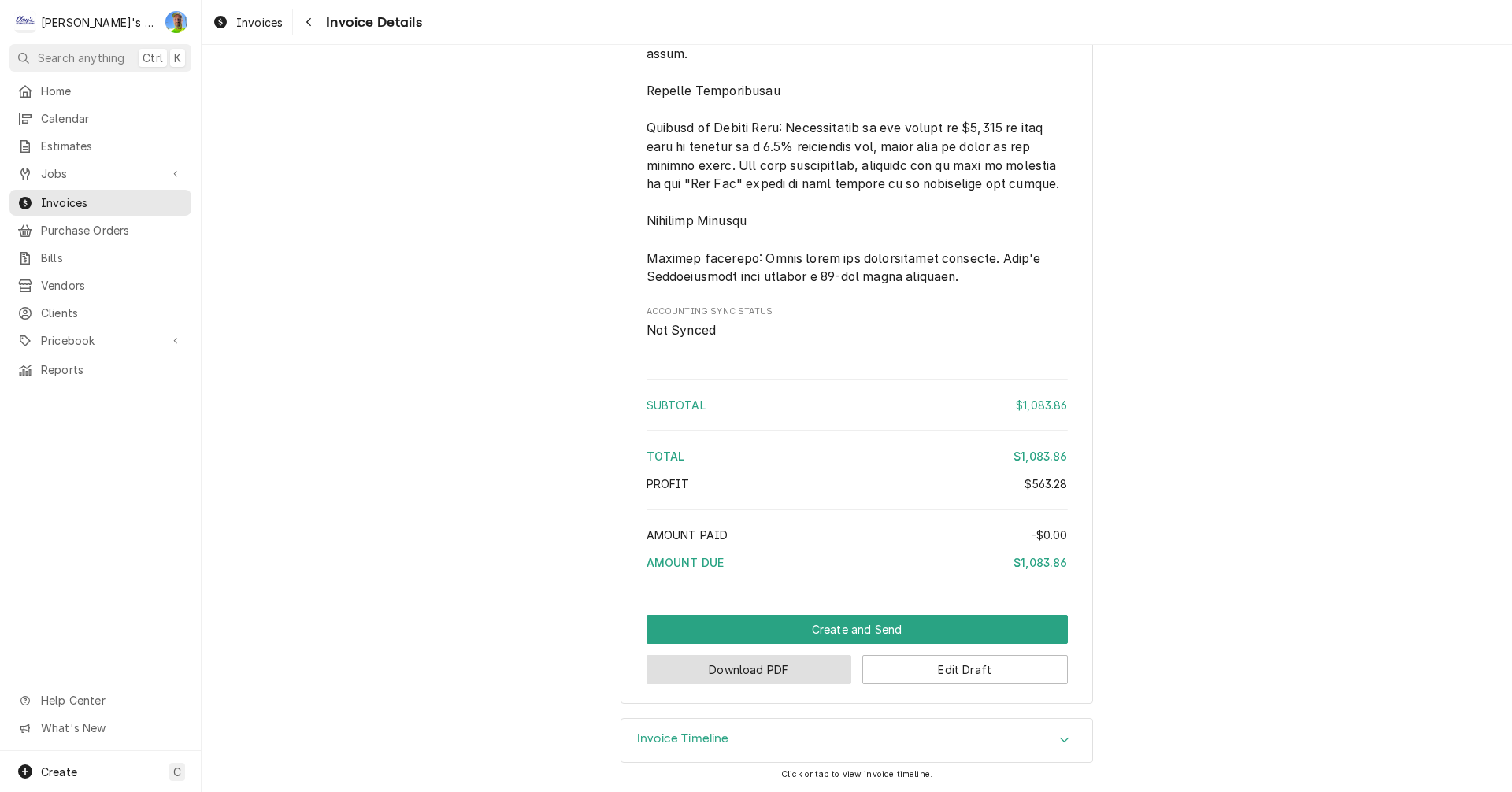
click at [751, 669] on button "Download PDF" at bounding box center [749, 669] width 205 height 29
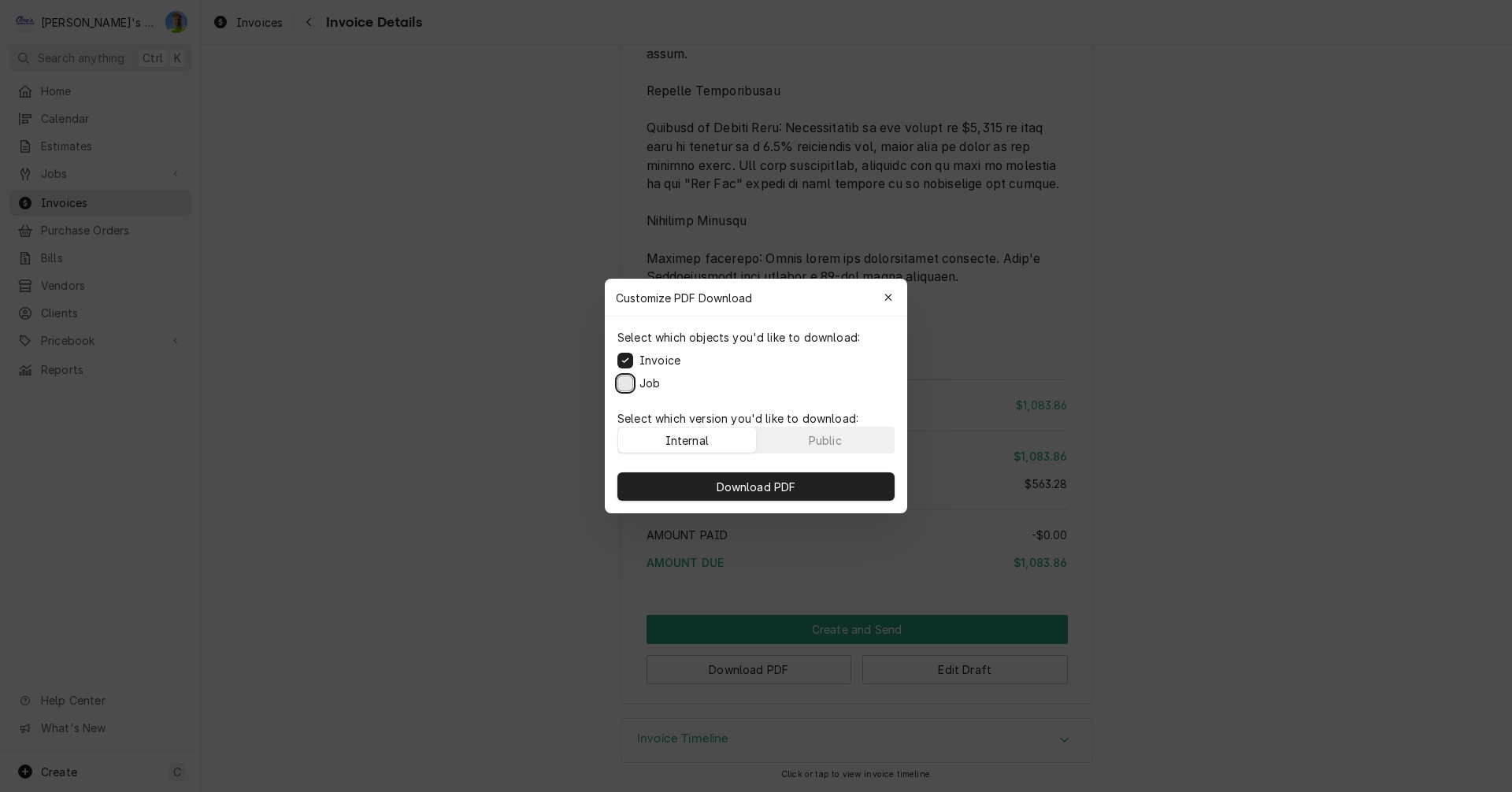
click at [624, 387] on button "Job" at bounding box center [625, 384] width 16 height 16
click at [730, 480] on span "Download PDF" at bounding box center [756, 487] width 86 height 17
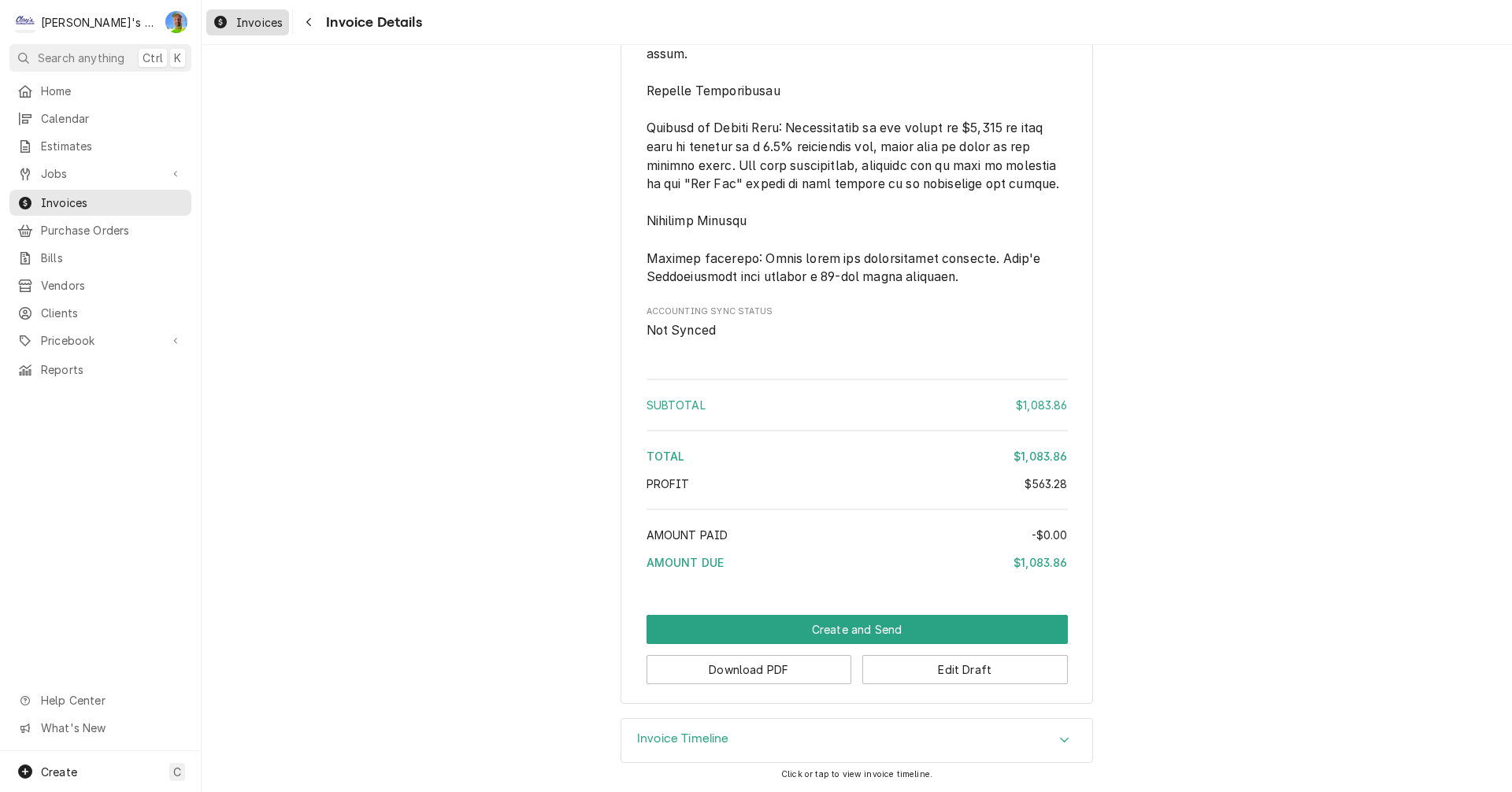
click at [243, 16] on span "Invoices" at bounding box center [259, 22] width 46 height 17
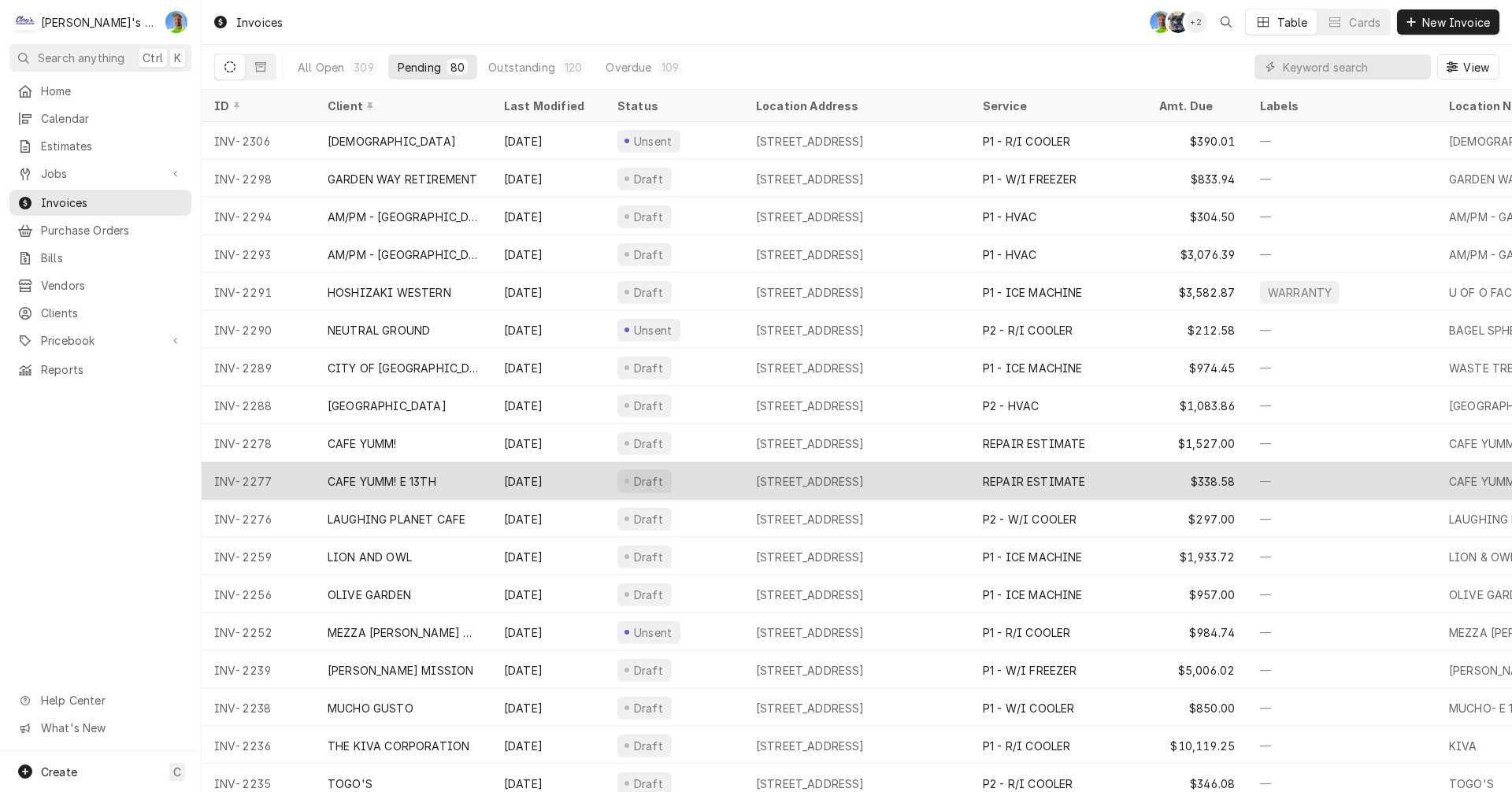
click at [354, 476] on div "CAFE YUMM! E 13TH" at bounding box center [382, 481] width 108 height 17
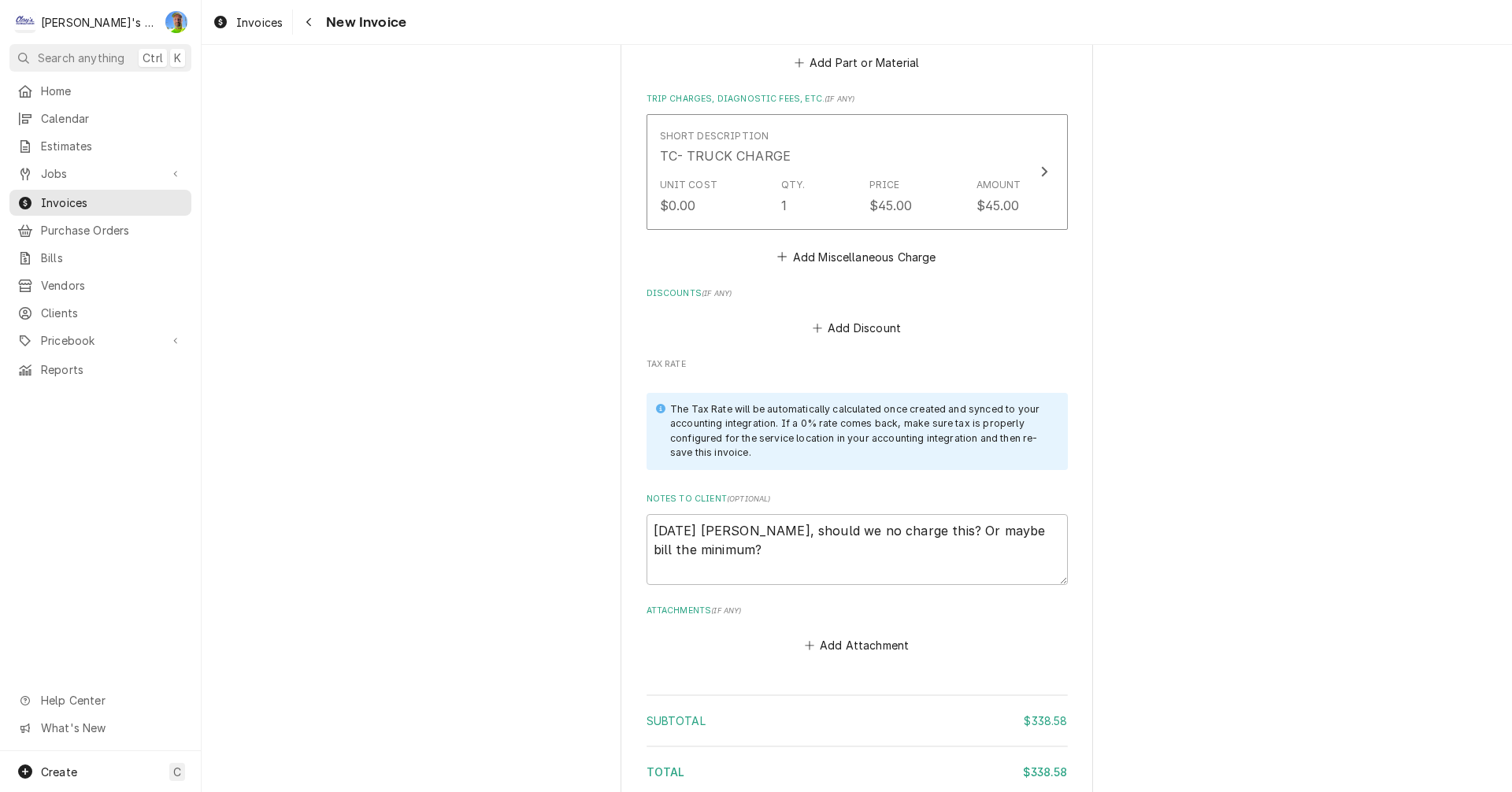
scroll to position [2132, 0]
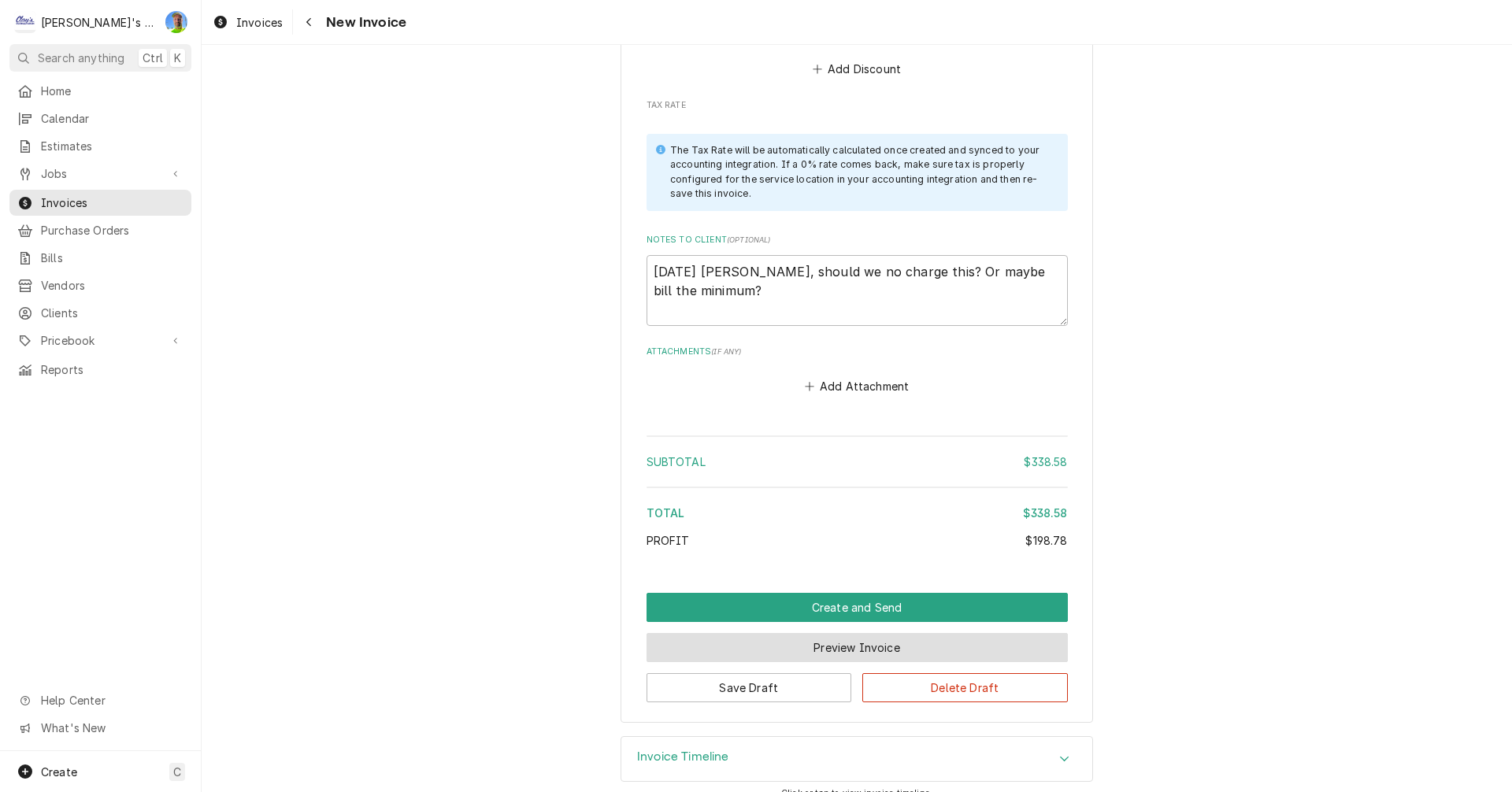
click at [784, 633] on button "Preview Invoice" at bounding box center [857, 647] width 421 height 29
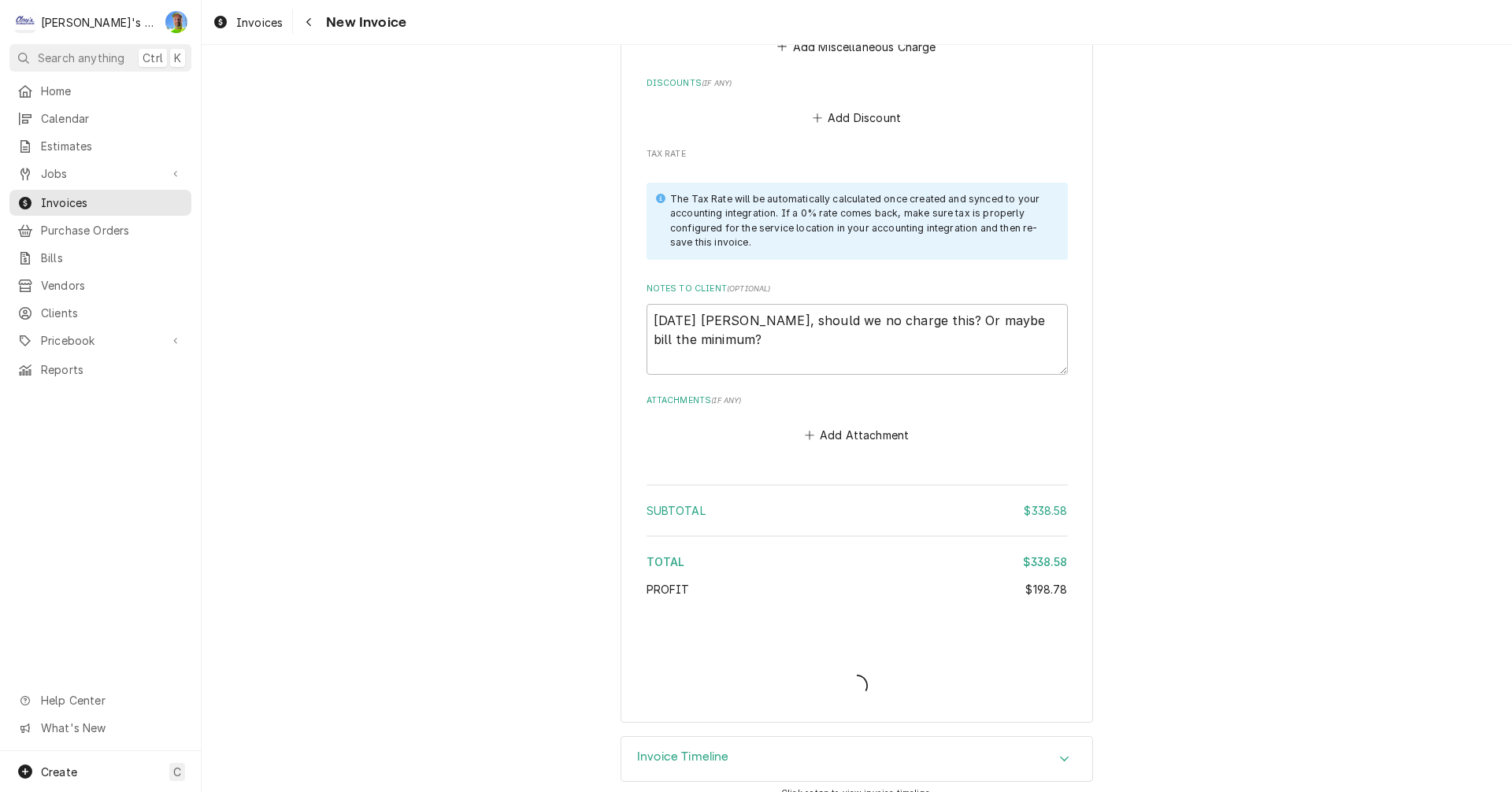
type textarea "x"
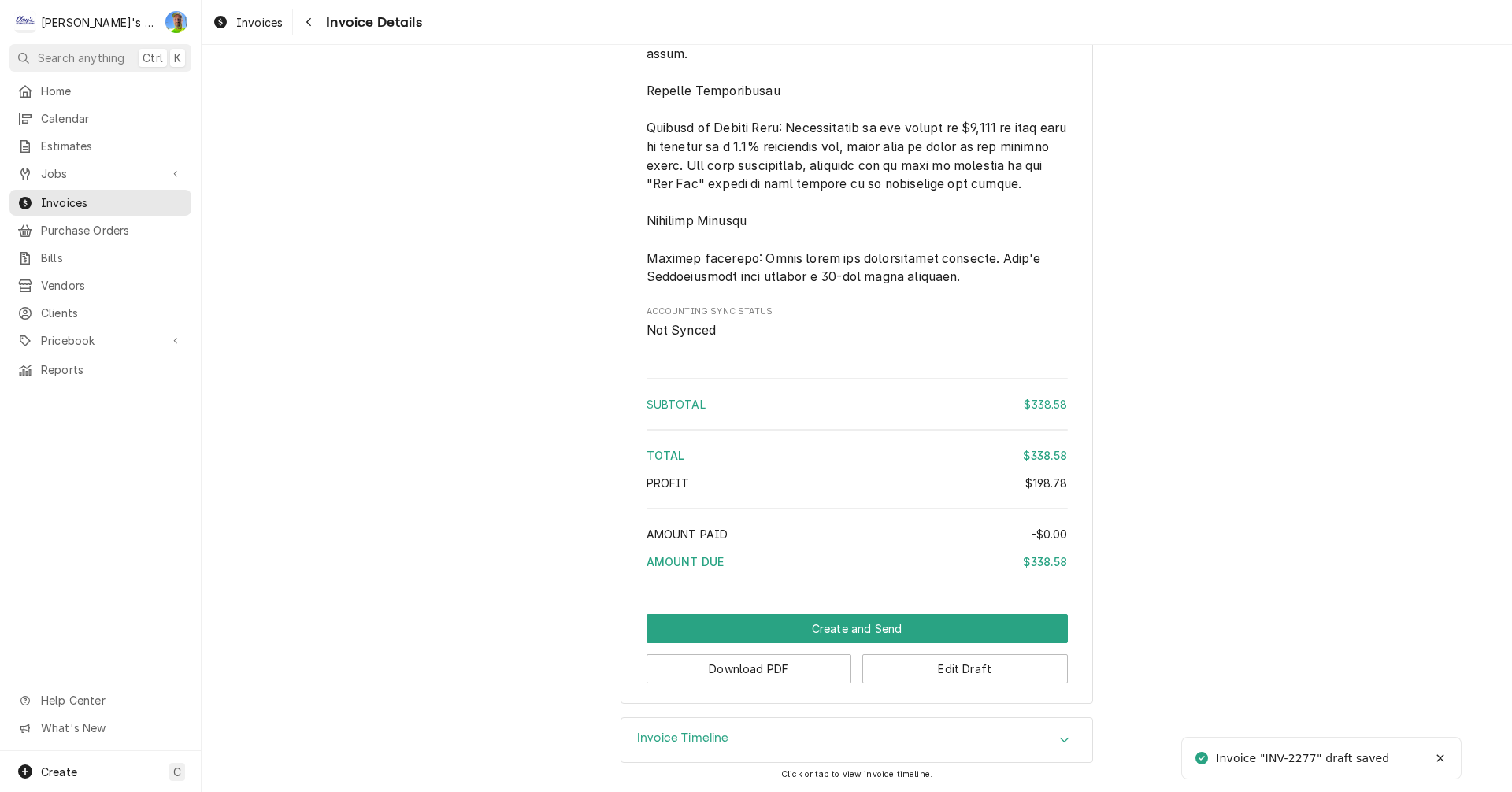
scroll to position [1851, 0]
click at [780, 675] on button "Download PDF" at bounding box center [749, 668] width 205 height 29
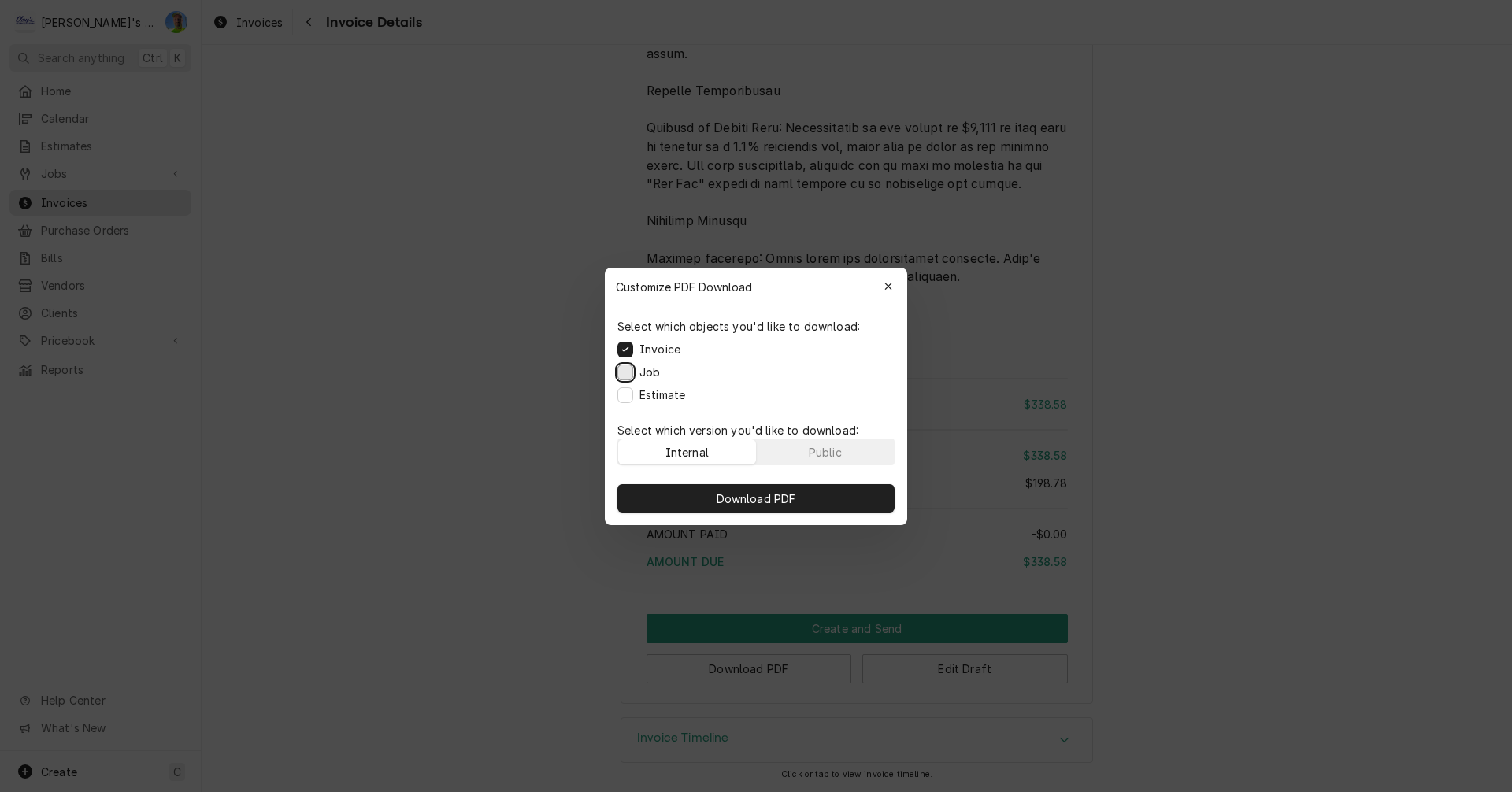
click at [622, 367] on button "Job" at bounding box center [625, 371] width 16 height 16
click at [887, 288] on icon "button" at bounding box center [888, 286] width 9 height 11
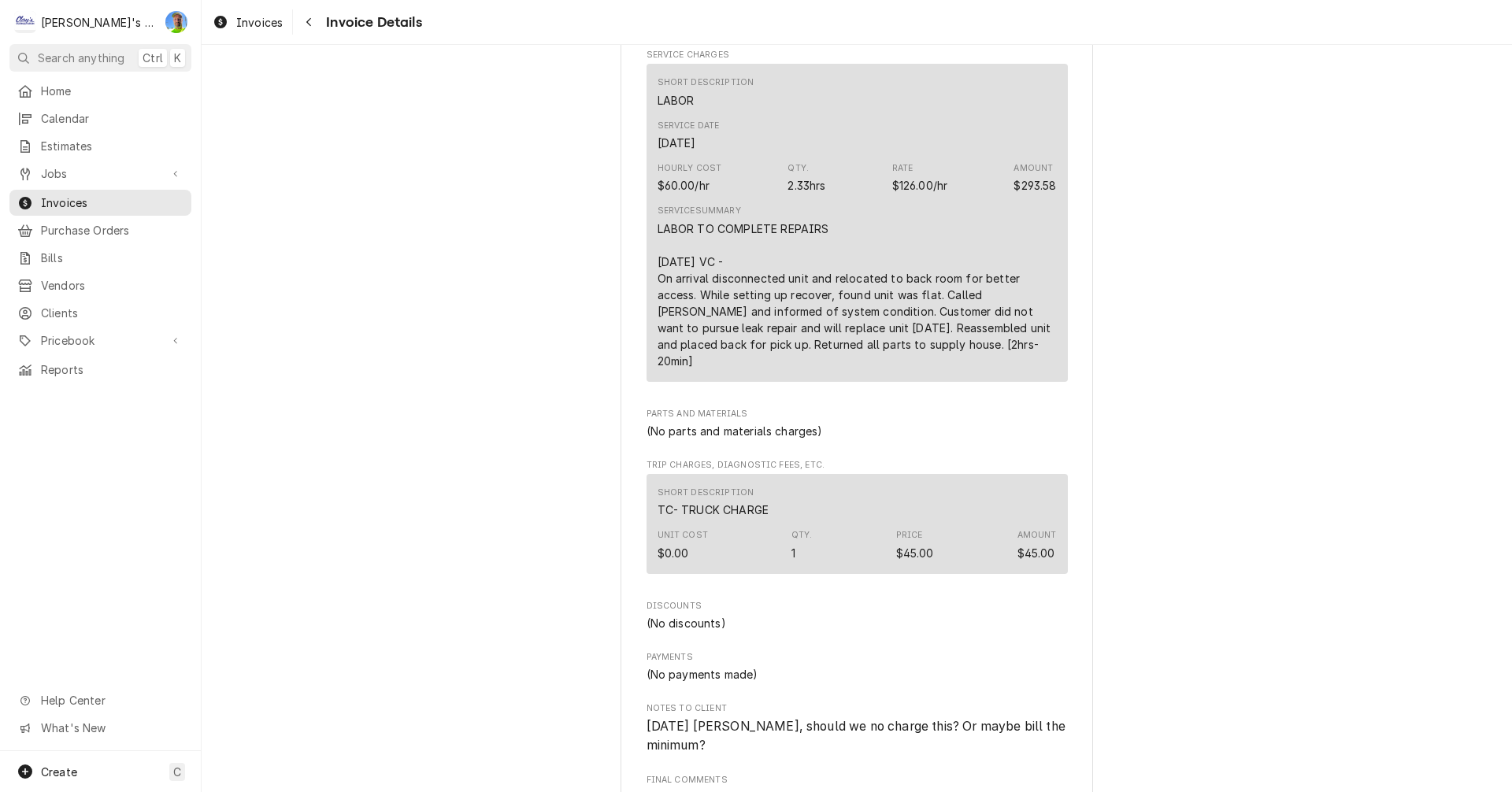
scroll to position [907, 0]
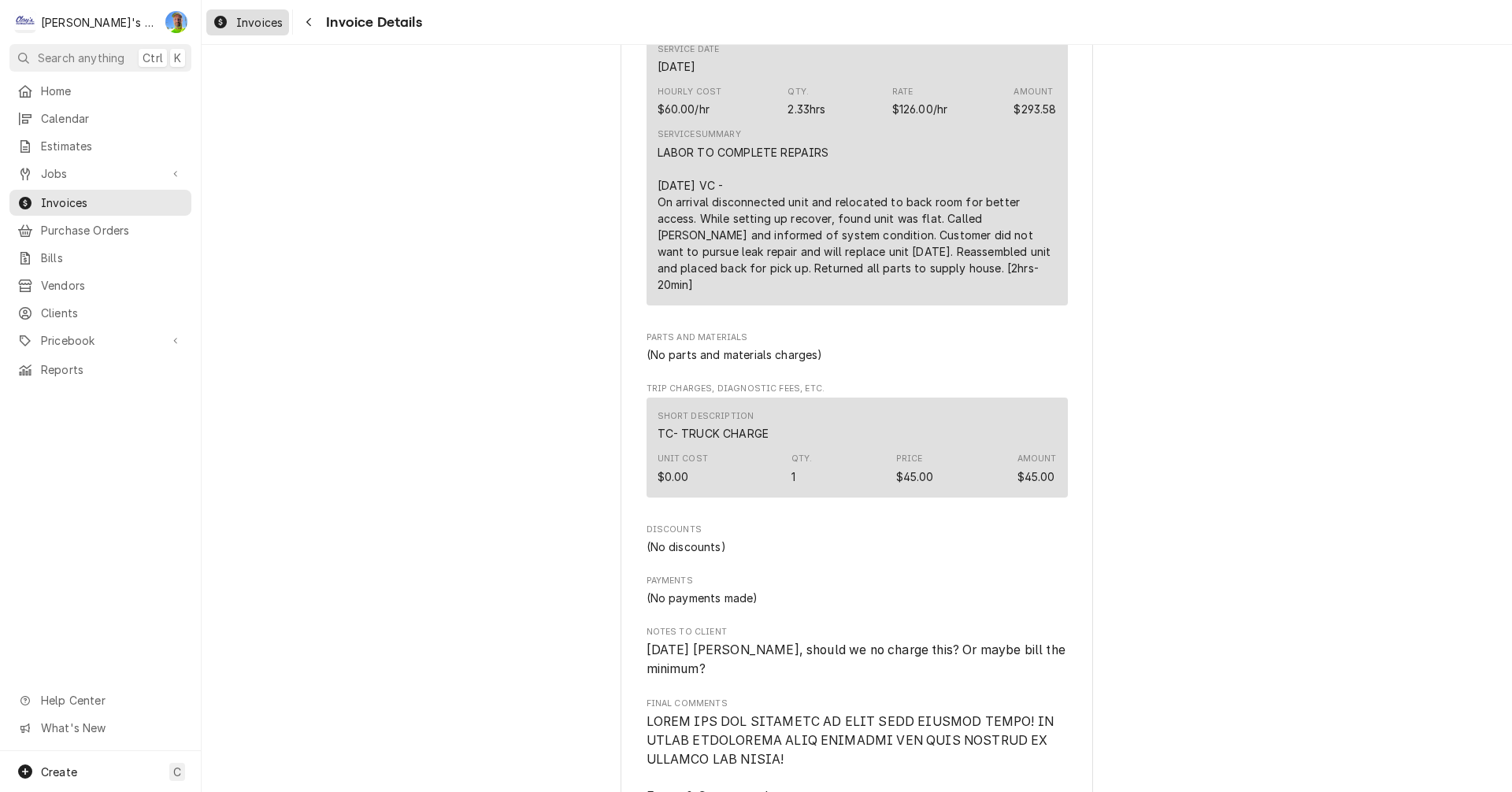
click at [227, 17] on div "Dynamic Content Wrapper" at bounding box center [220, 21] width 16 height 19
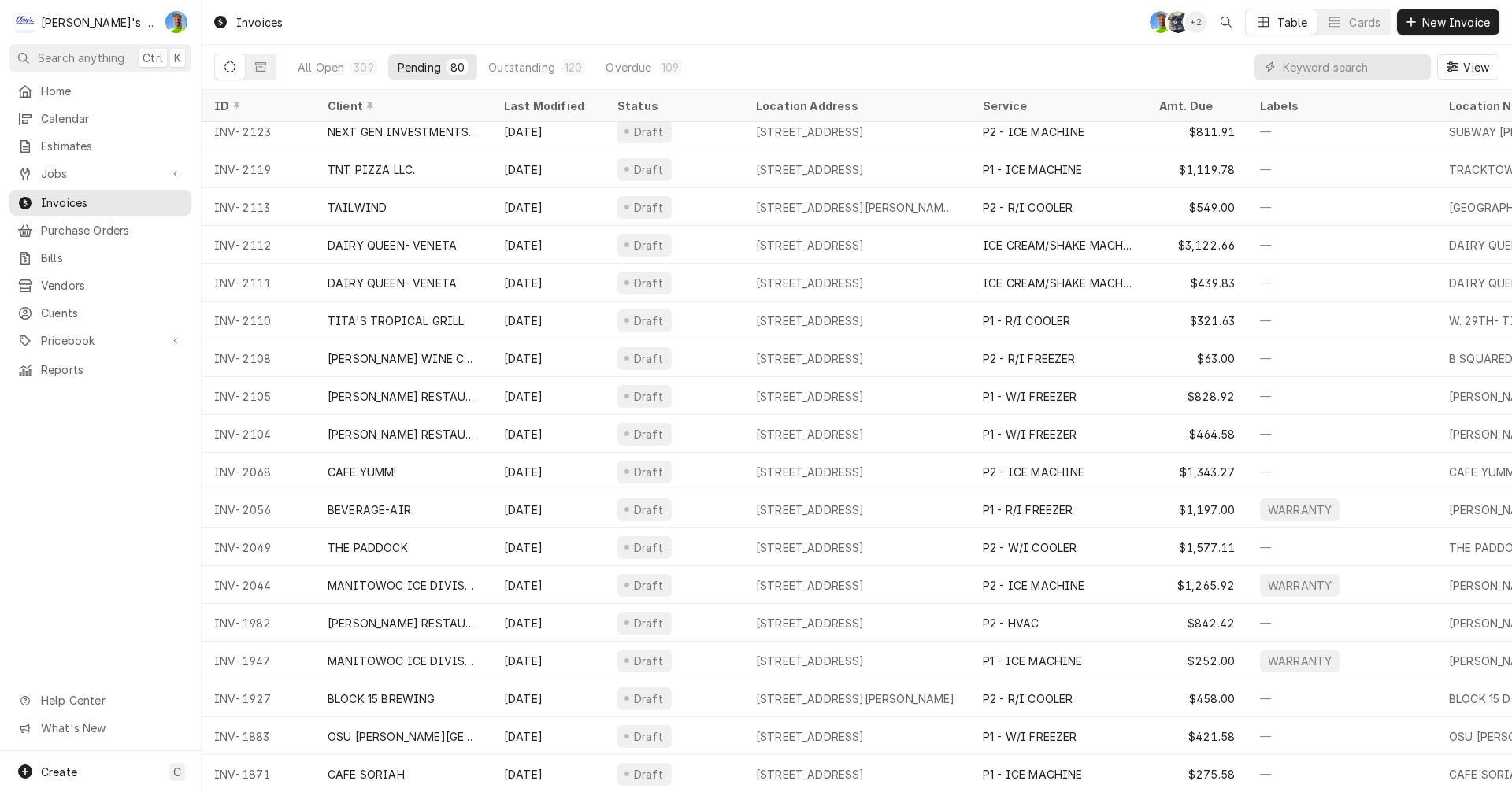
scroll to position [2057, 0]
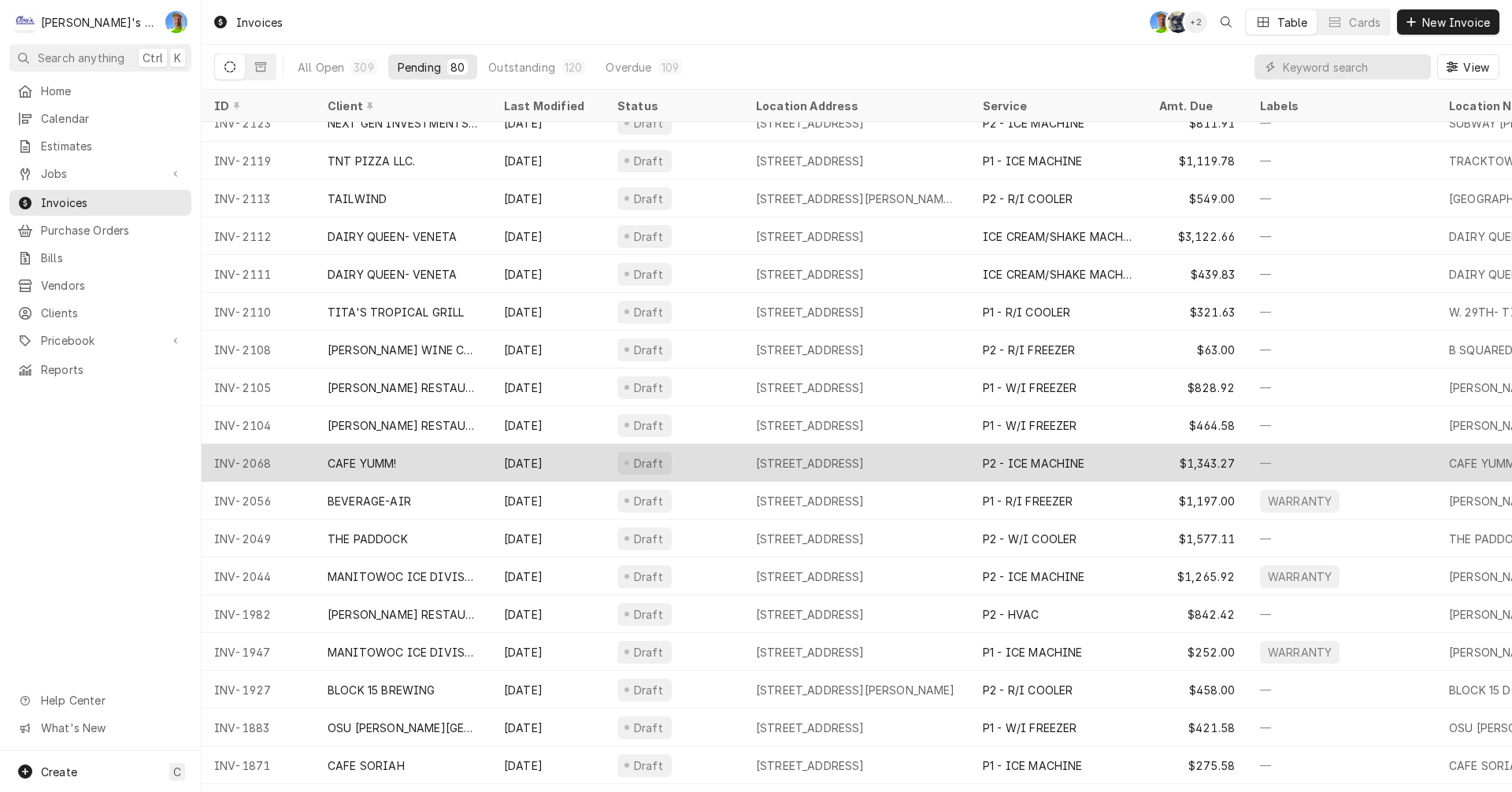
click at [673, 460] on div "Draft" at bounding box center [674, 463] width 139 height 38
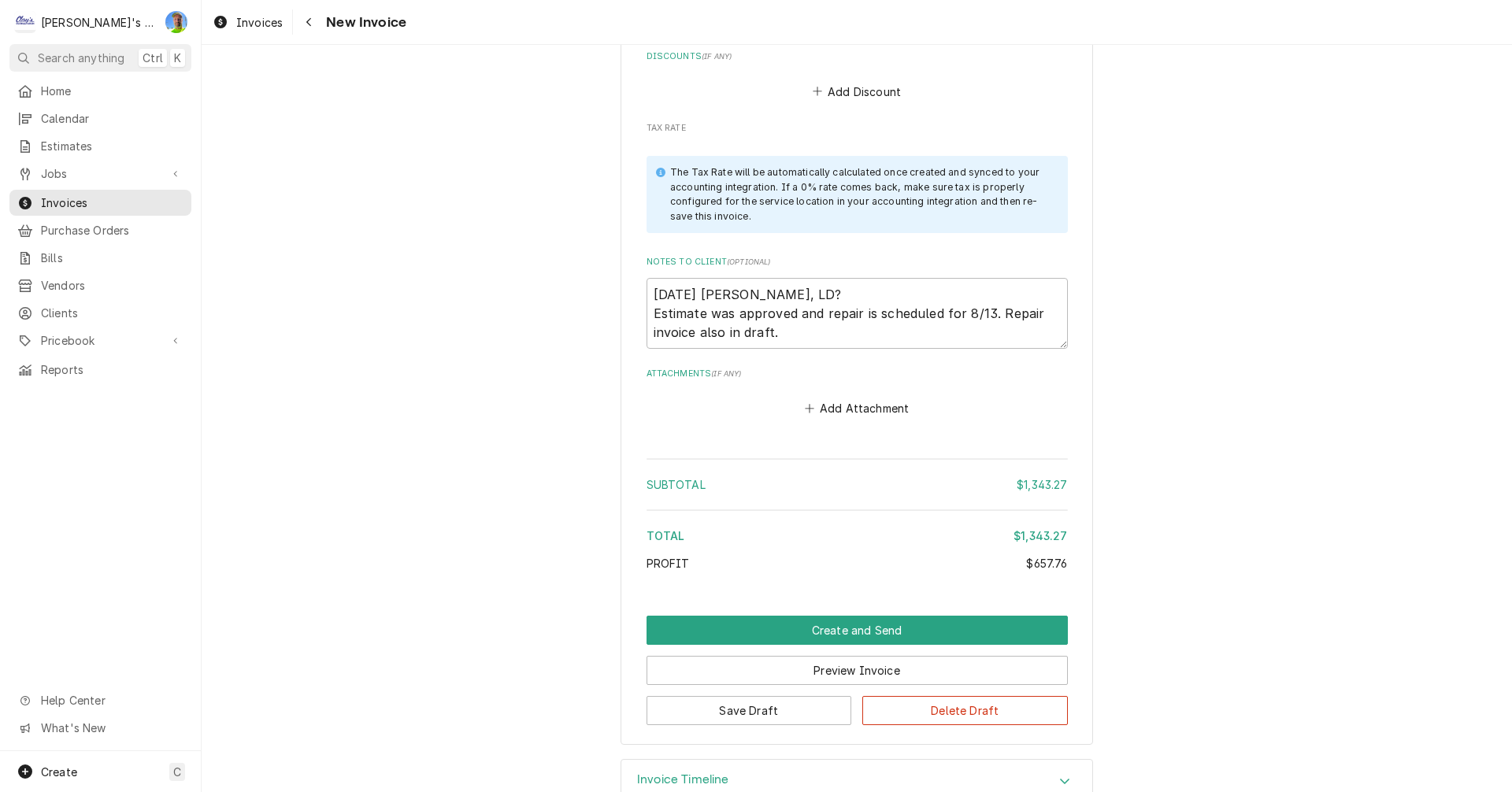
scroll to position [2838, 0]
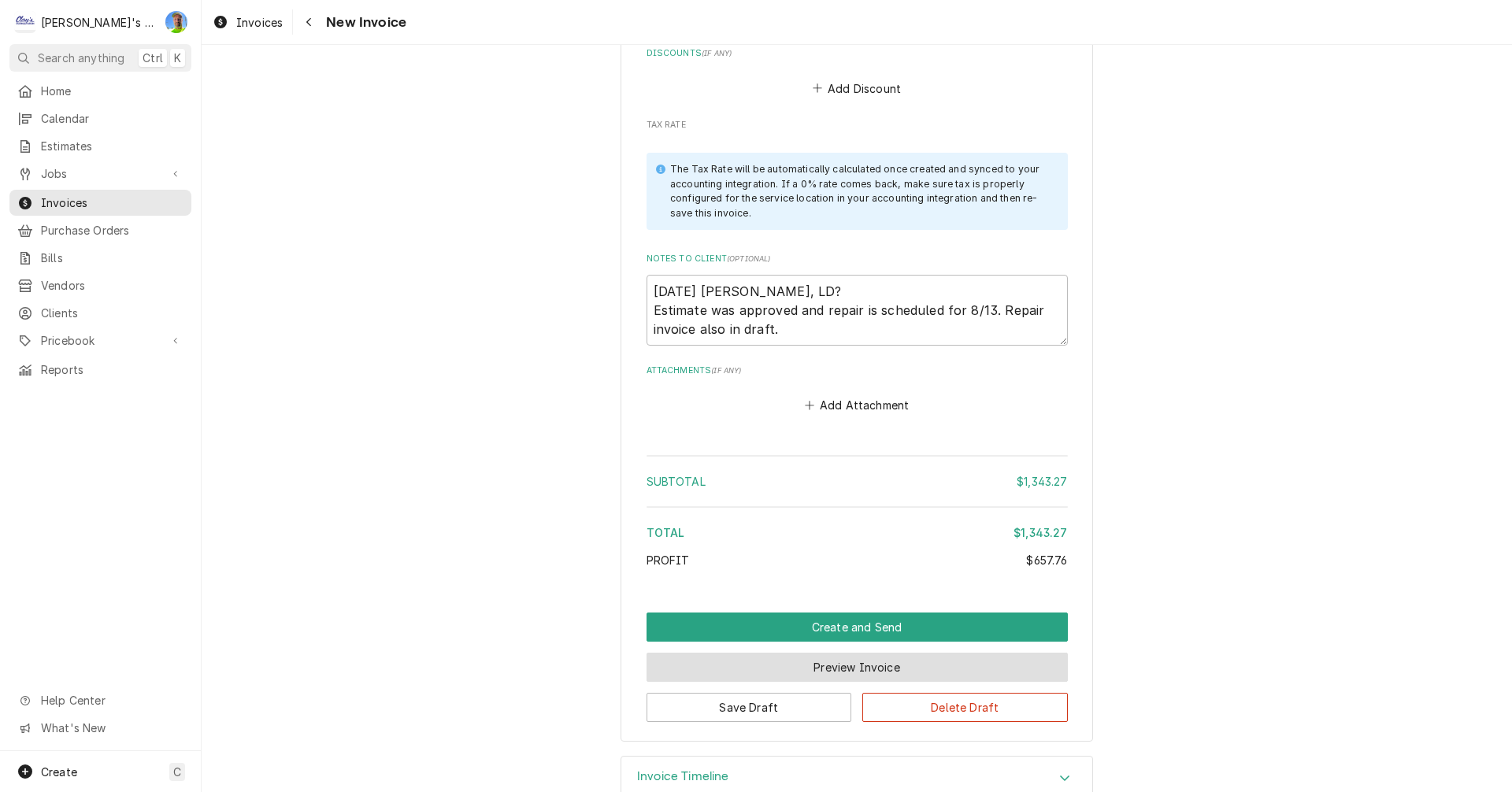
click at [935, 653] on button "Preview Invoice" at bounding box center [857, 667] width 421 height 29
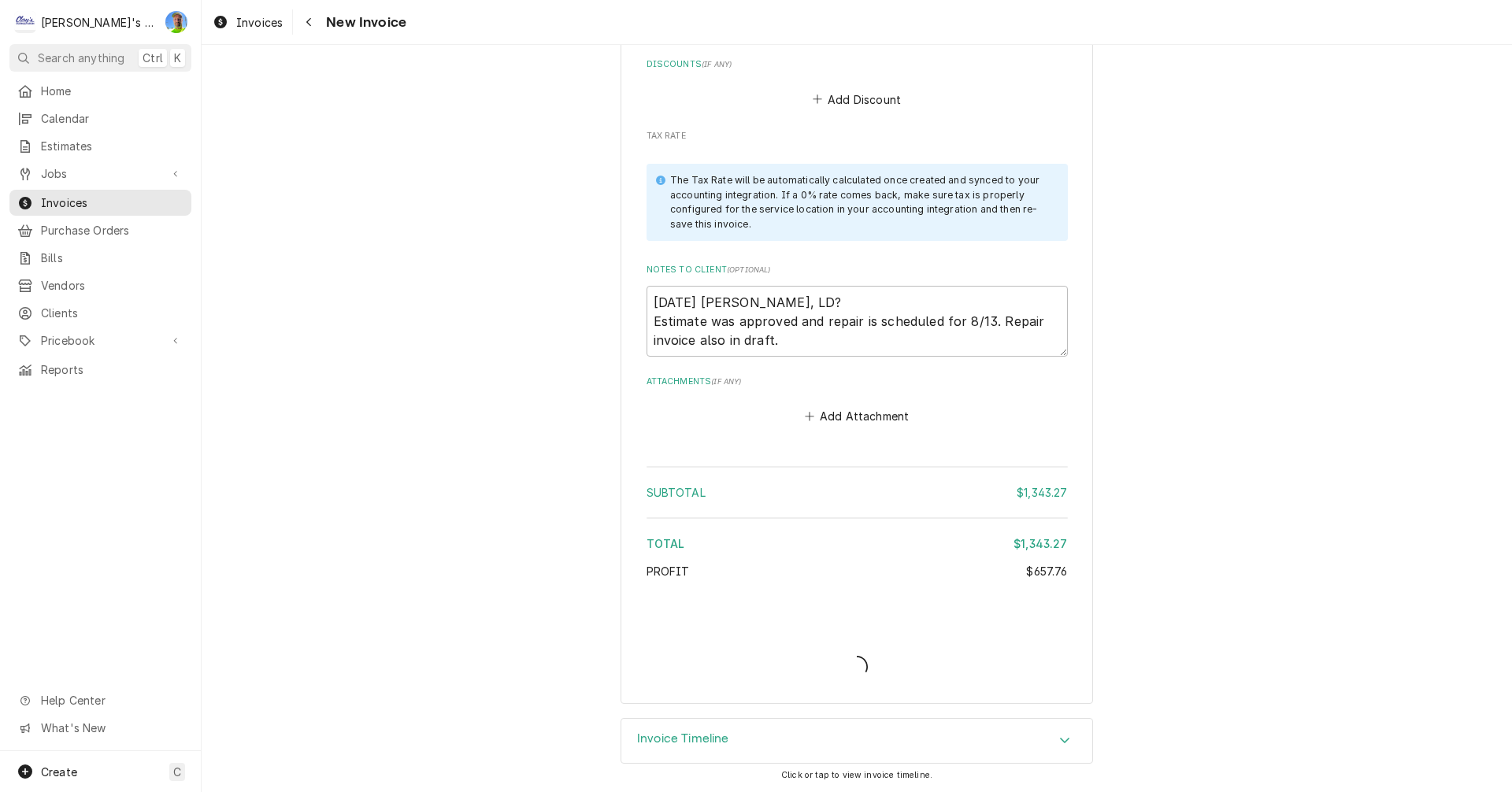
scroll to position [2789, 0]
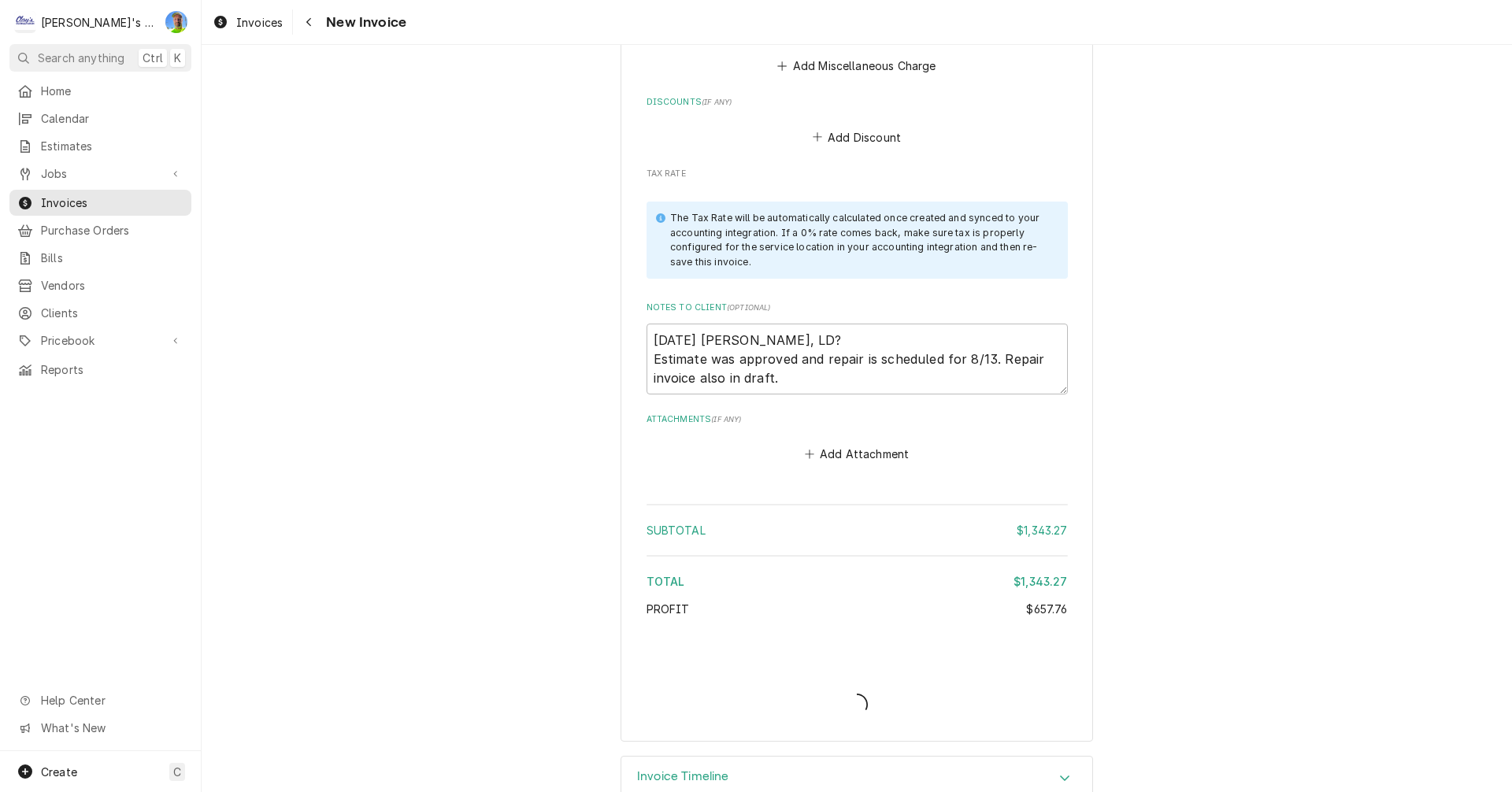
type textarea "x"
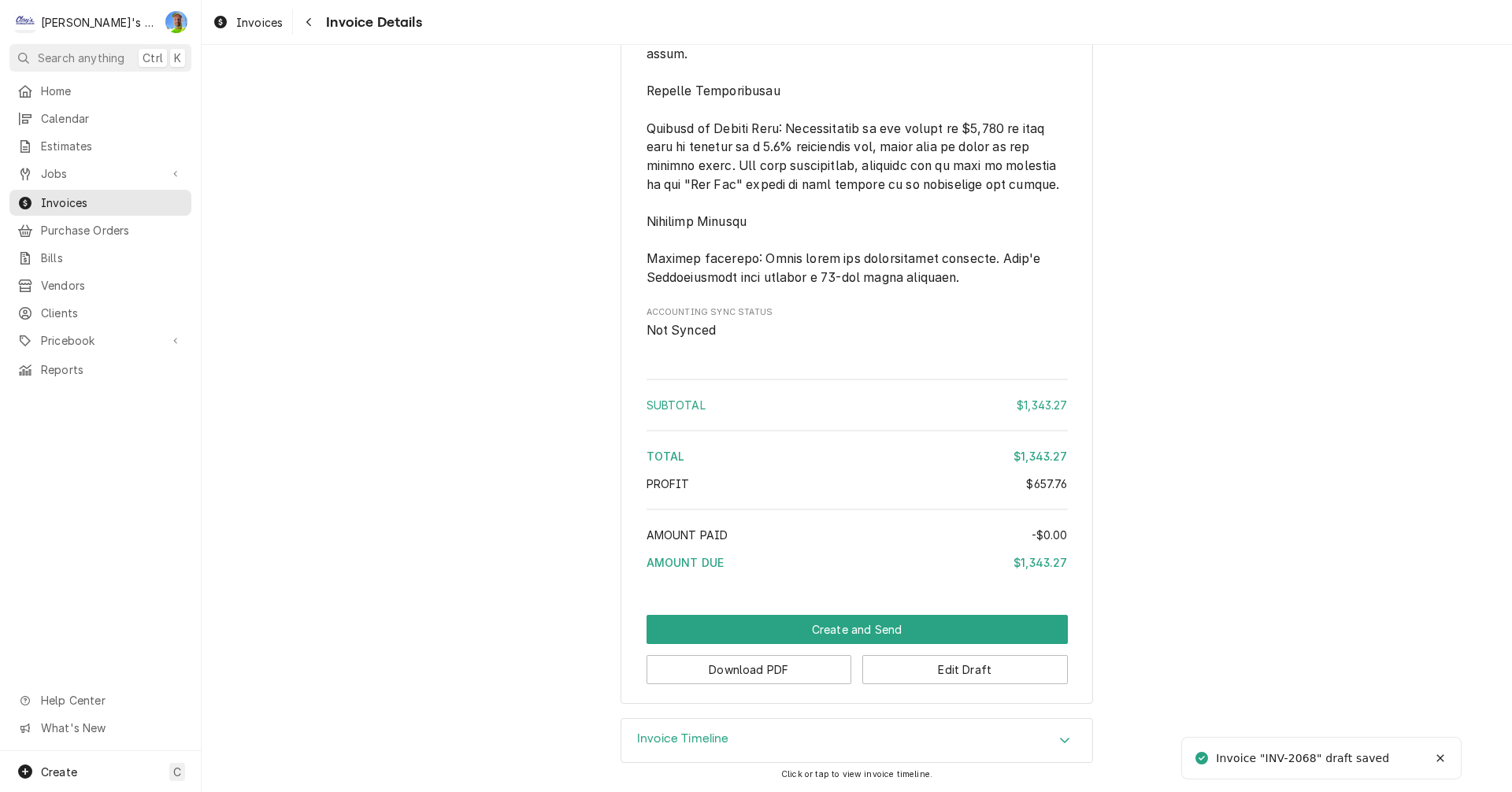
scroll to position [2218, 0]
click at [788, 666] on button "Download PDF" at bounding box center [749, 669] width 205 height 29
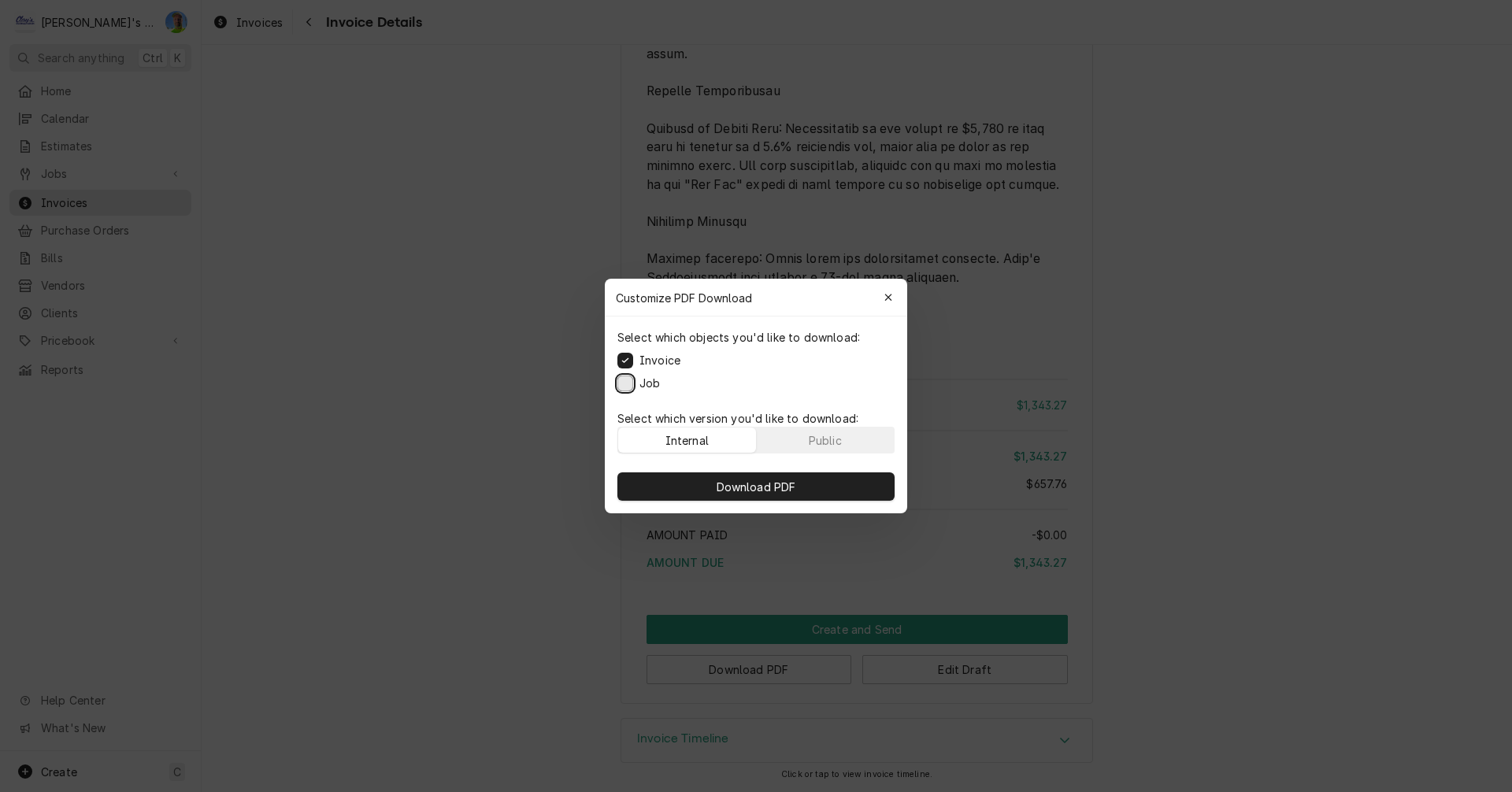
click at [619, 385] on button "Job" at bounding box center [625, 384] width 16 height 16
click at [724, 487] on span "Download PDF" at bounding box center [756, 487] width 86 height 17
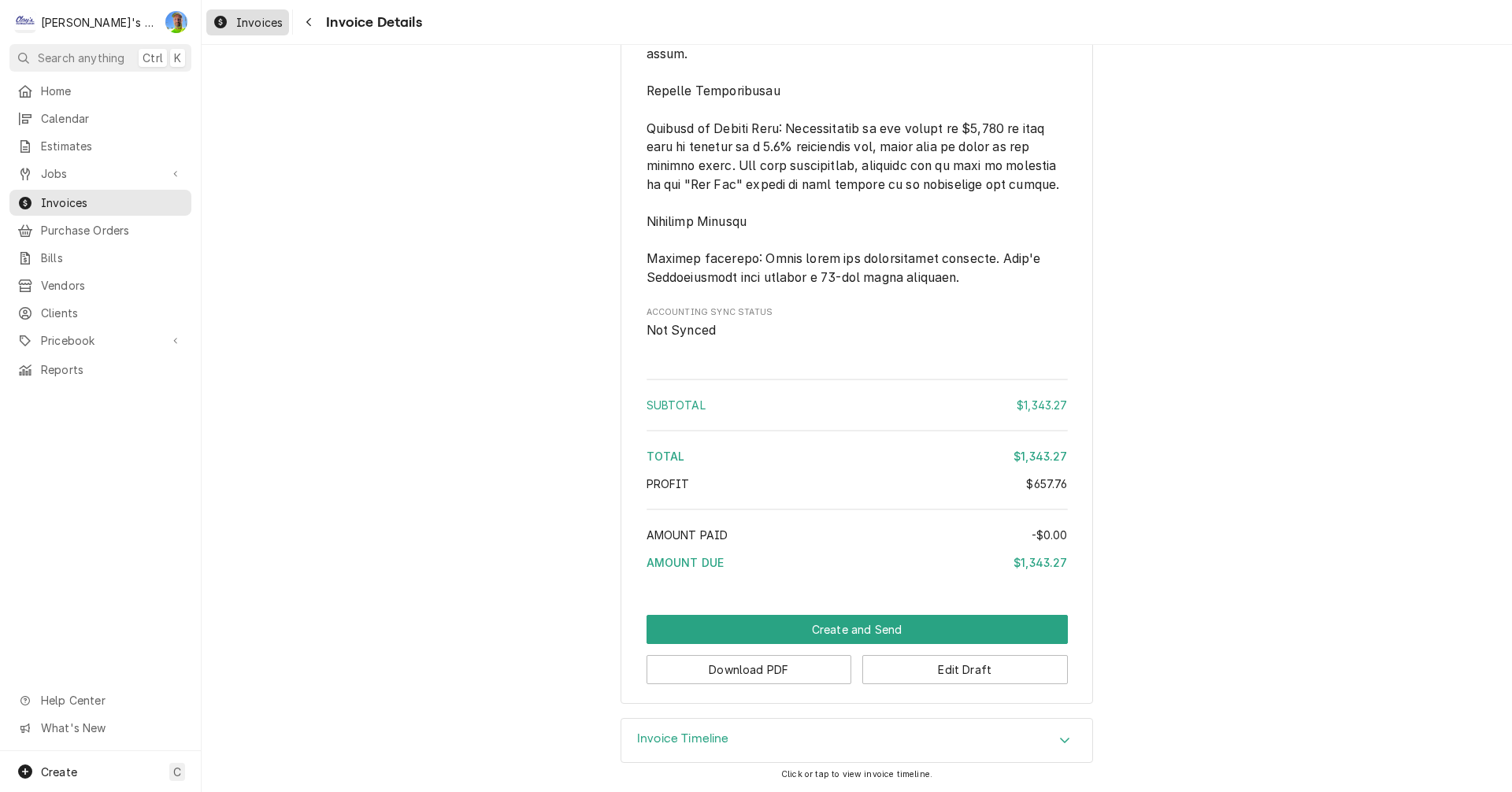
click at [256, 20] on span "Invoices" at bounding box center [259, 22] width 46 height 17
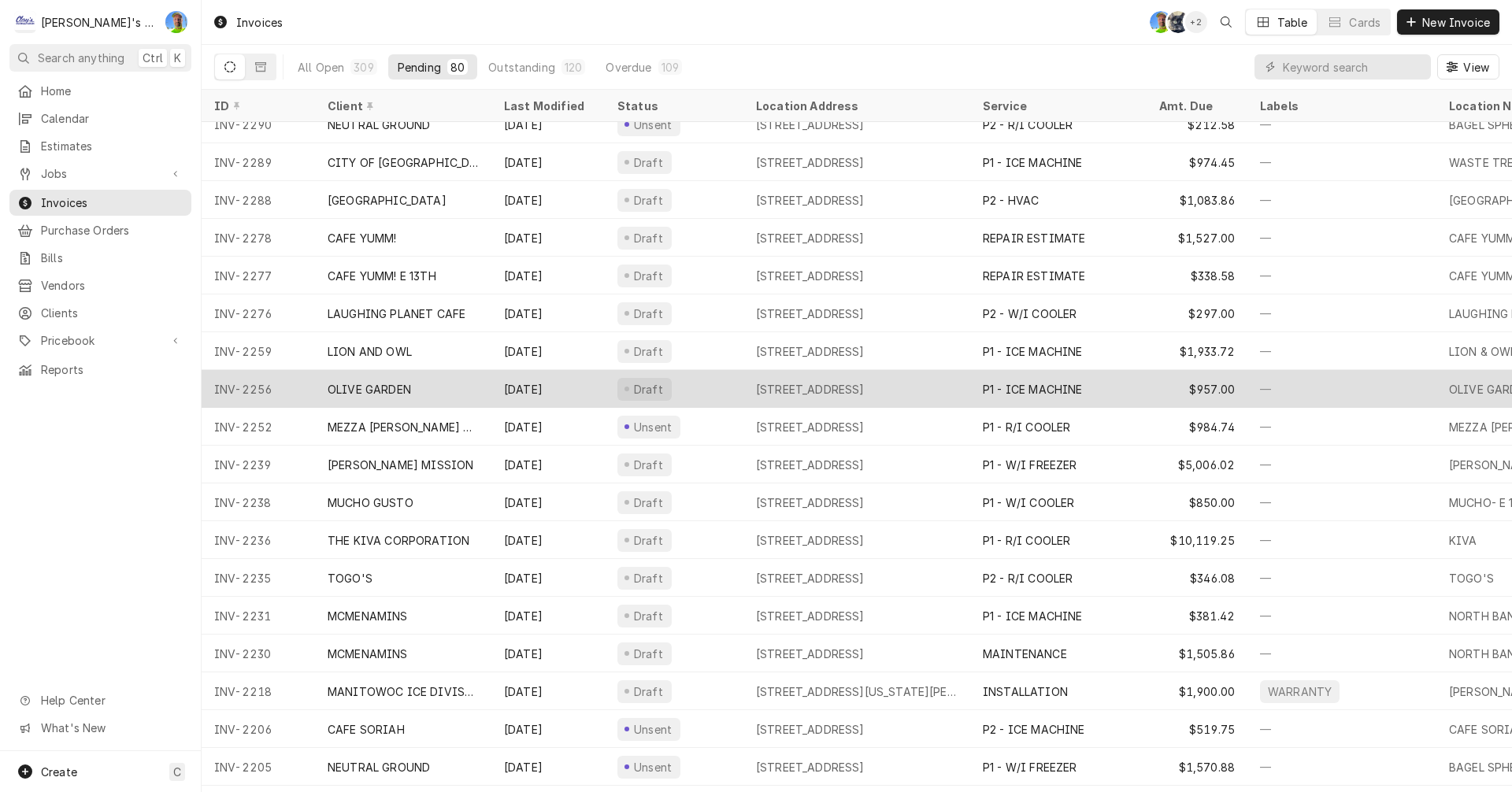
scroll to position [201, 0]
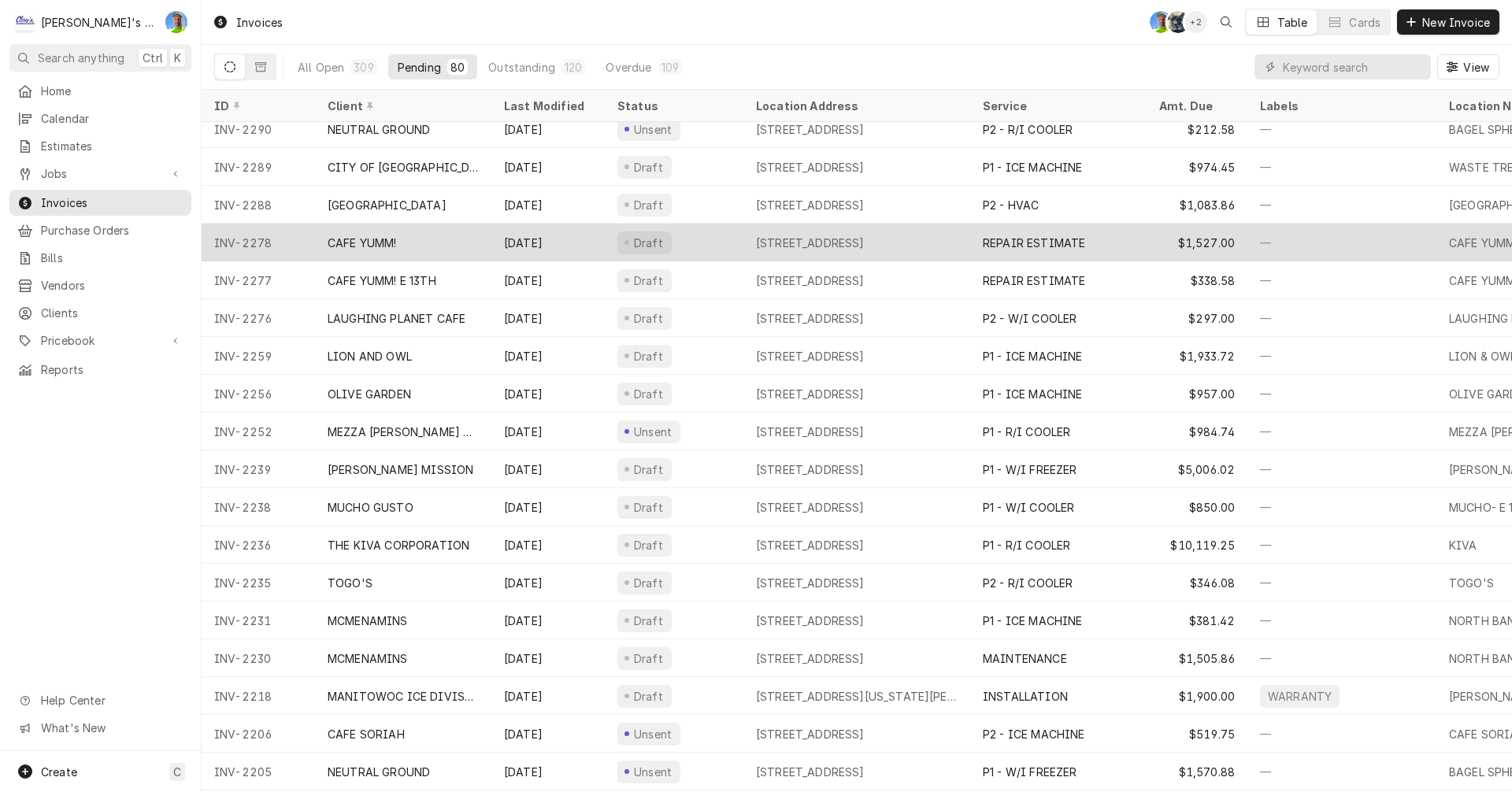
click at [736, 241] on div "Draft" at bounding box center [674, 242] width 139 height 38
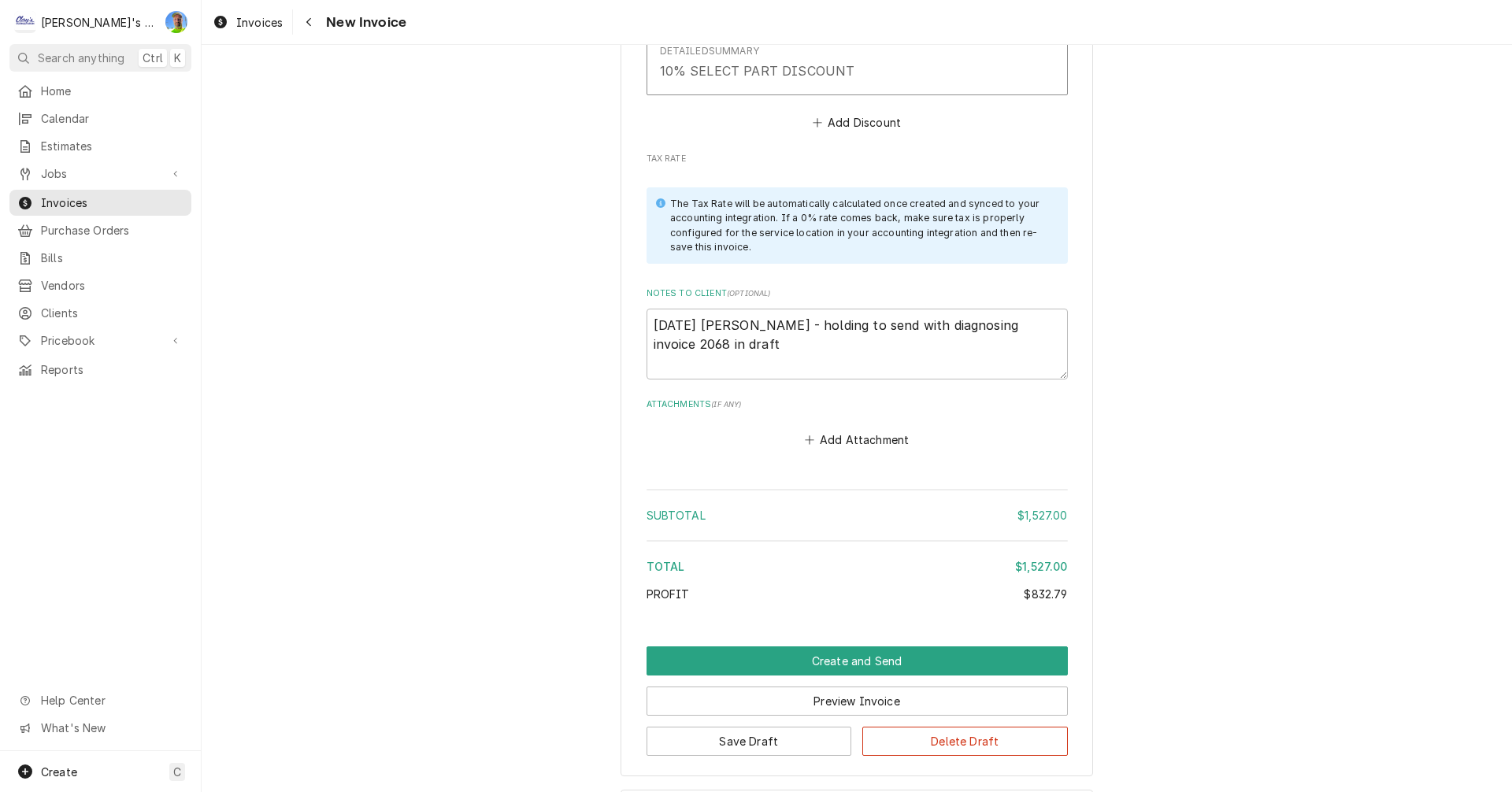
scroll to position [4367, 0]
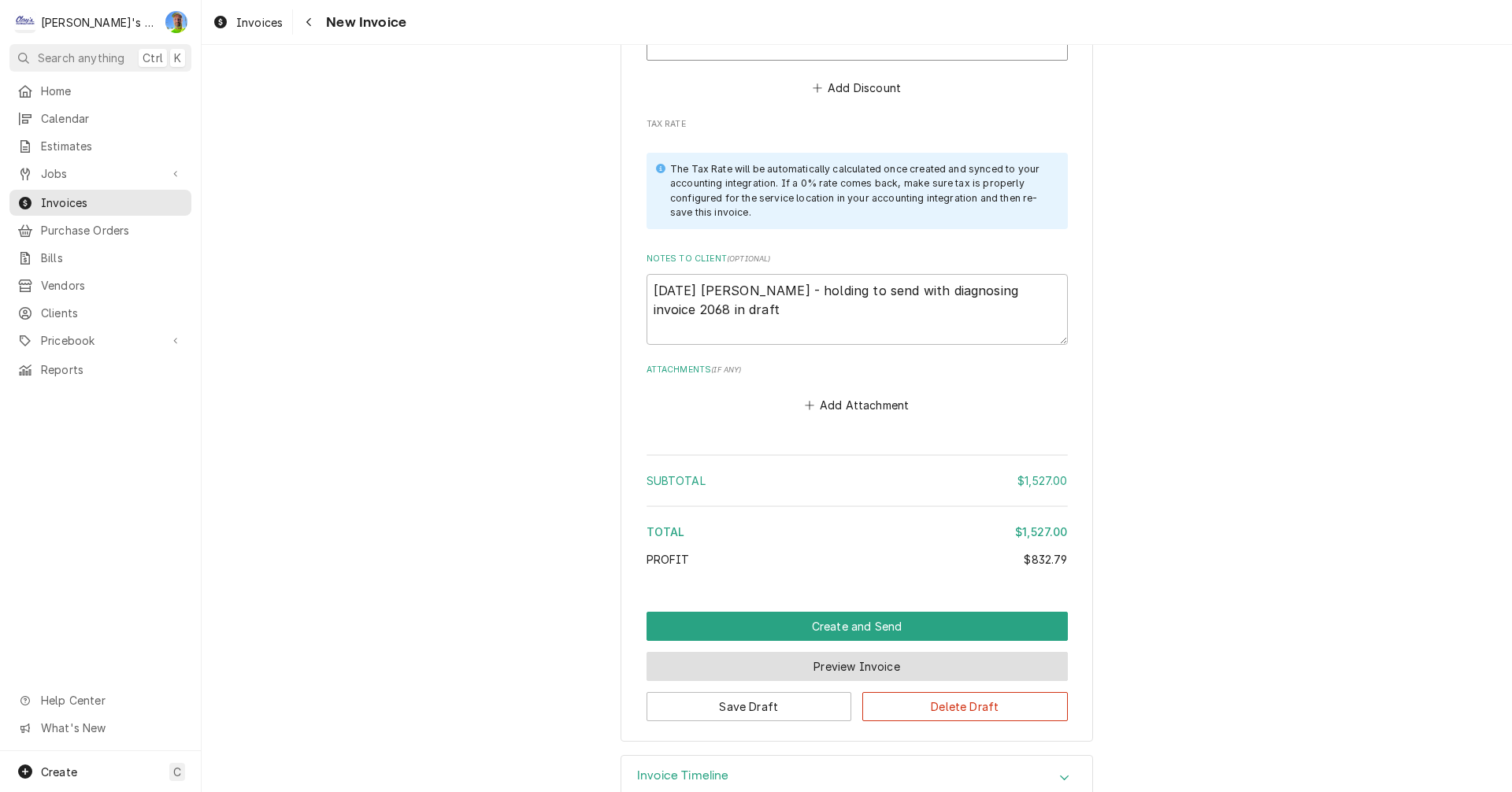
click at [838, 652] on button "Preview Invoice" at bounding box center [857, 666] width 421 height 29
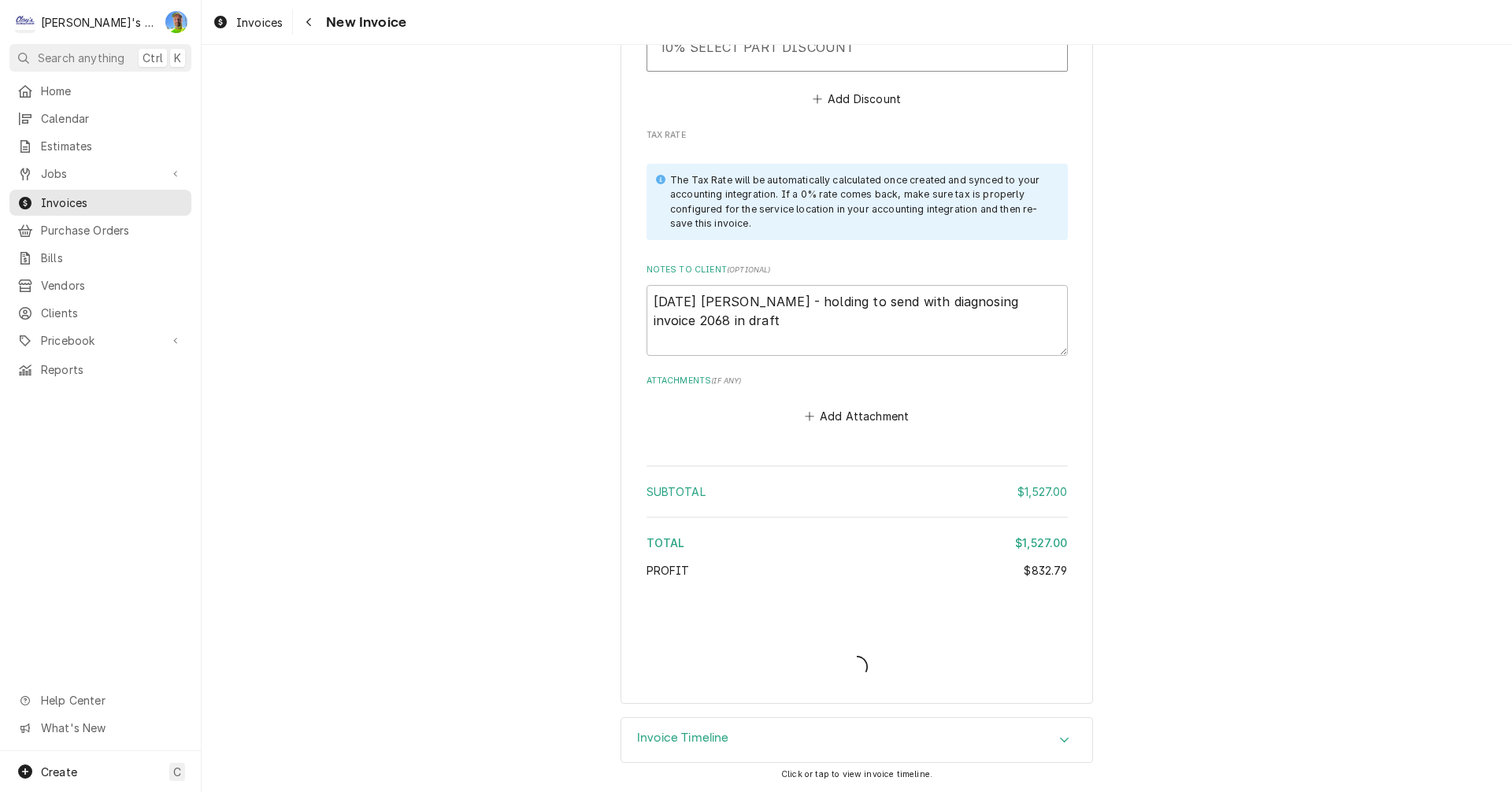
scroll to position [4318, 0]
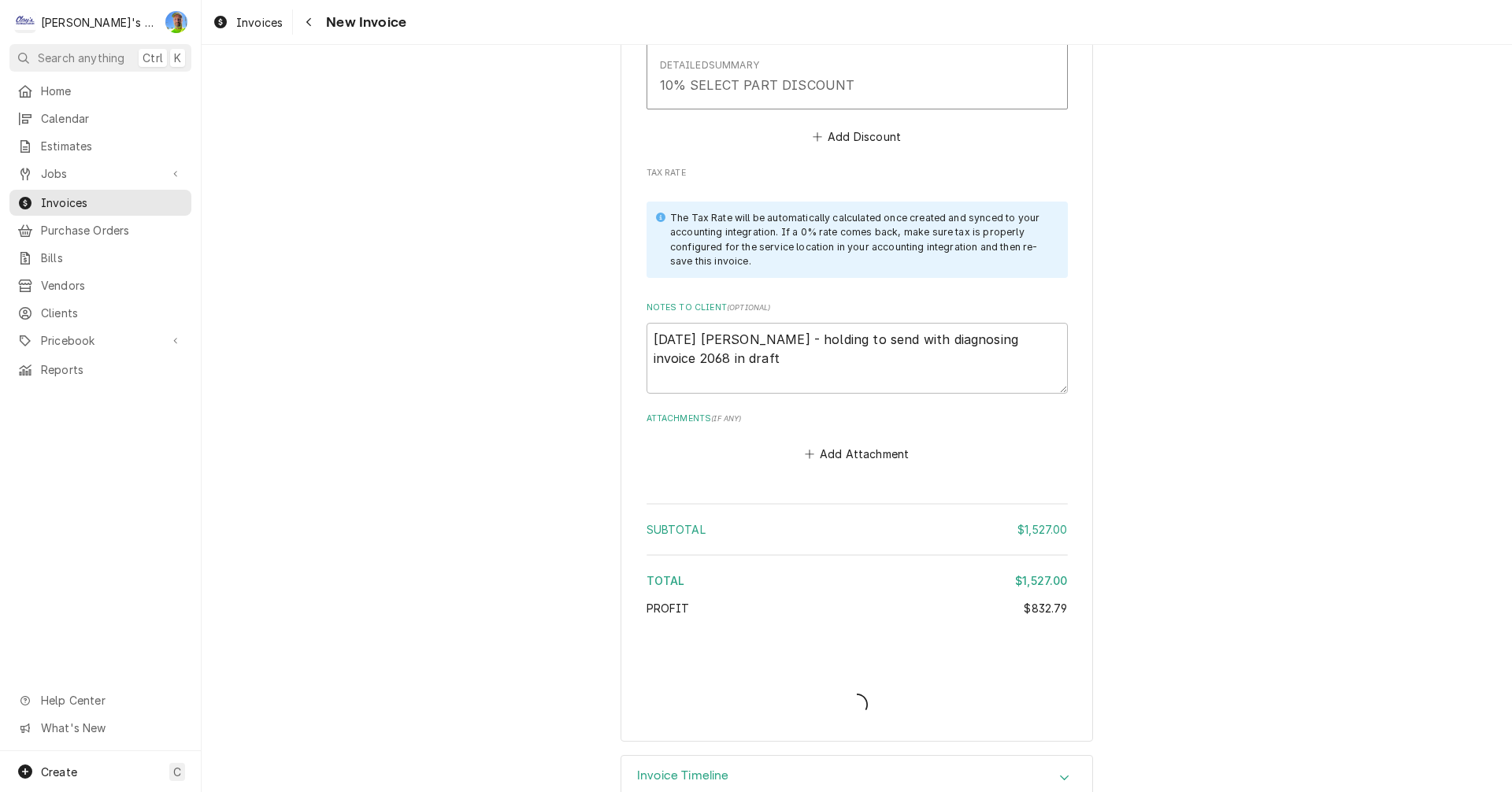
type textarea "x"
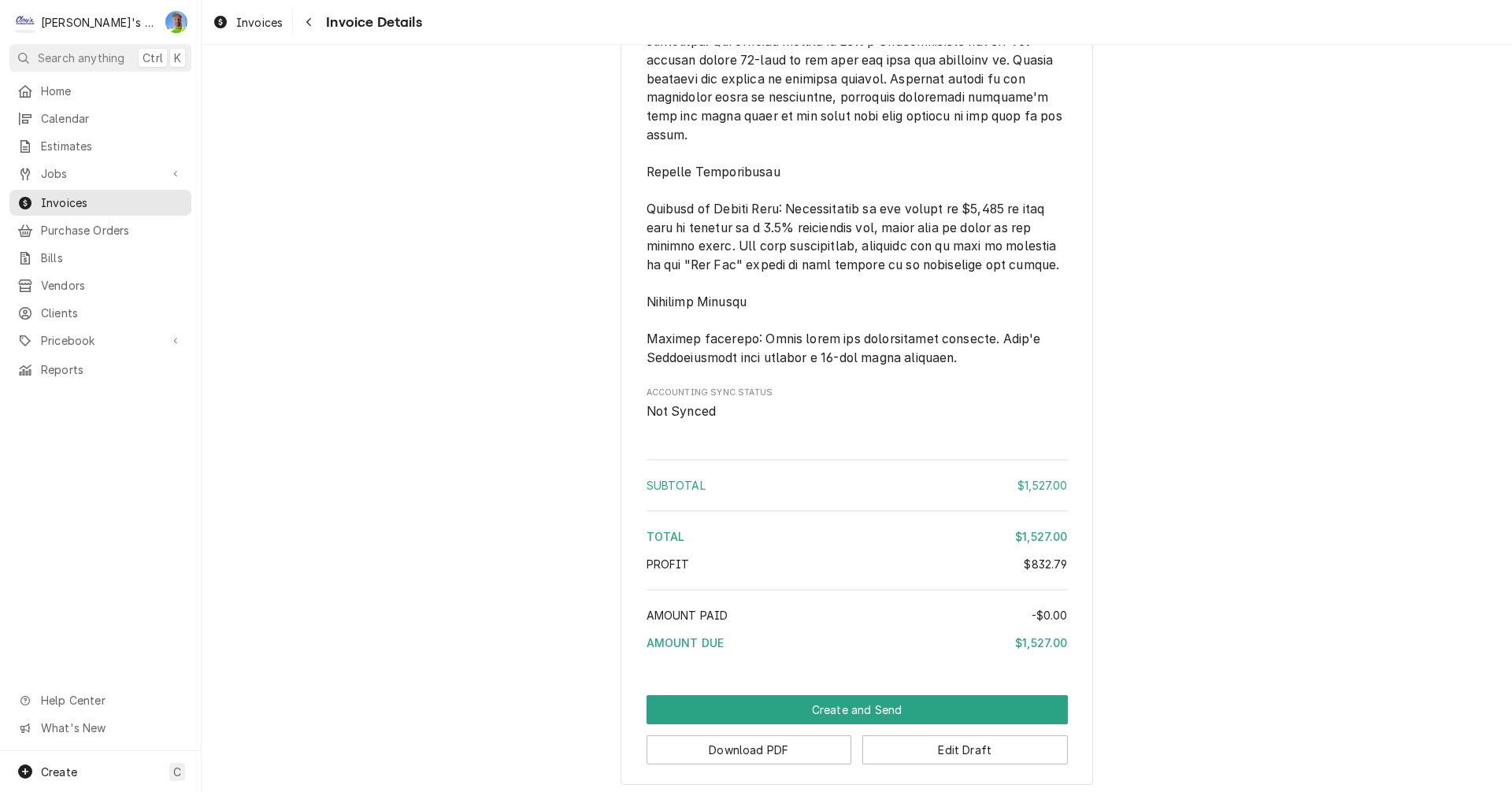
scroll to position [3584, 0]
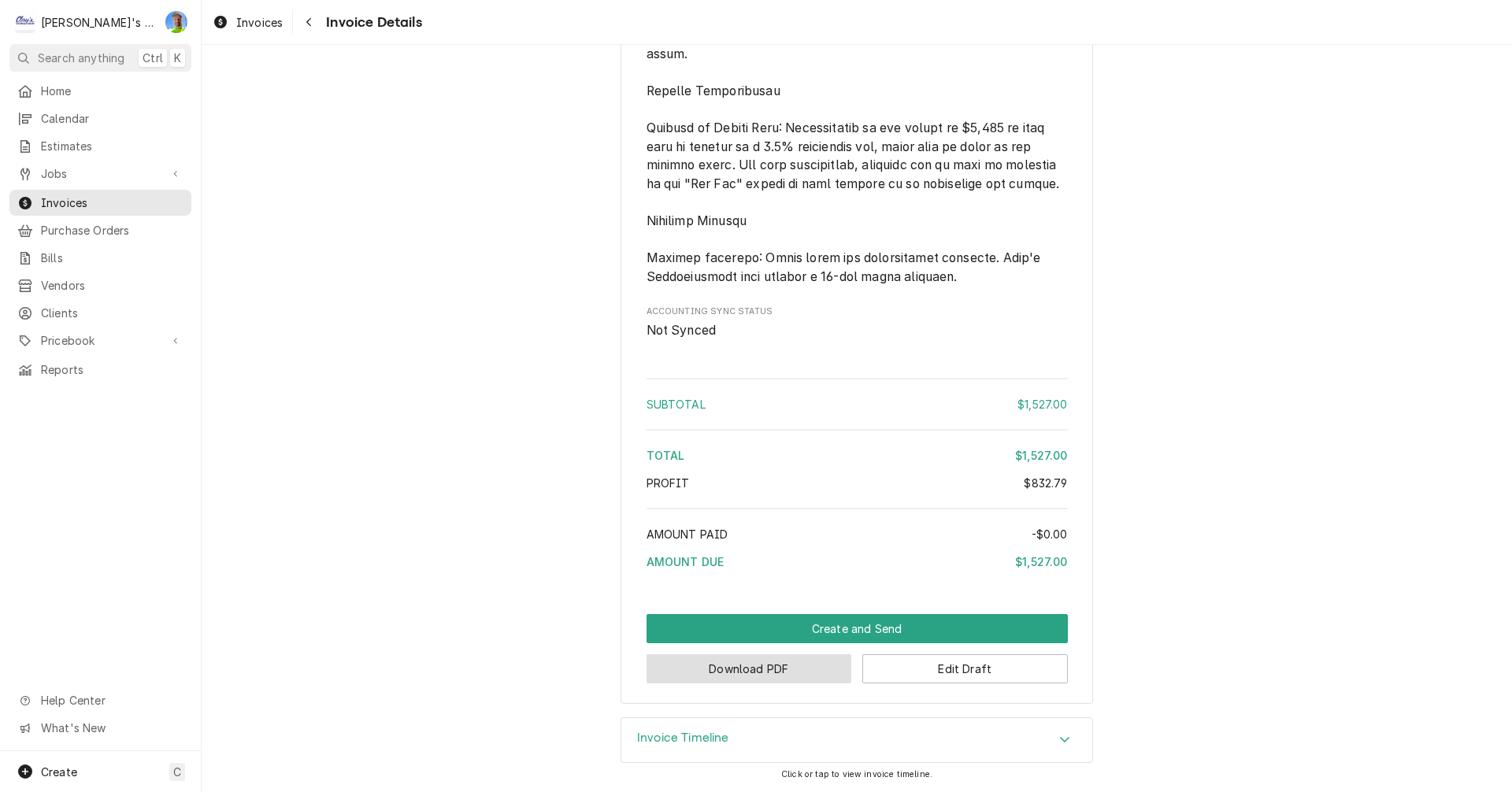
click at [771, 677] on button "Download PDF" at bounding box center [749, 668] width 205 height 29
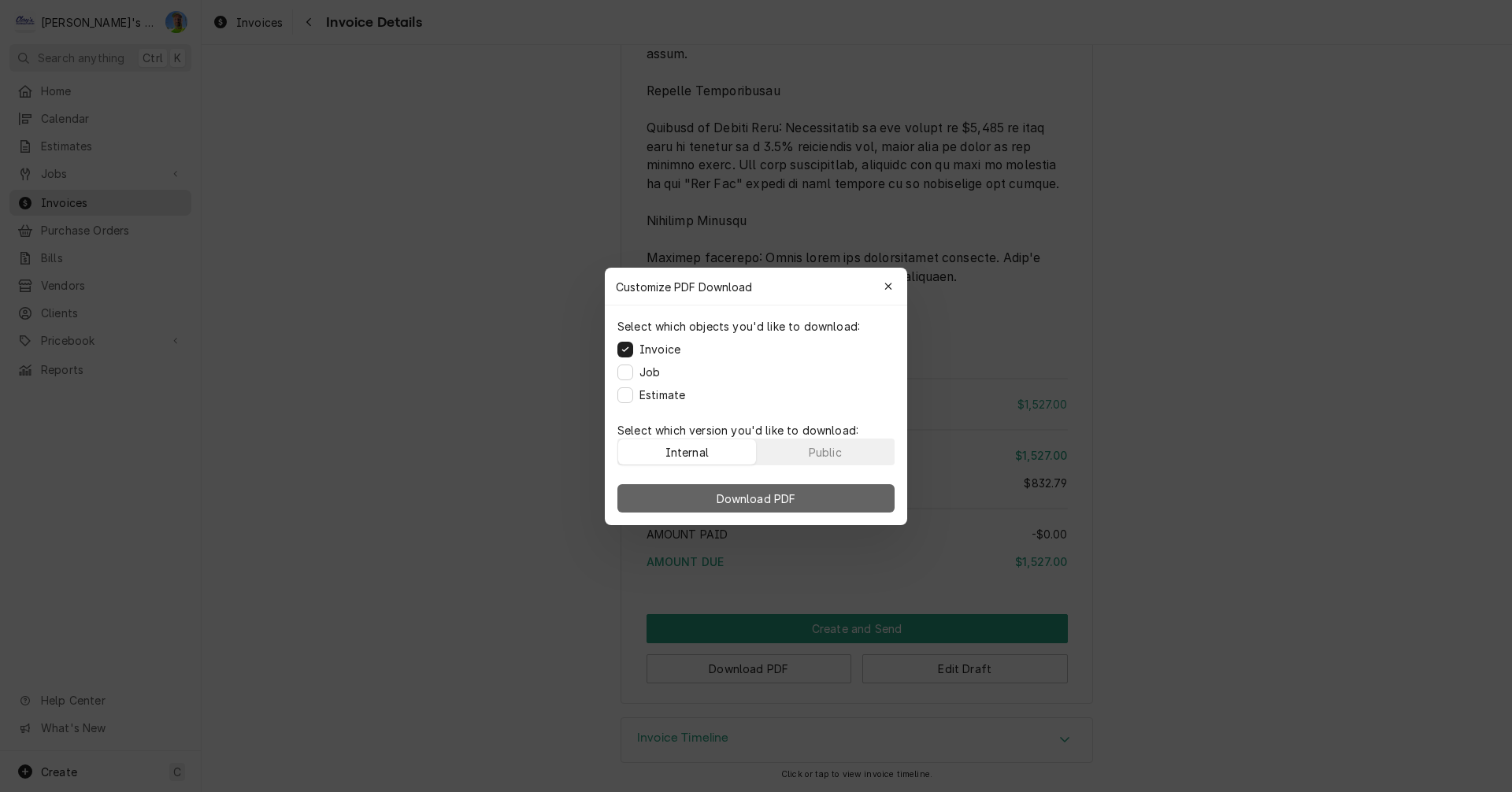
click at [768, 503] on span "Download PDF" at bounding box center [756, 497] width 86 height 17
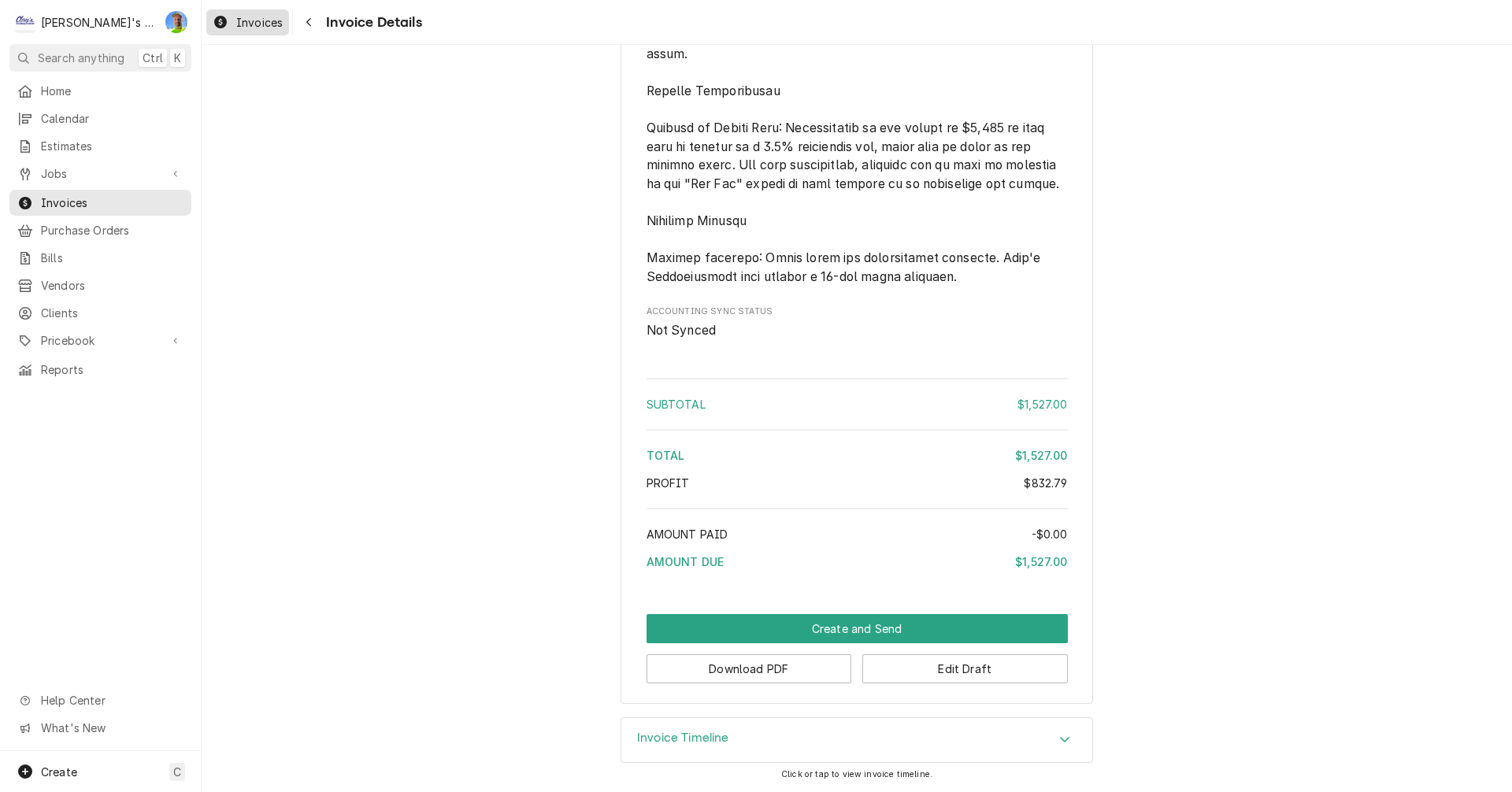
click at [229, 17] on div "Invoices" at bounding box center [248, 22] width 76 height 20
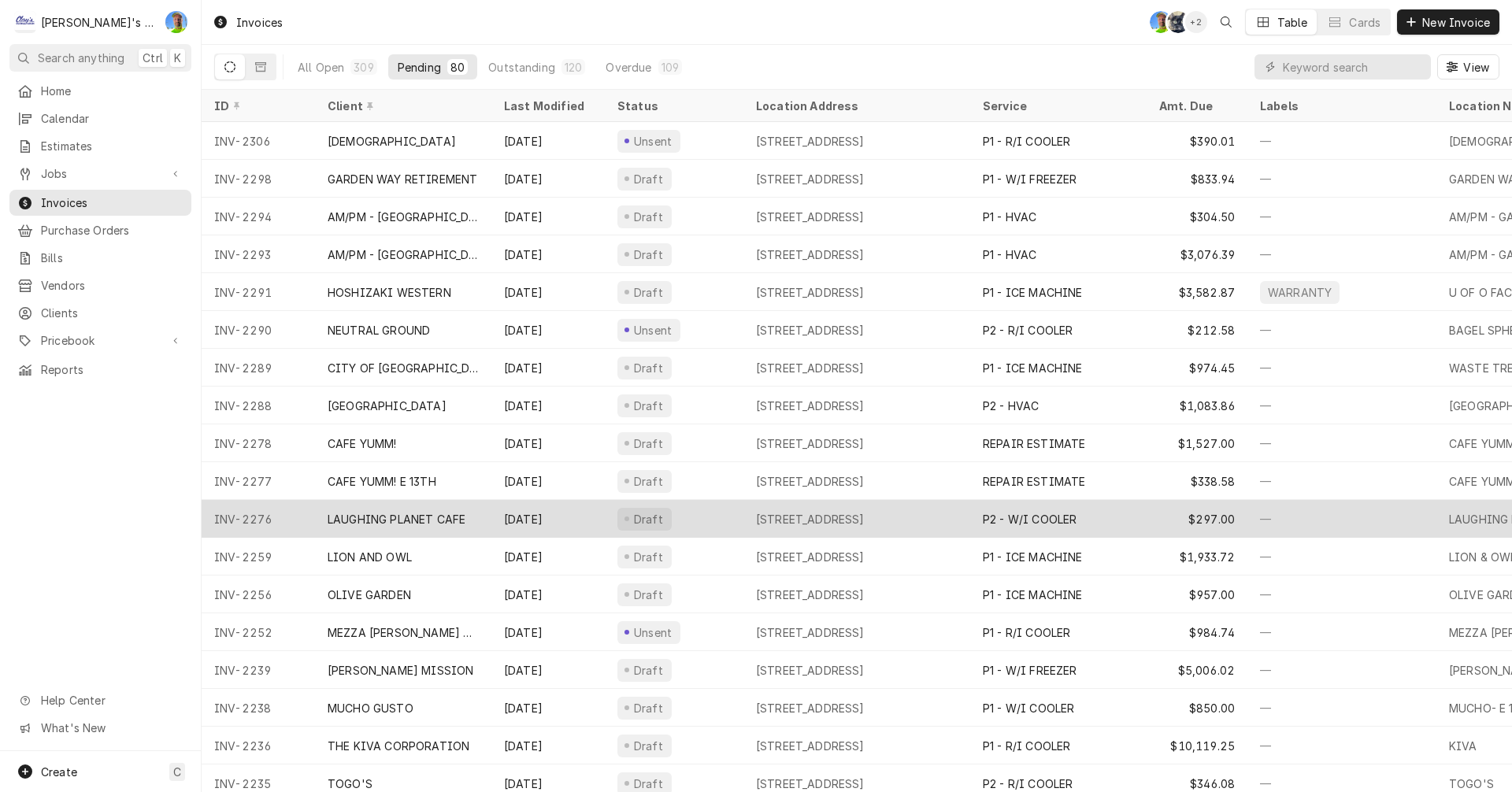
click at [312, 516] on div "INV-2276" at bounding box center [259, 519] width 114 height 38
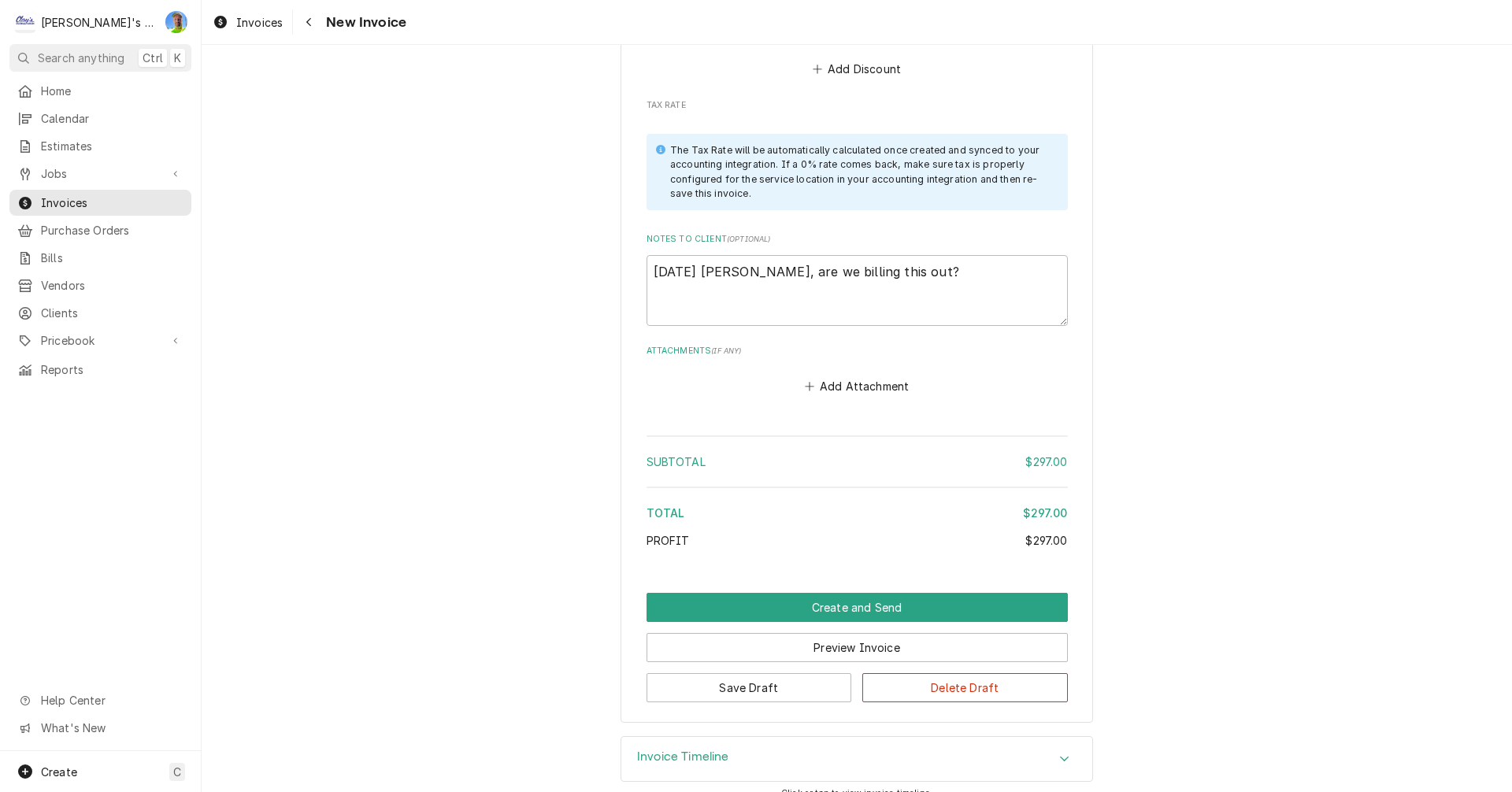
scroll to position [2333, 0]
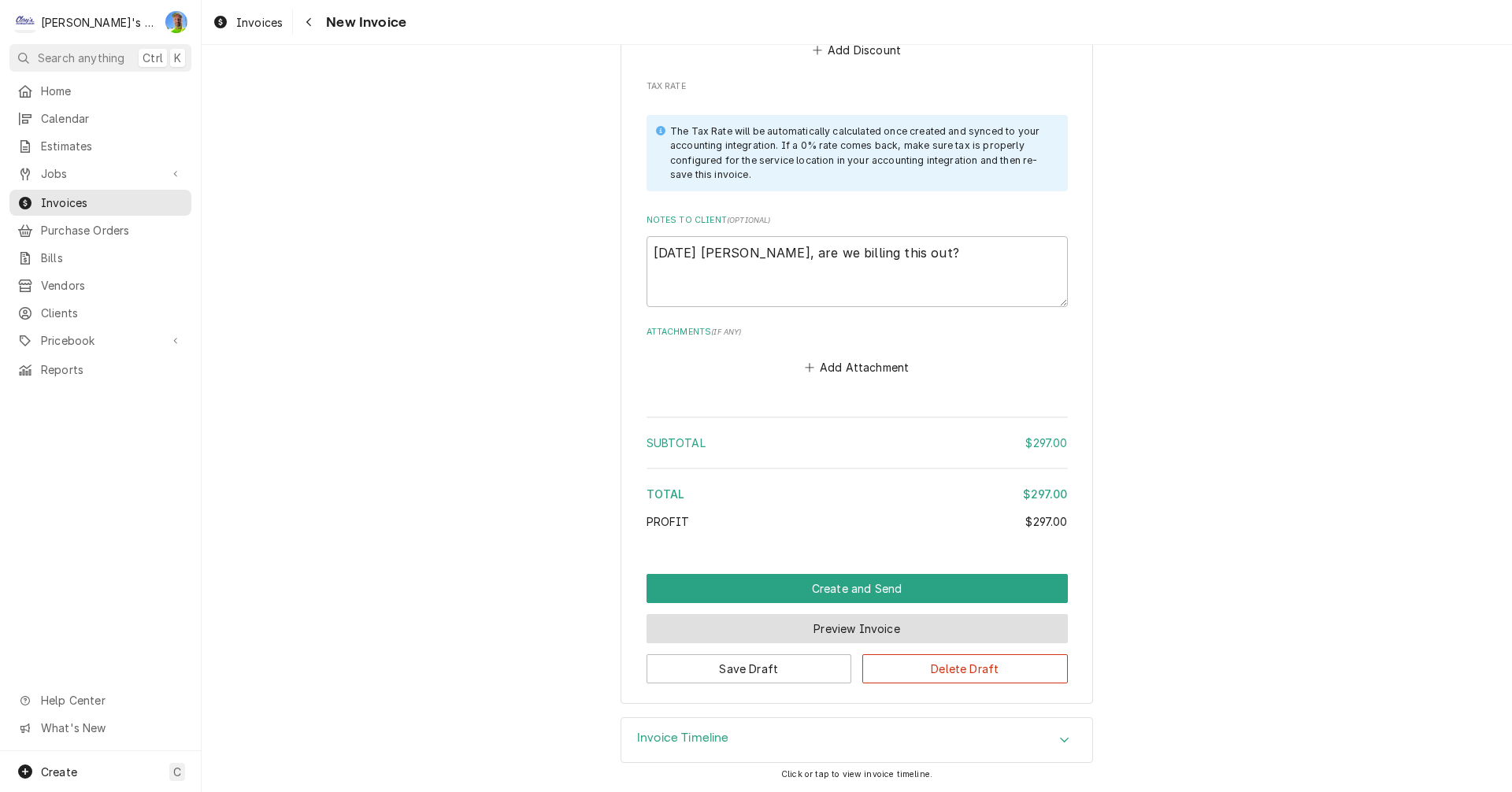
click at [758, 620] on button "Preview Invoice" at bounding box center [857, 628] width 421 height 29
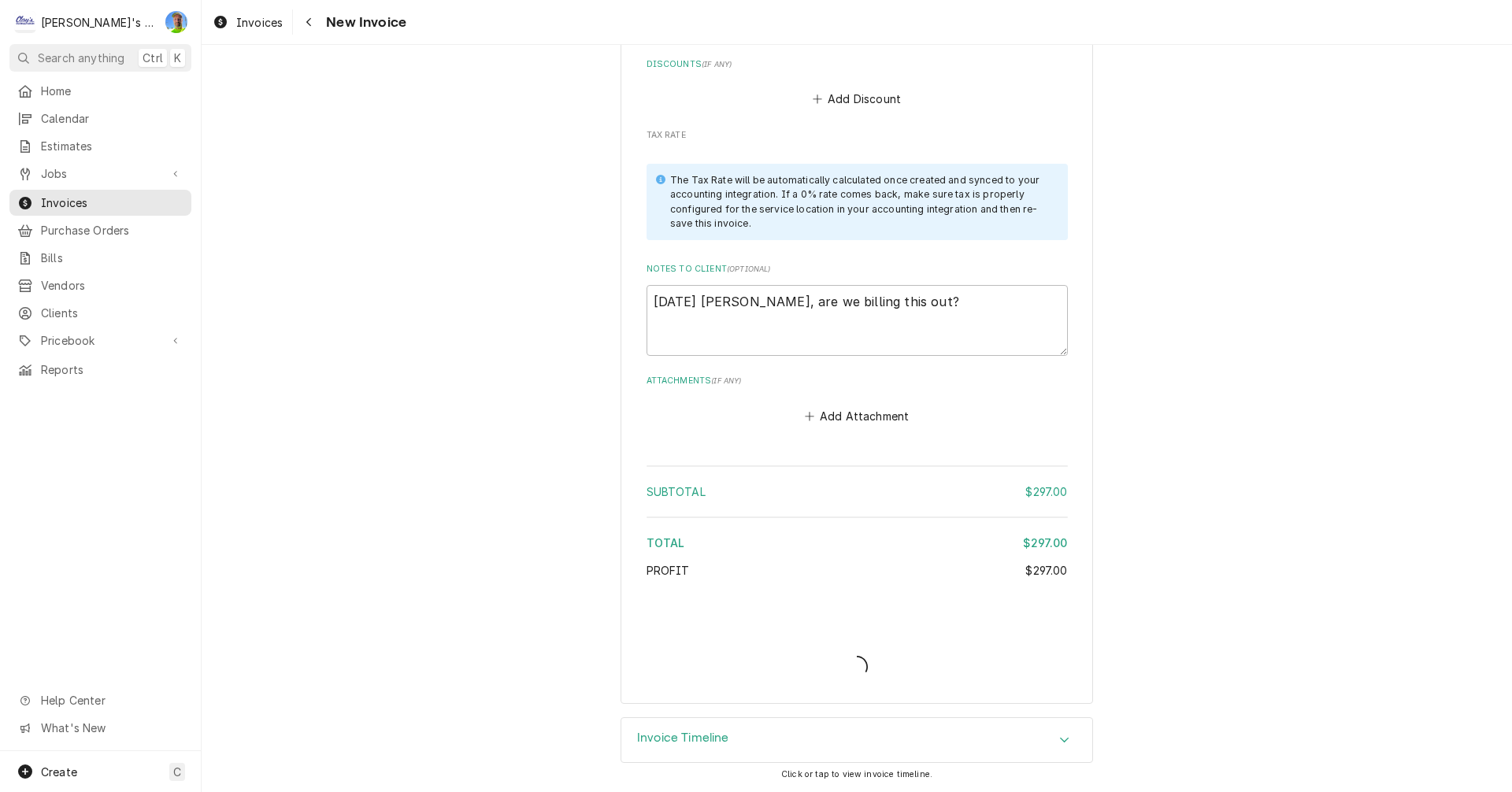
type textarea "x"
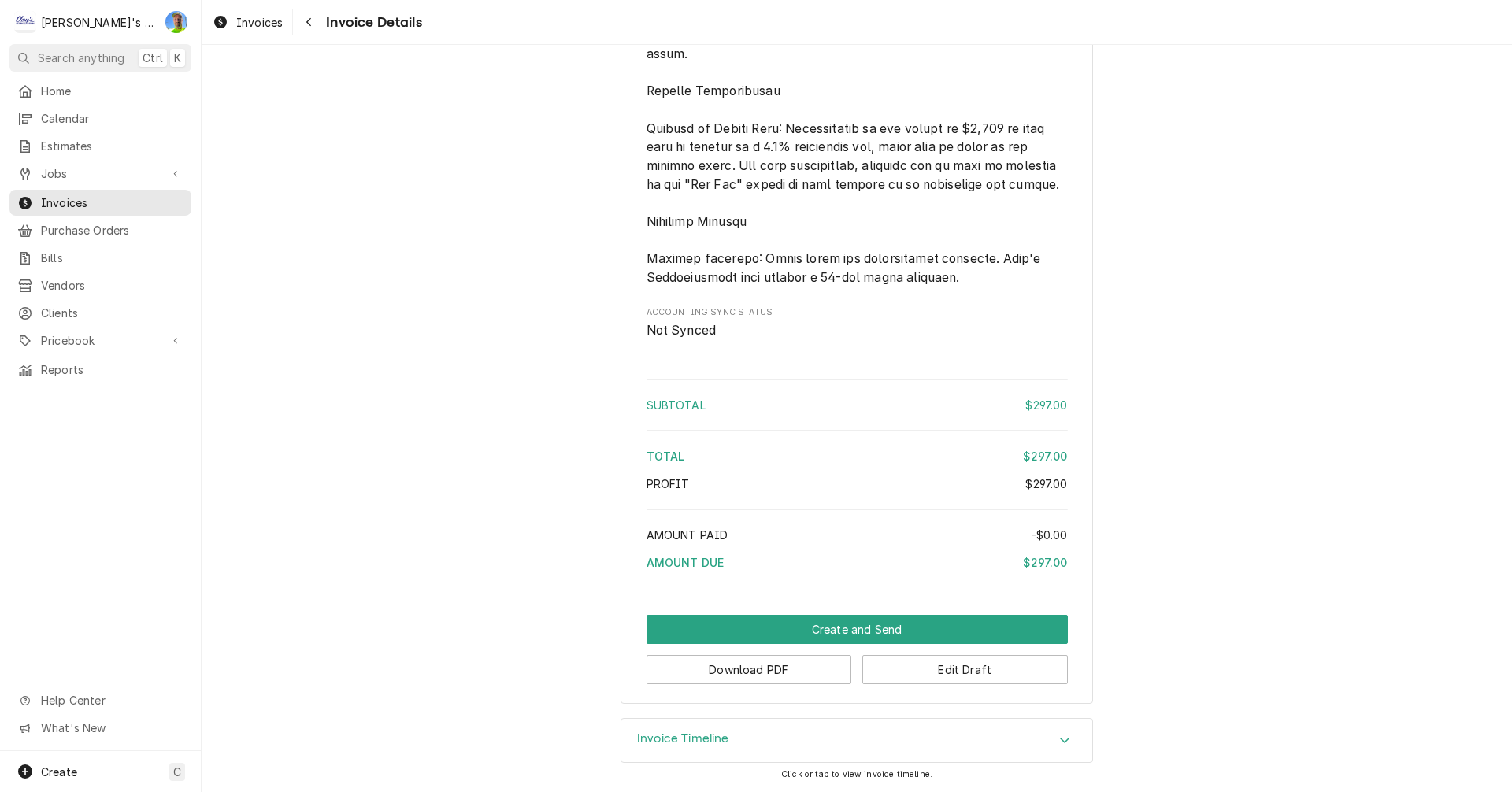
scroll to position [1800, 0]
click at [776, 669] on button "Download PDF" at bounding box center [749, 669] width 205 height 29
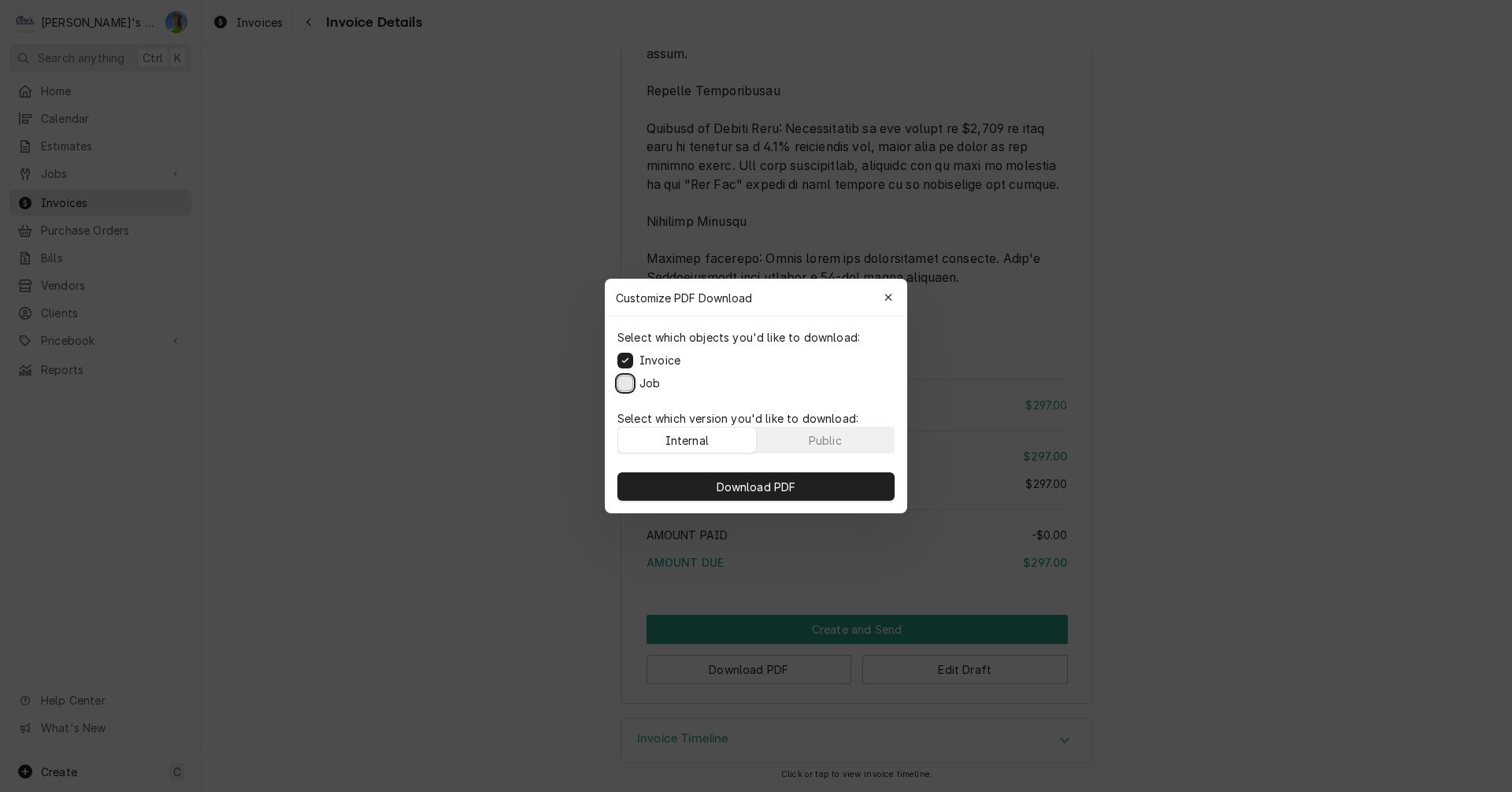
click at [621, 384] on button "Job" at bounding box center [625, 384] width 16 height 16
click at [742, 480] on span "Download PDF" at bounding box center [756, 487] width 86 height 17
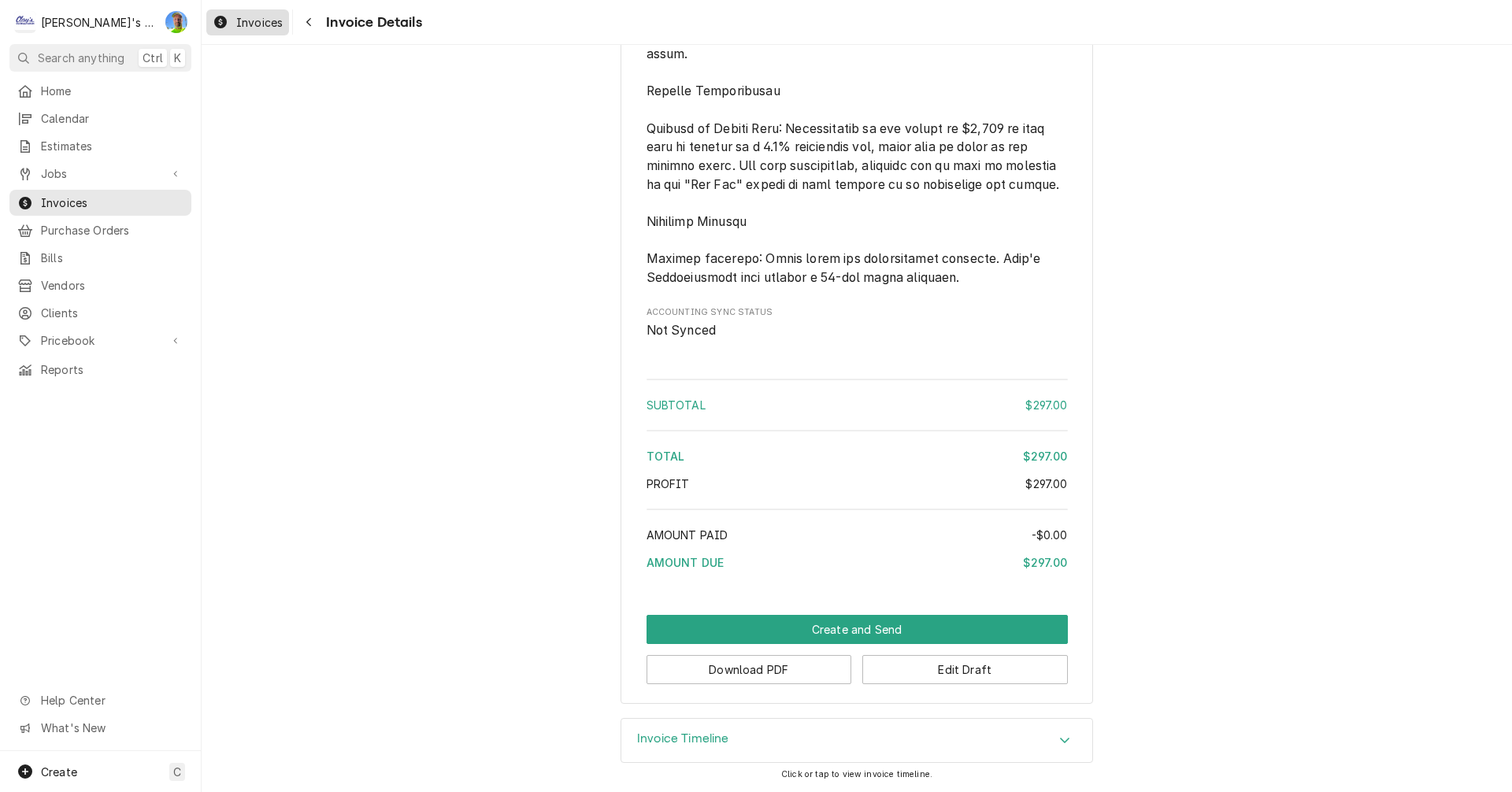
click at [252, 17] on span "Invoices" at bounding box center [259, 22] width 46 height 17
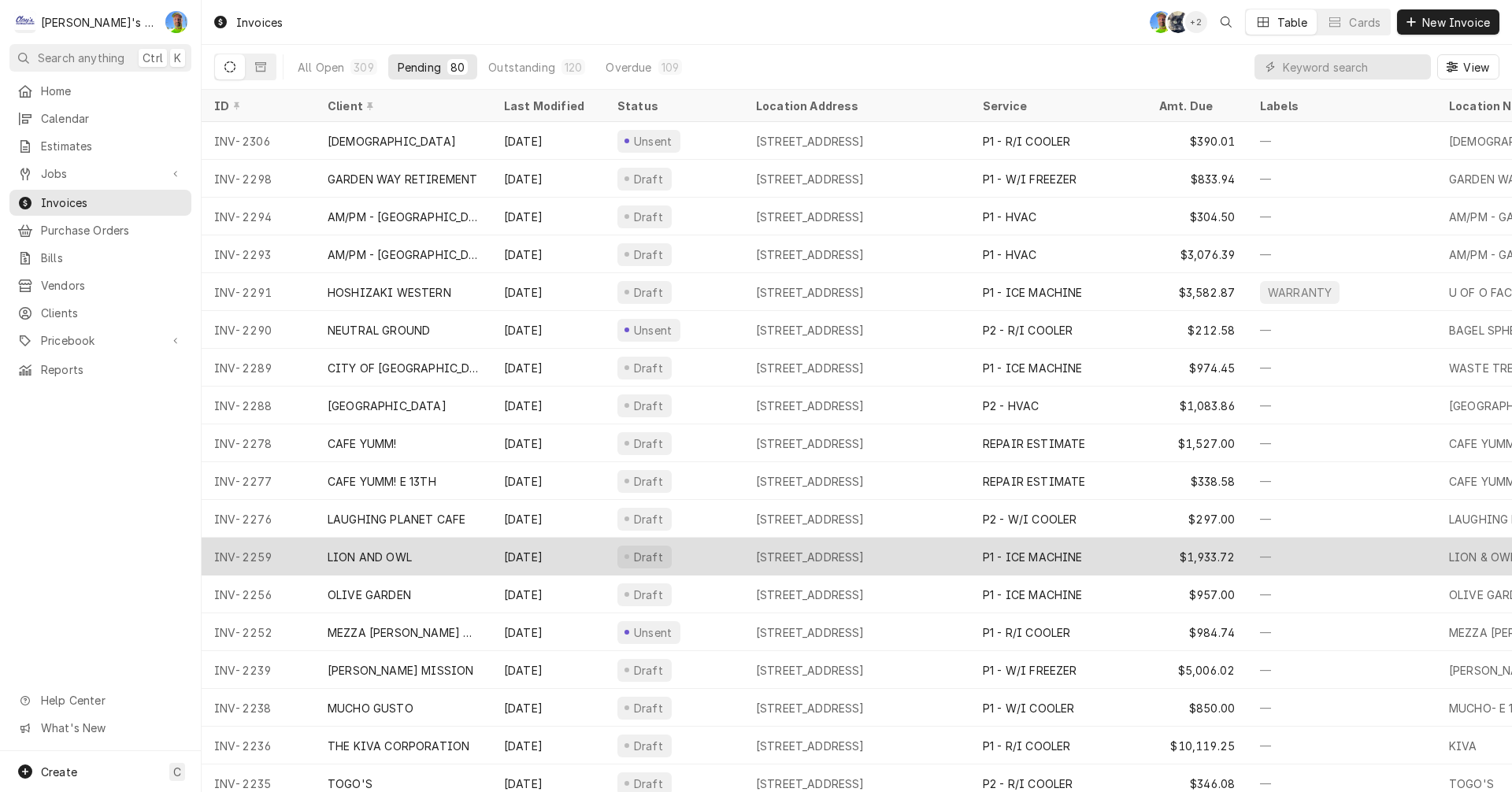
click at [782, 555] on div "60 E 11TH AVE, EUGENE, OR 97401" at bounding box center [810, 557] width 108 height 17
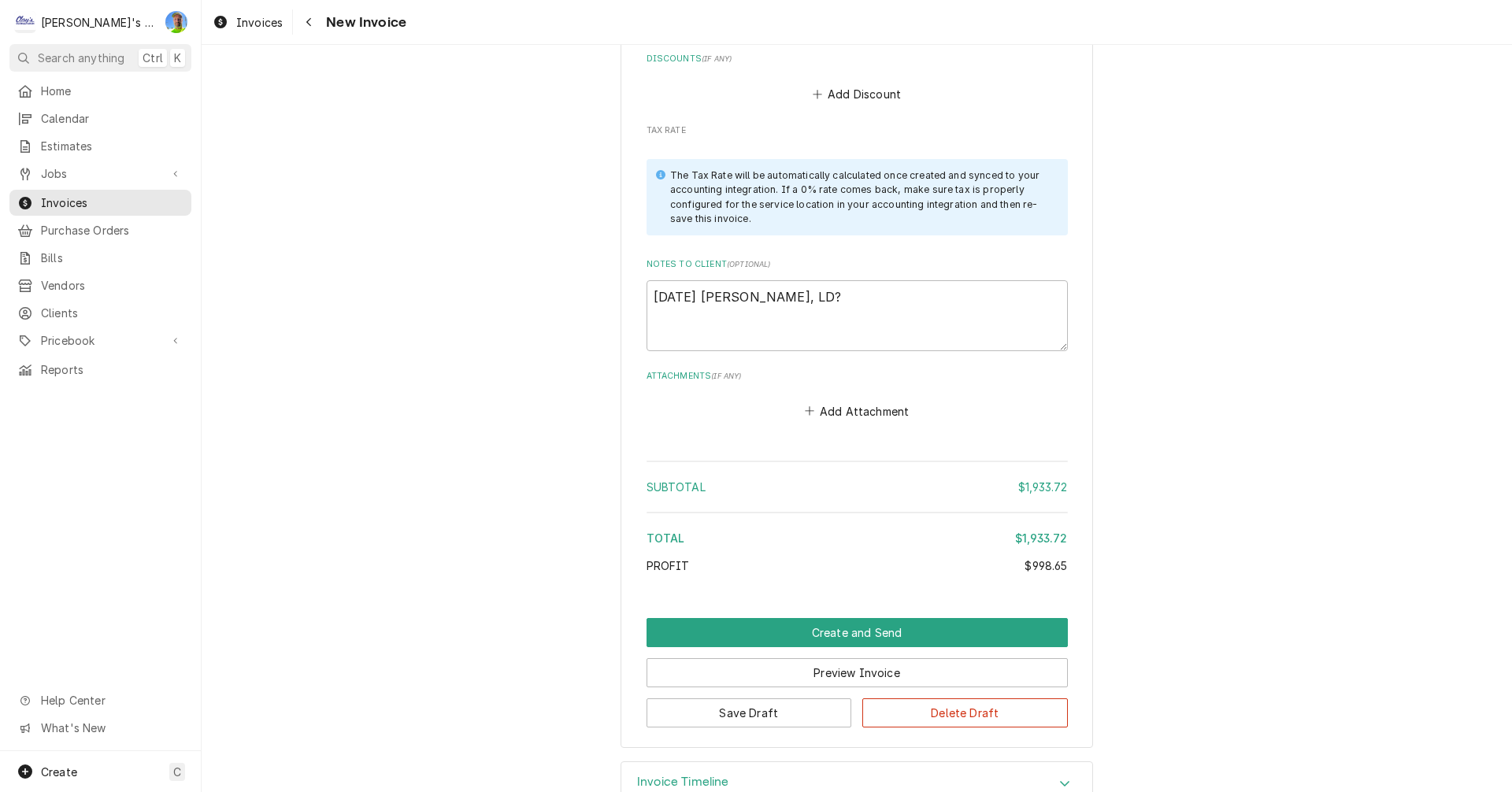
scroll to position [3156, 0]
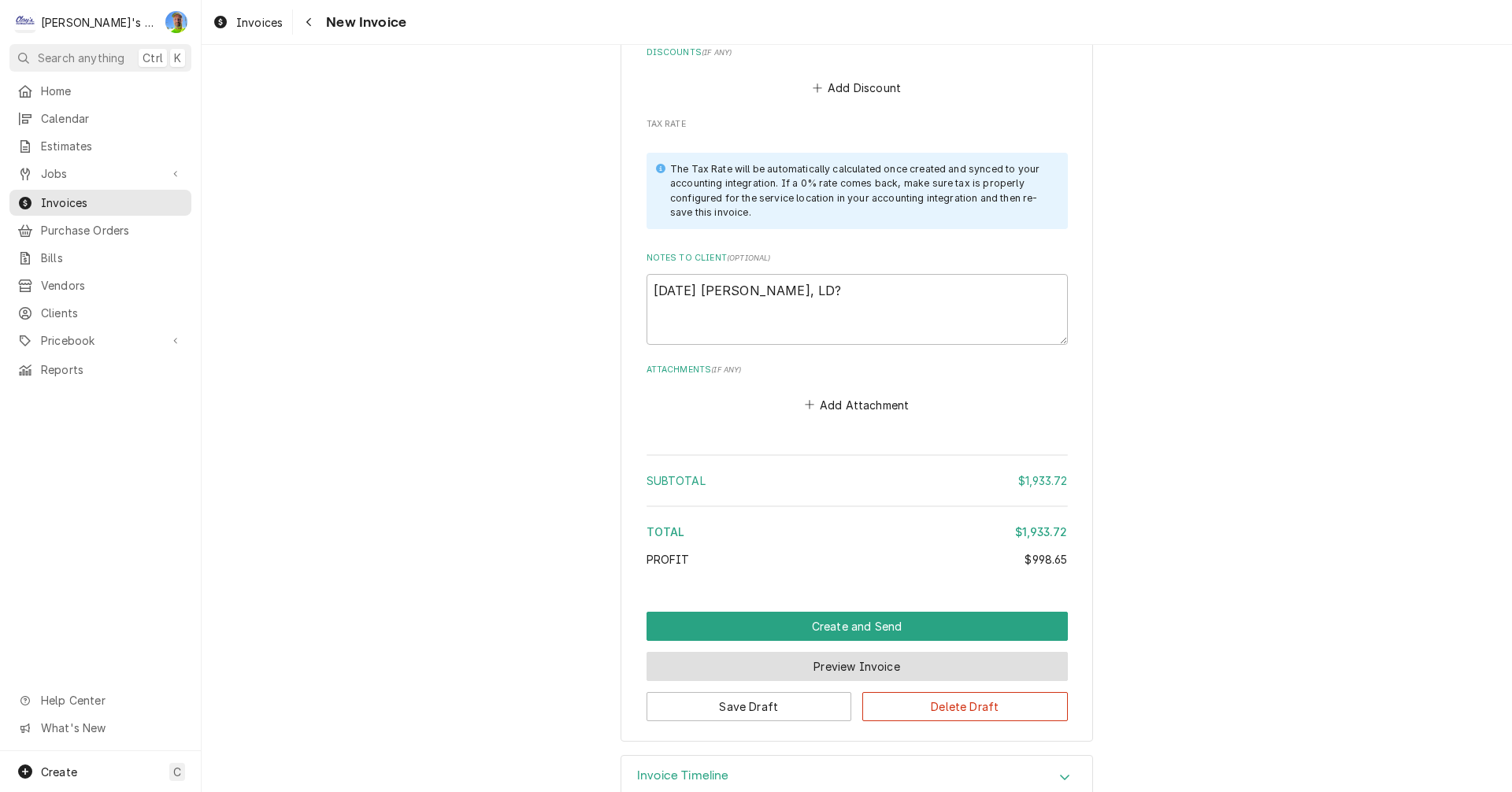
click at [879, 652] on button "Preview Invoice" at bounding box center [857, 666] width 421 height 29
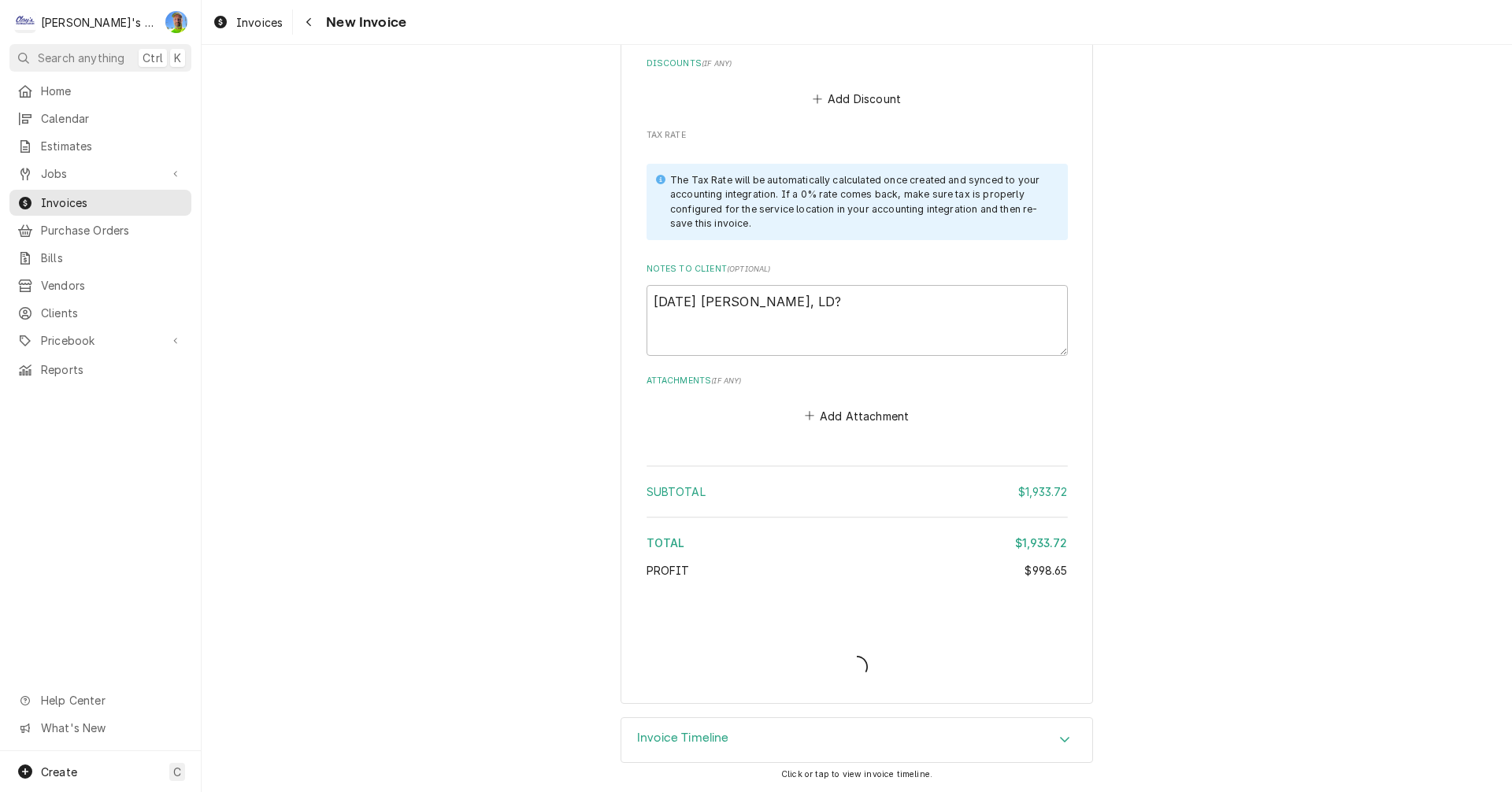
scroll to position [3107, 0]
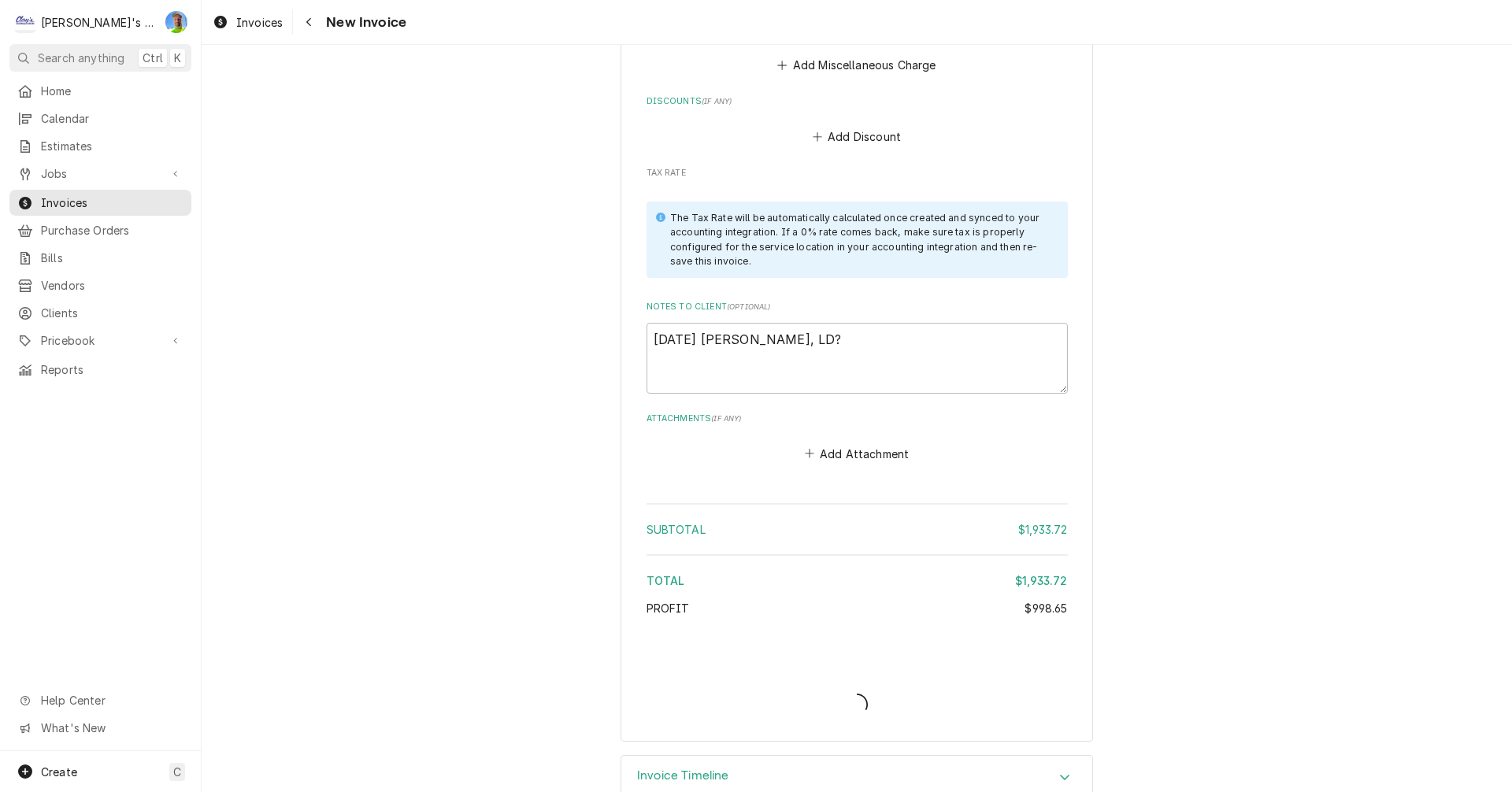
type textarea "x"
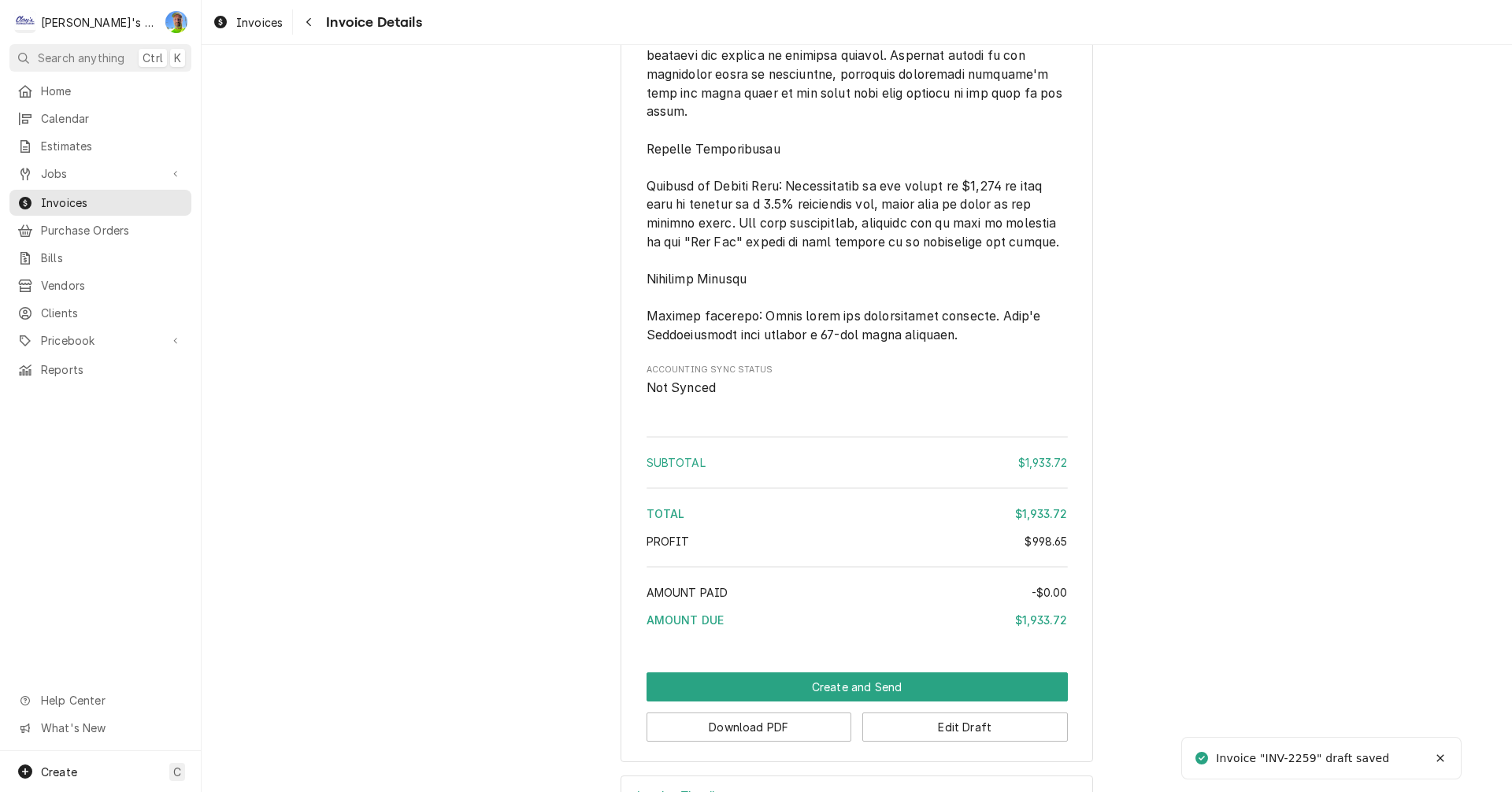
scroll to position [2523, 0]
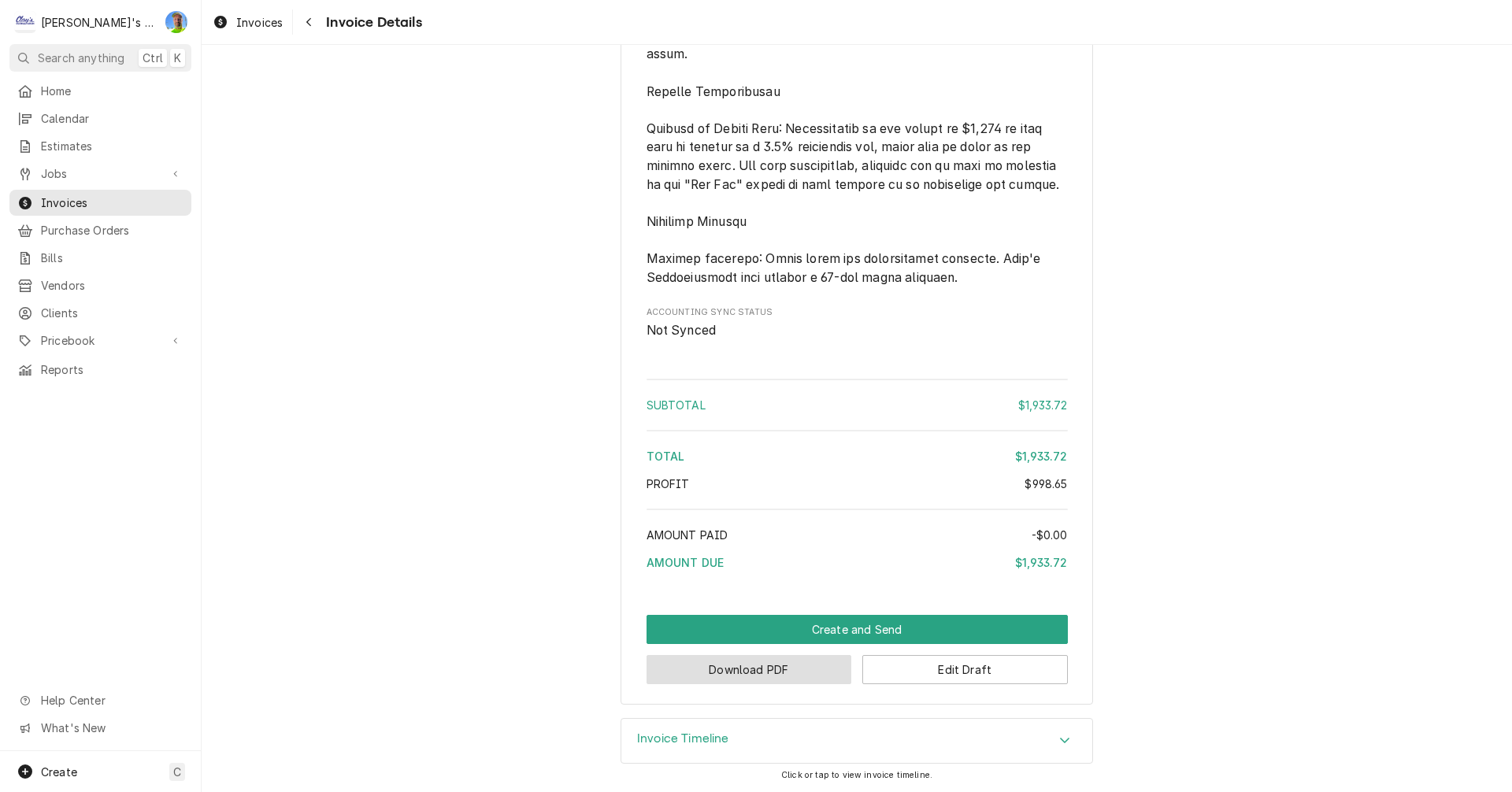
click at [771, 671] on button "Download PDF" at bounding box center [749, 669] width 205 height 29
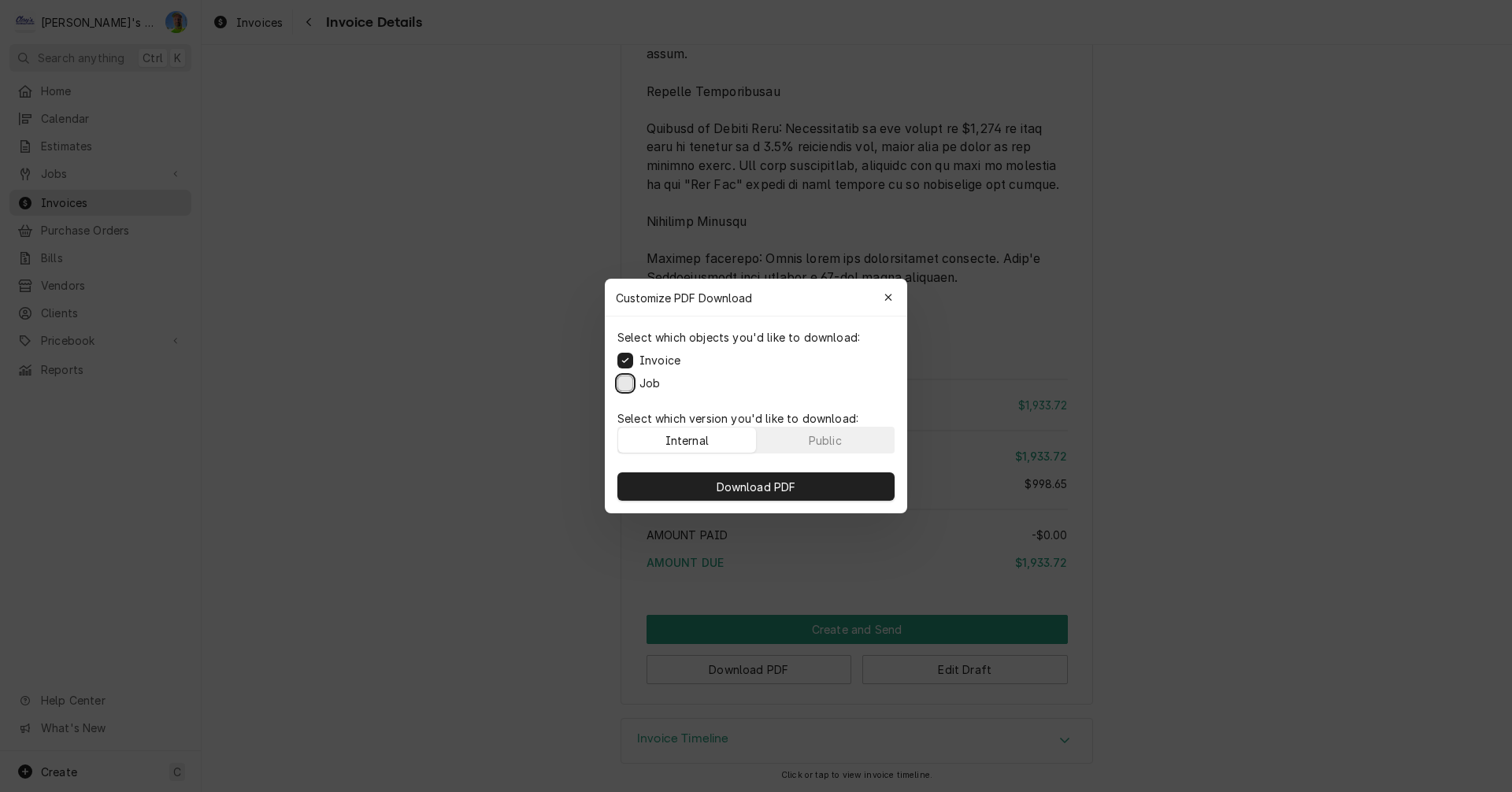
click at [632, 385] on button "Job" at bounding box center [625, 384] width 16 height 16
click at [752, 485] on span "Download PDF" at bounding box center [756, 487] width 86 height 17
